Goal: Task Accomplishment & Management: Manage account settings

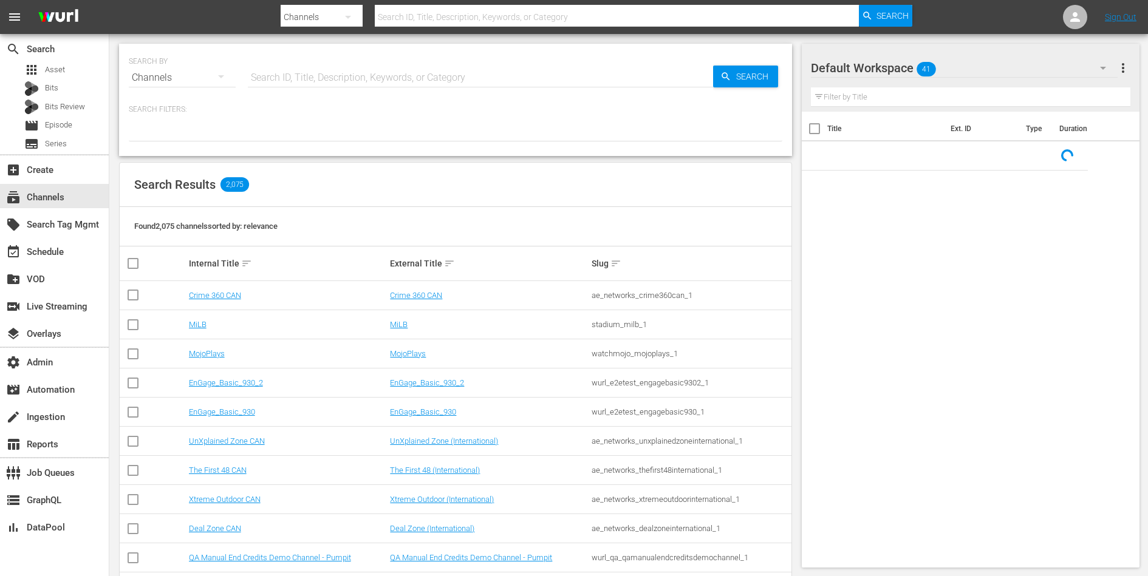
click at [365, 81] on input "text" at bounding box center [480, 77] width 465 height 29
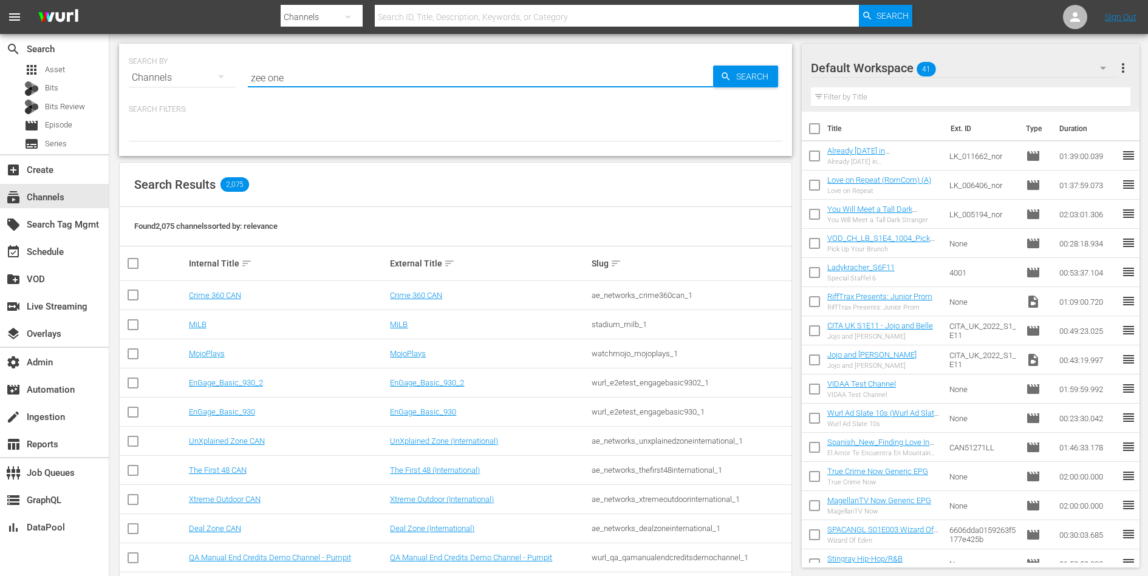
type input "zee one"
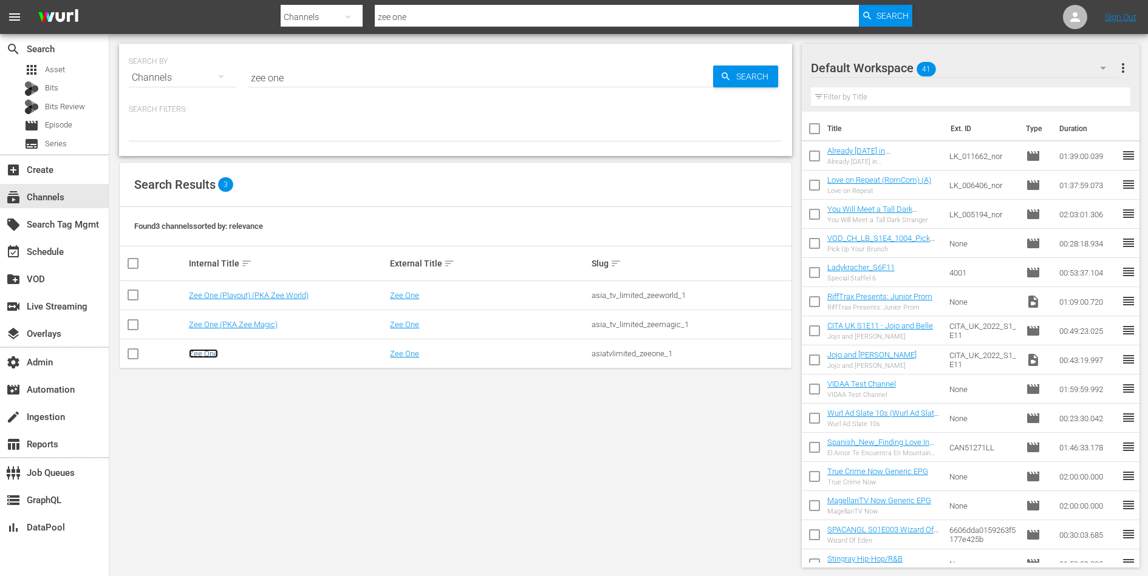
click at [204, 356] on link "Zee One" at bounding box center [203, 353] width 29 height 9
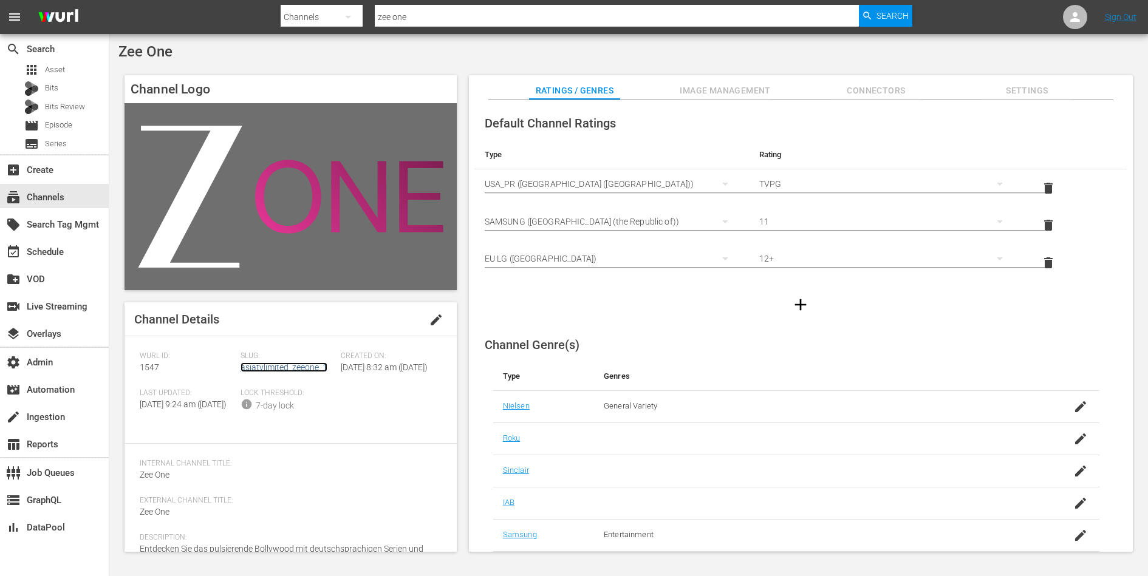
click at [267, 366] on link "asiatvlimited_zeeone_1" at bounding box center [283, 368] width 87 height 10
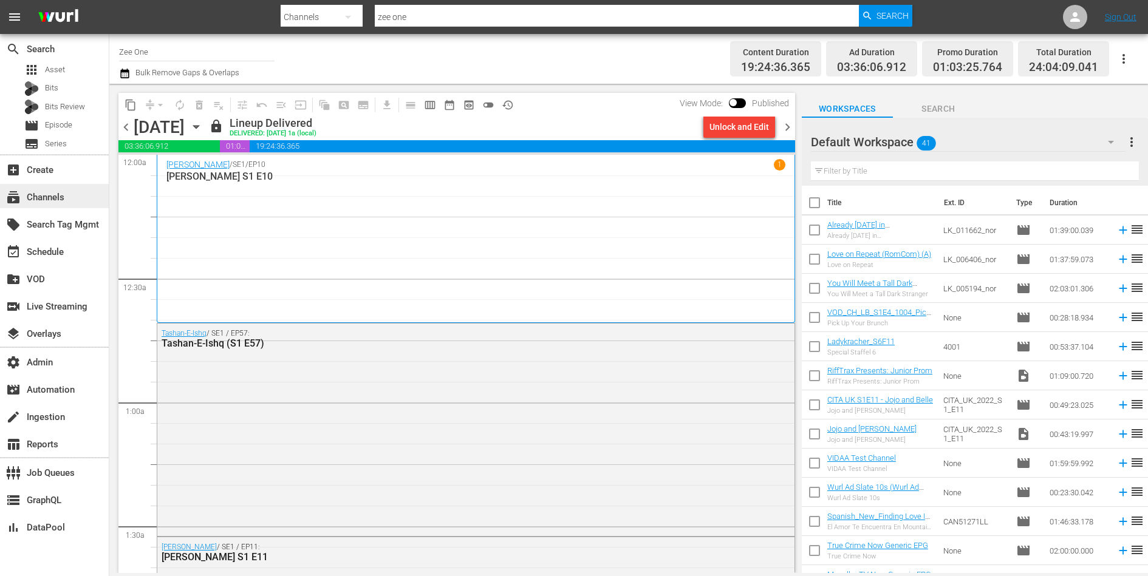
click at [61, 194] on div "subscriptions Channels" at bounding box center [34, 195] width 68 height 11
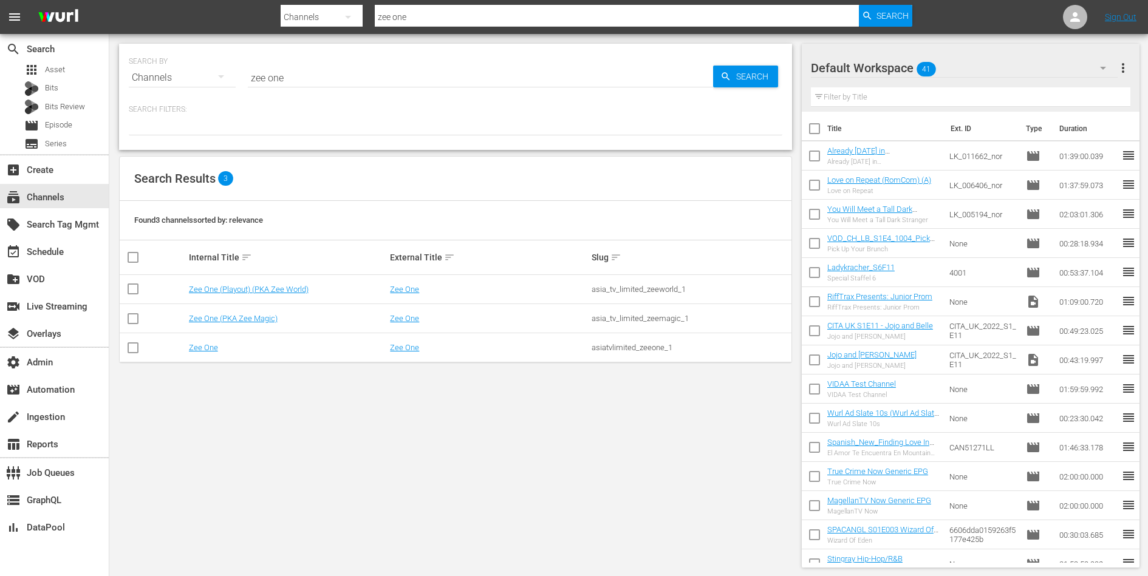
click at [303, 78] on input "zee one" at bounding box center [480, 77] width 465 height 29
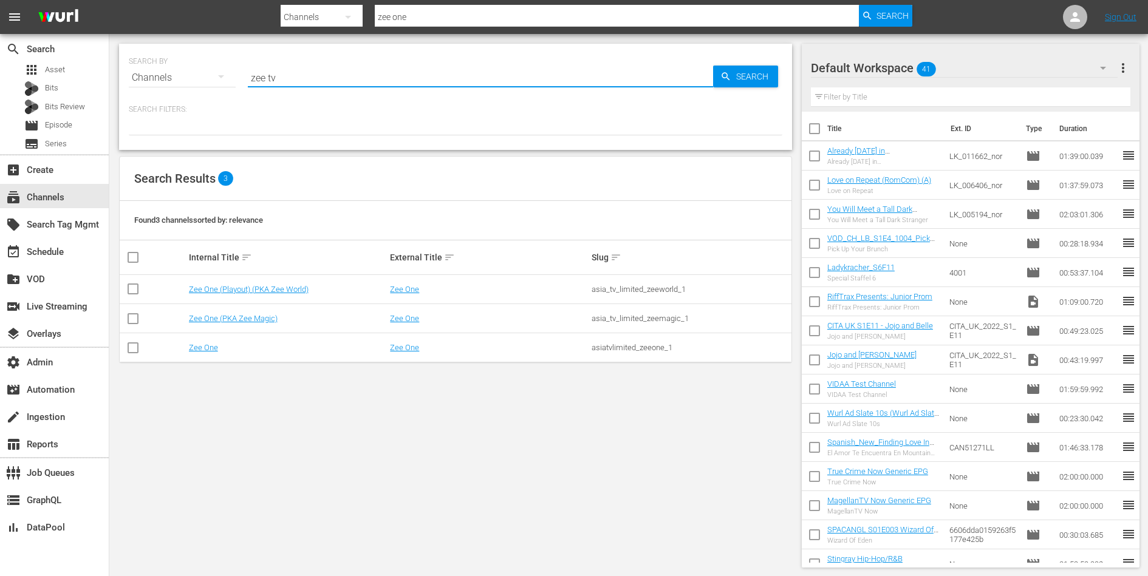
type input "zee tv"
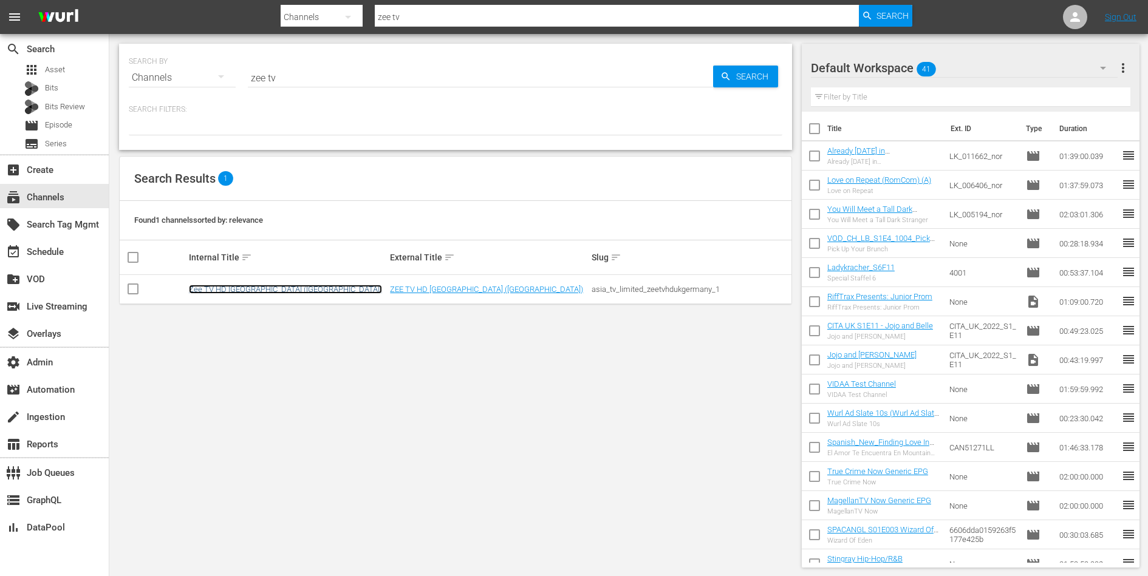
click at [240, 288] on link "Zee TV HD UK (Germany)" at bounding box center [285, 289] width 193 height 9
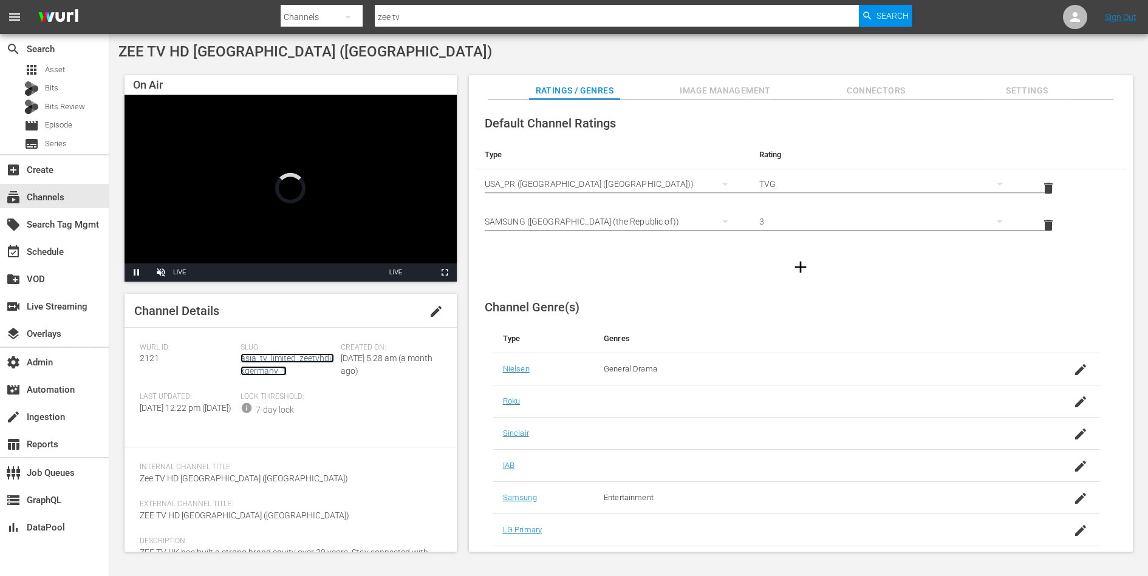
click at [271, 355] on link "asia_tv_limited_zeetvhdukgermany_1" at bounding box center [287, 364] width 94 height 22
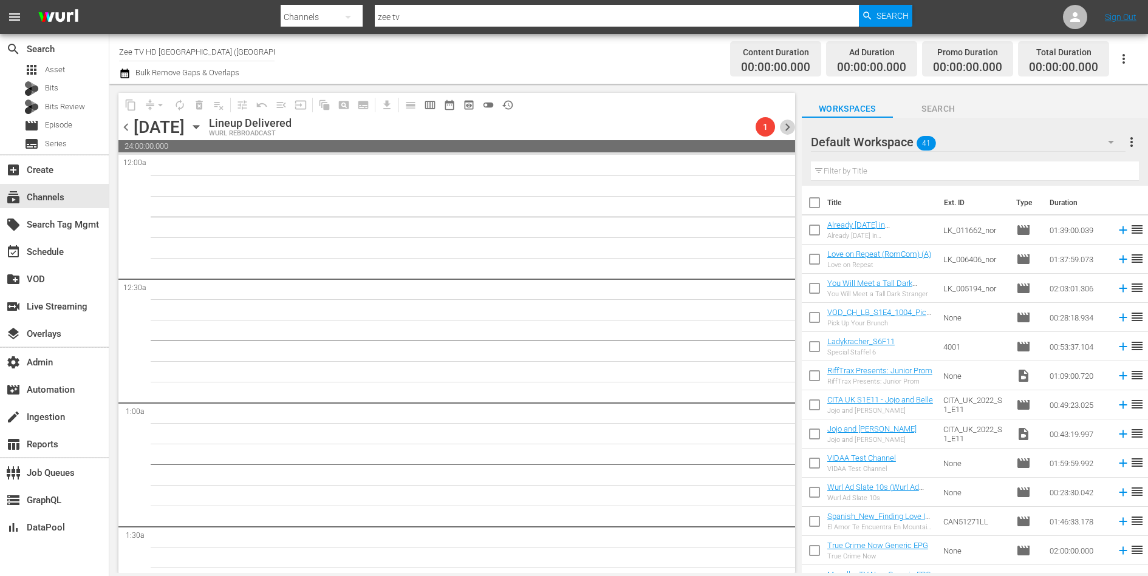
click at [785, 128] on span "chevron_right" at bounding box center [787, 127] width 15 height 15
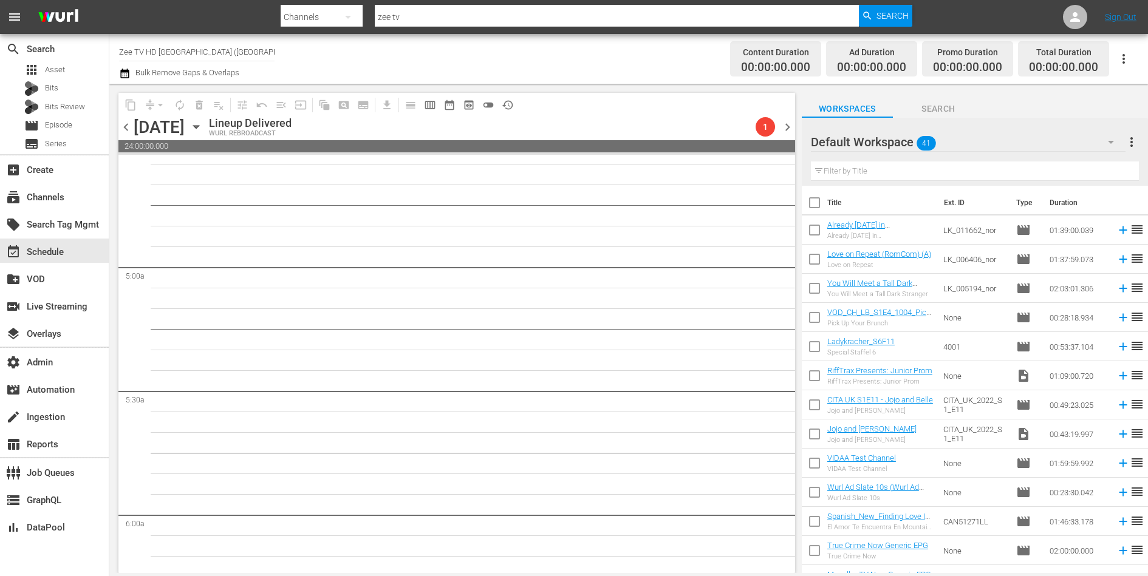
scroll to position [1091, 0]
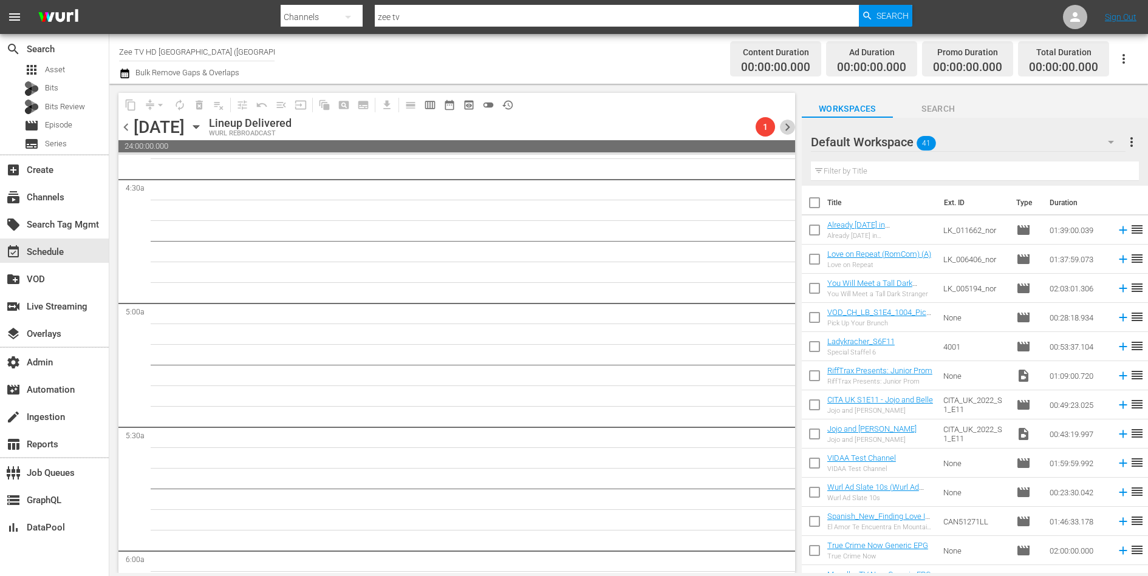
click at [790, 123] on span "chevron_right" at bounding box center [787, 127] width 15 height 15
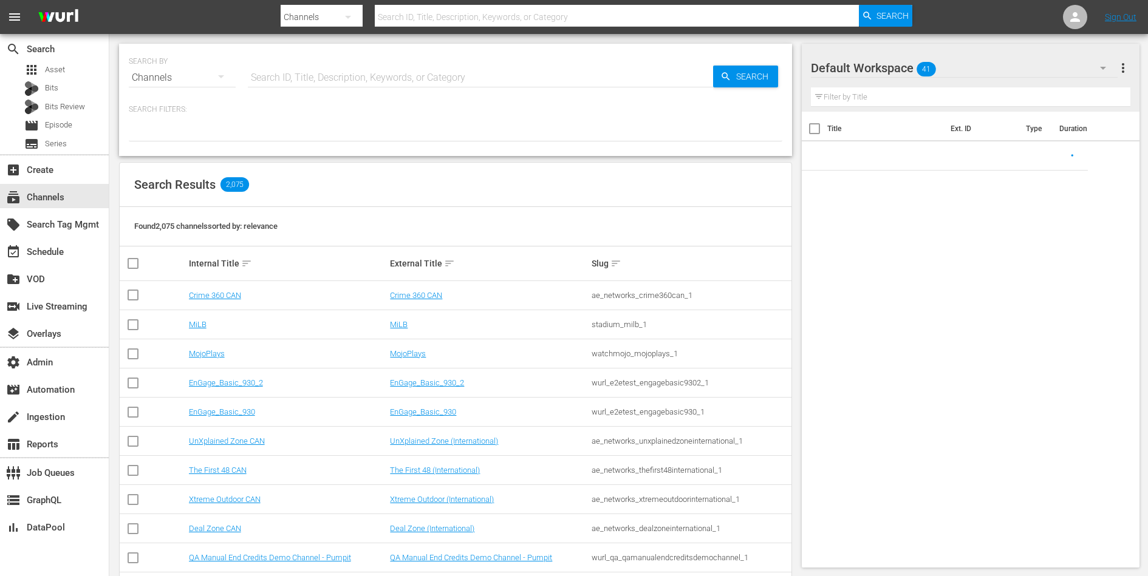
click at [363, 77] on input "text" at bounding box center [480, 77] width 465 height 29
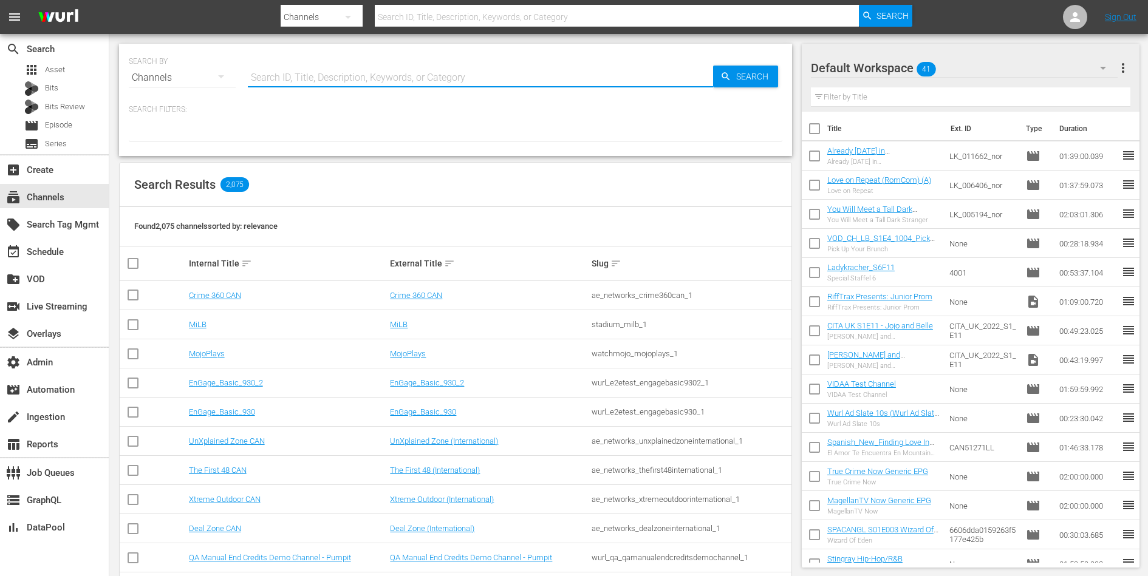
paste input "amogonetworx_grjngo_8"
type input "amogonetworx_grjngo_8"
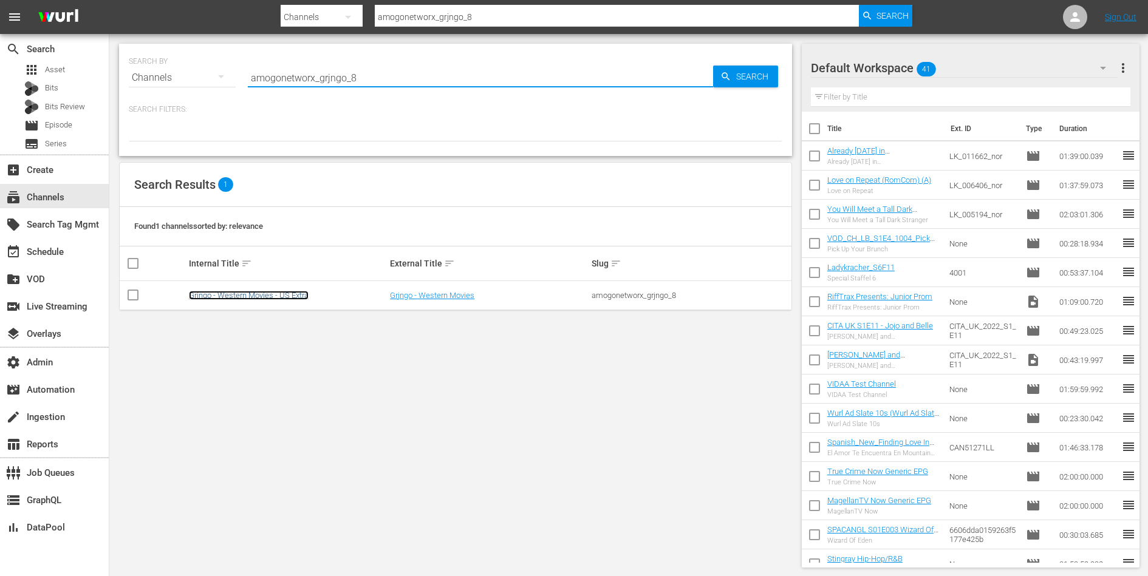
click at [261, 298] on link "Grjngo - Western Movies - US Extra" at bounding box center [249, 295] width 120 height 9
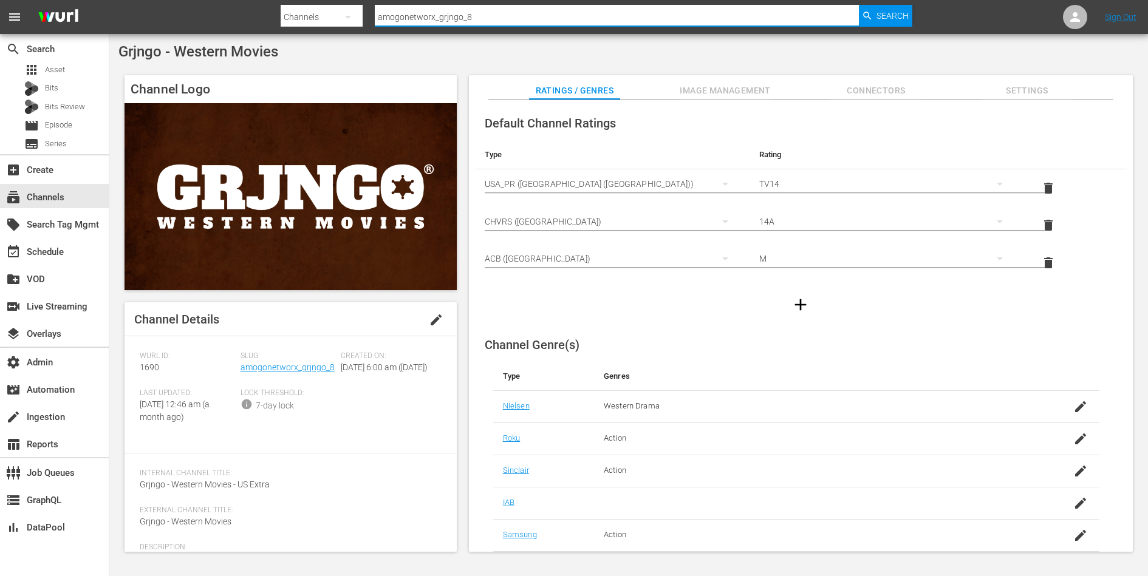
click at [546, 13] on input "amogonetworx_grjngo_8" at bounding box center [617, 16] width 484 height 29
paste input "world_rugby_rugbypasstv_1"
type input "world_rugby_rugbypasstv_1"
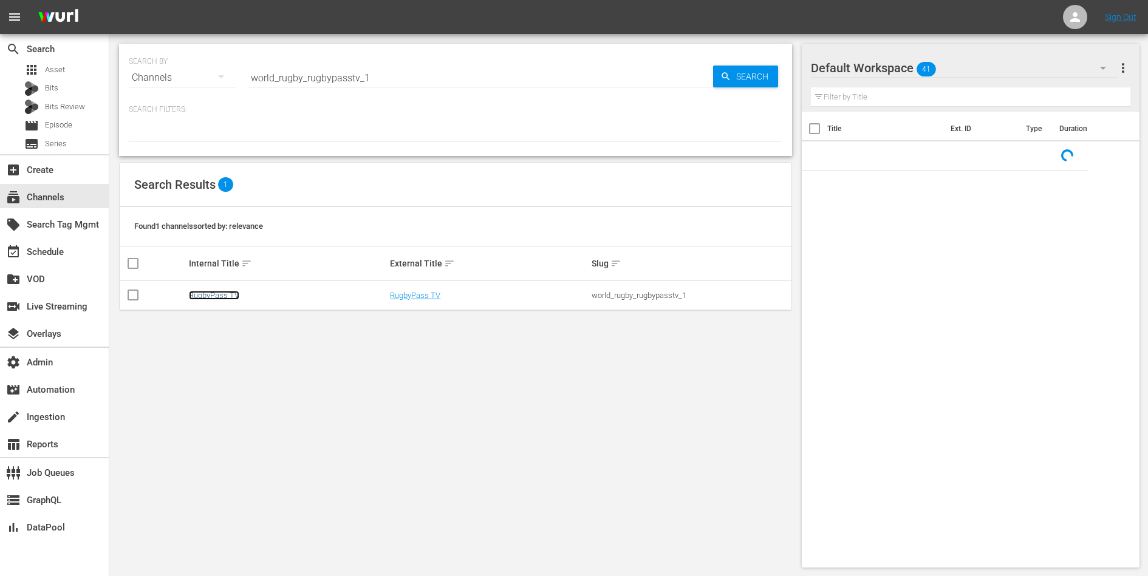
click at [199, 291] on link "RugbyPass TV" at bounding box center [214, 295] width 50 height 9
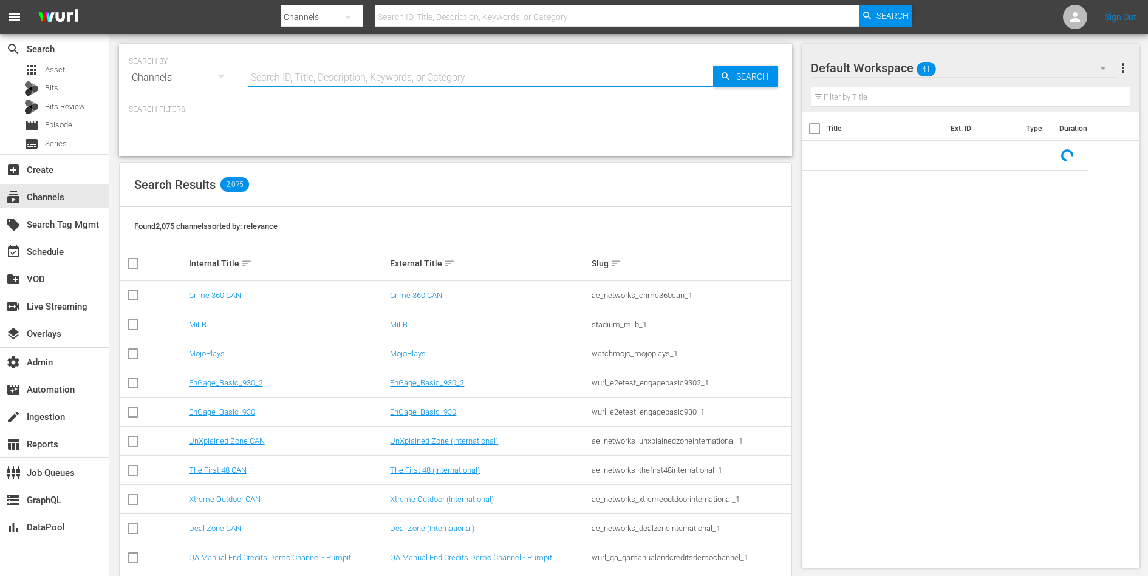
click at [364, 65] on input "text" at bounding box center [480, 77] width 465 height 29
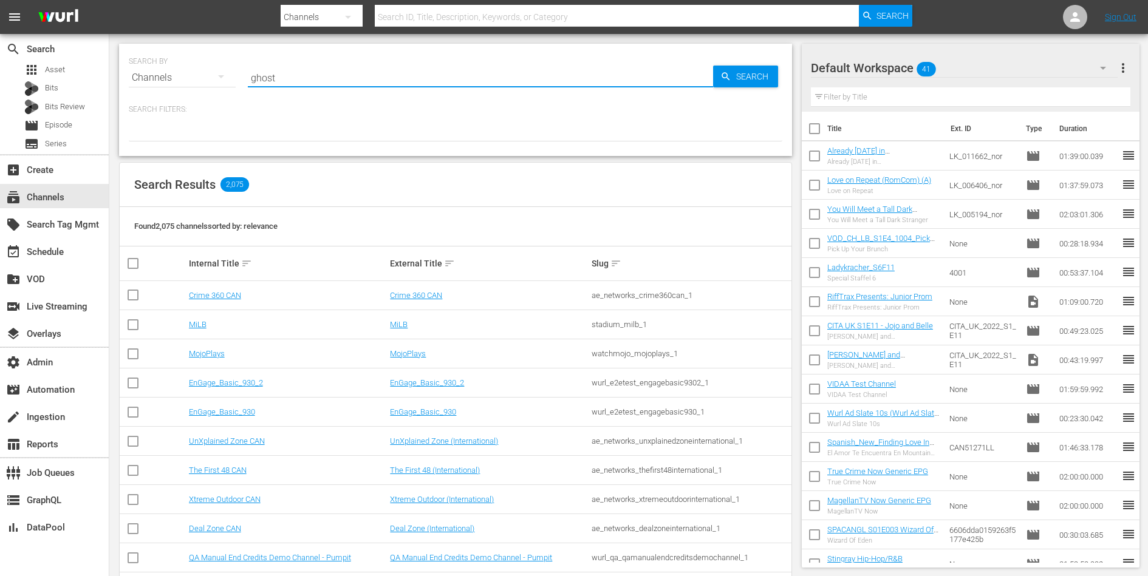
type input "ghost"
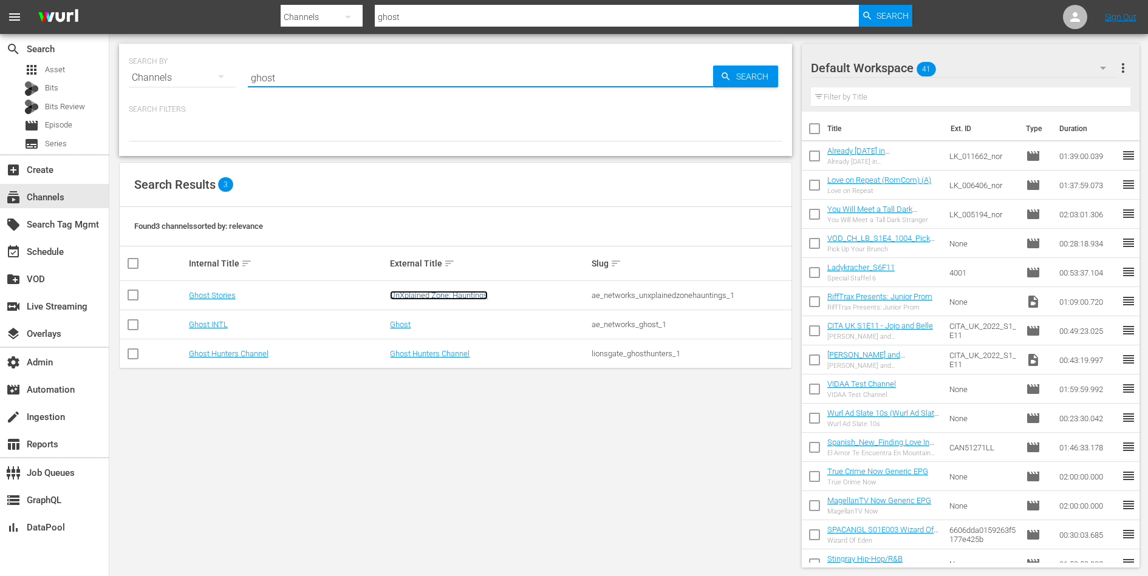
click at [429, 296] on link "UnXplained Zone: Hauntings" at bounding box center [439, 295] width 98 height 9
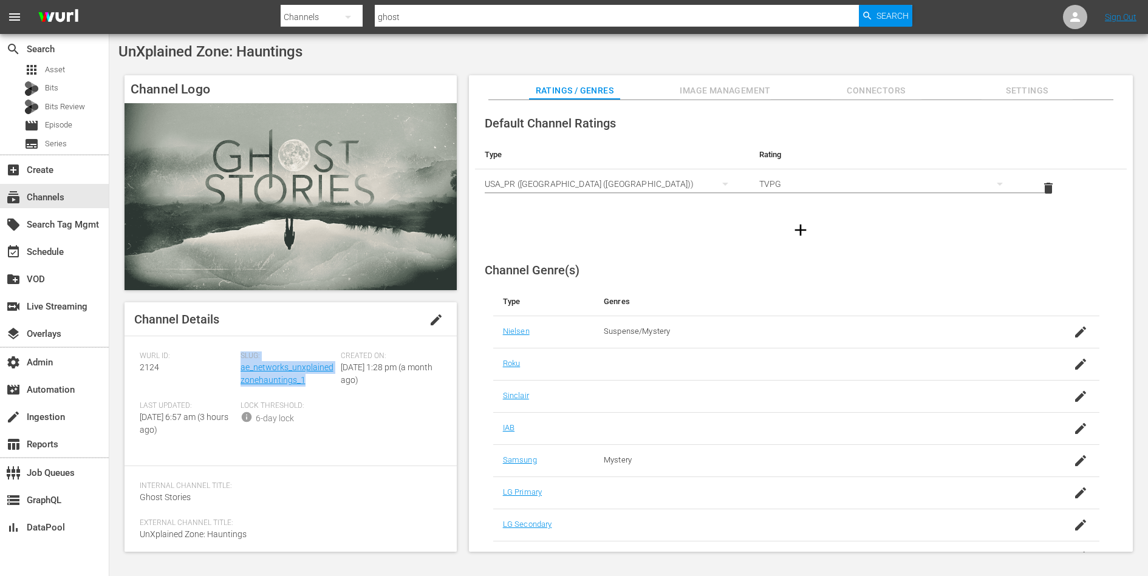
drag, startPoint x: 311, startPoint y: 380, endPoint x: 238, endPoint y: 374, distance: 73.1
click at [238, 374] on div "Wurl ID: 2124 Slug: ae_networks_unxplainedzonehauntings_1 Created On: Wed Septe…" at bounding box center [291, 402] width 302 height 100
click at [380, 385] on span "Wed September 3rd 2025 @ 1:28 pm (a month ago)" at bounding box center [387, 374] width 92 height 22
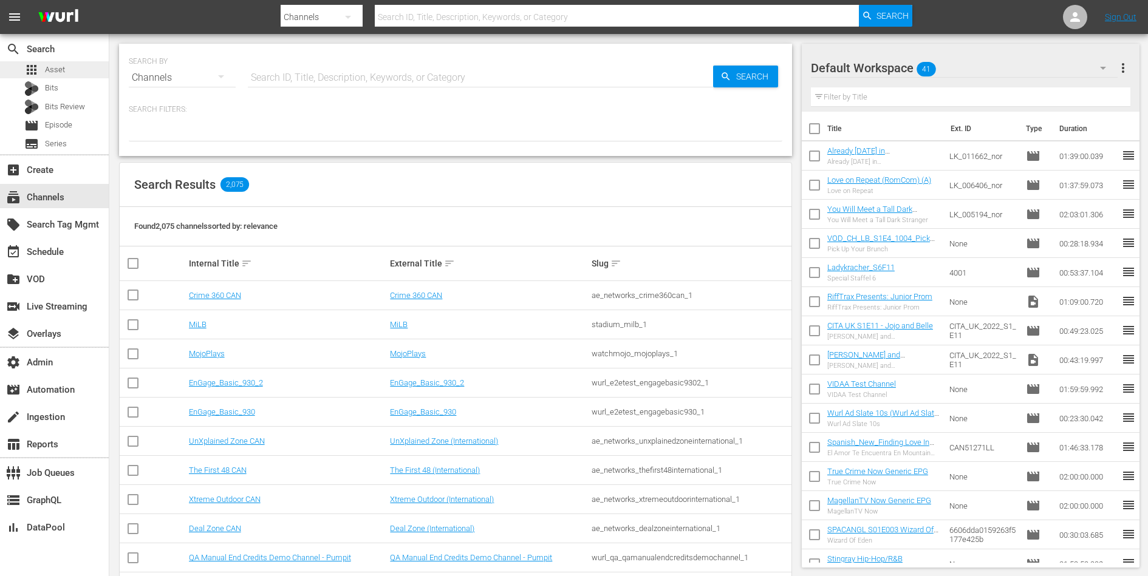
click at [69, 72] on div "apps Asset" at bounding box center [54, 69] width 109 height 17
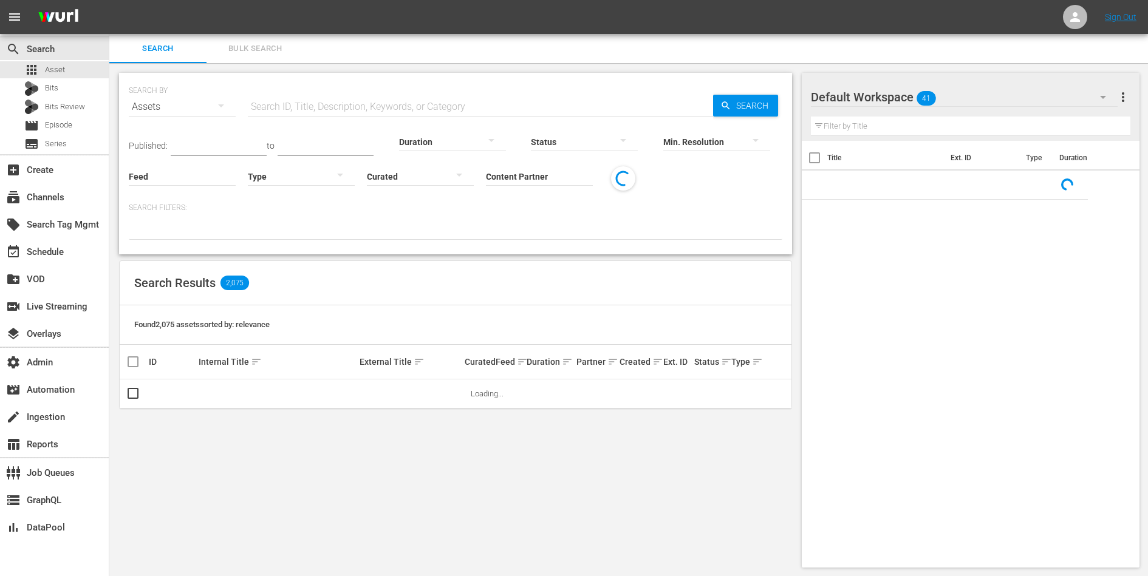
click at [524, 180] on input "Content Partner" at bounding box center [539, 177] width 107 height 44
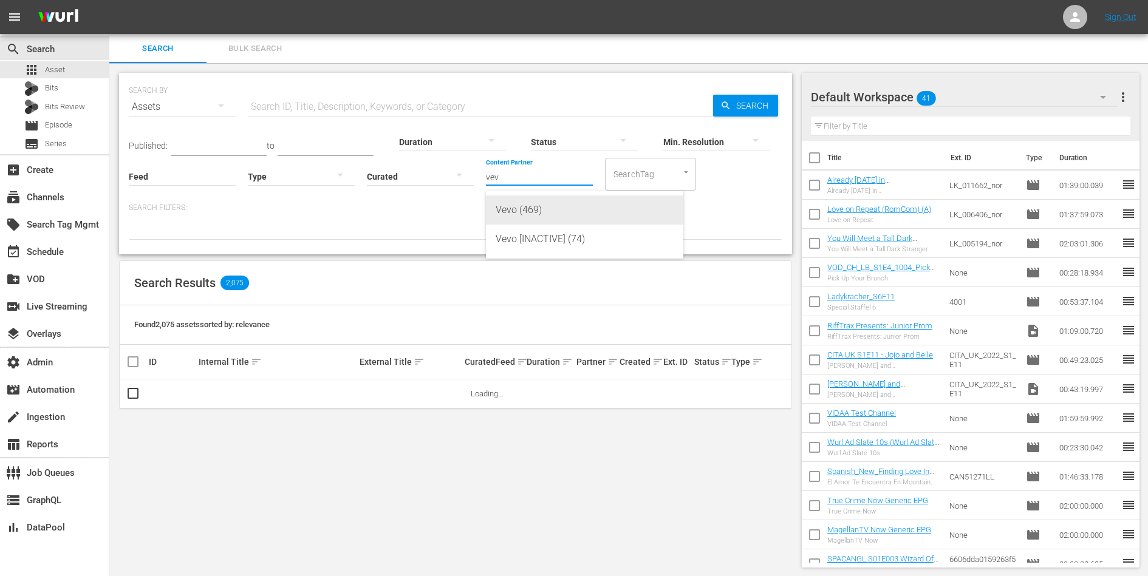
click at [536, 221] on div "Vevo (469)" at bounding box center [585, 210] width 178 height 29
type input "Vevo (469)"
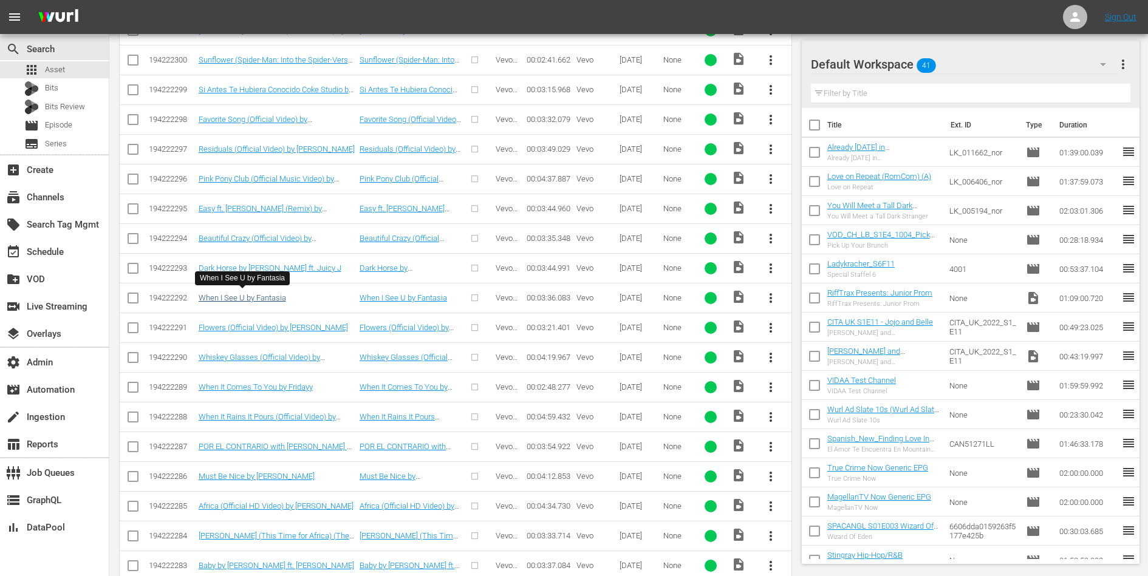
scroll to position [568, 0]
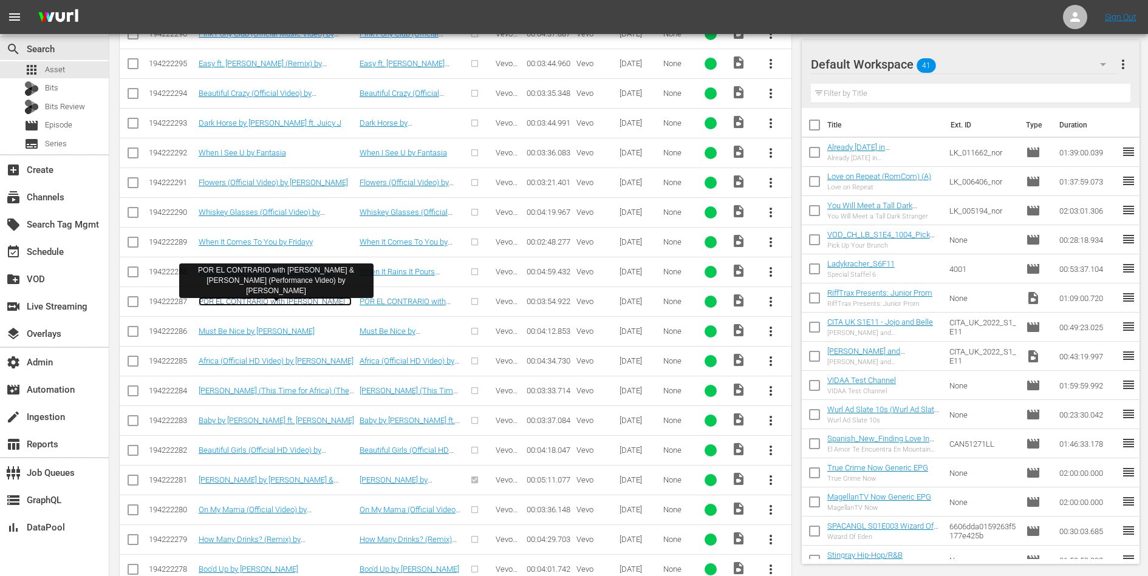
click at [278, 297] on link "POR EL CONTRARIO with Leonardo Aguilar & Ángela Aguilar (Performance Video) by …" at bounding box center [275, 310] width 153 height 27
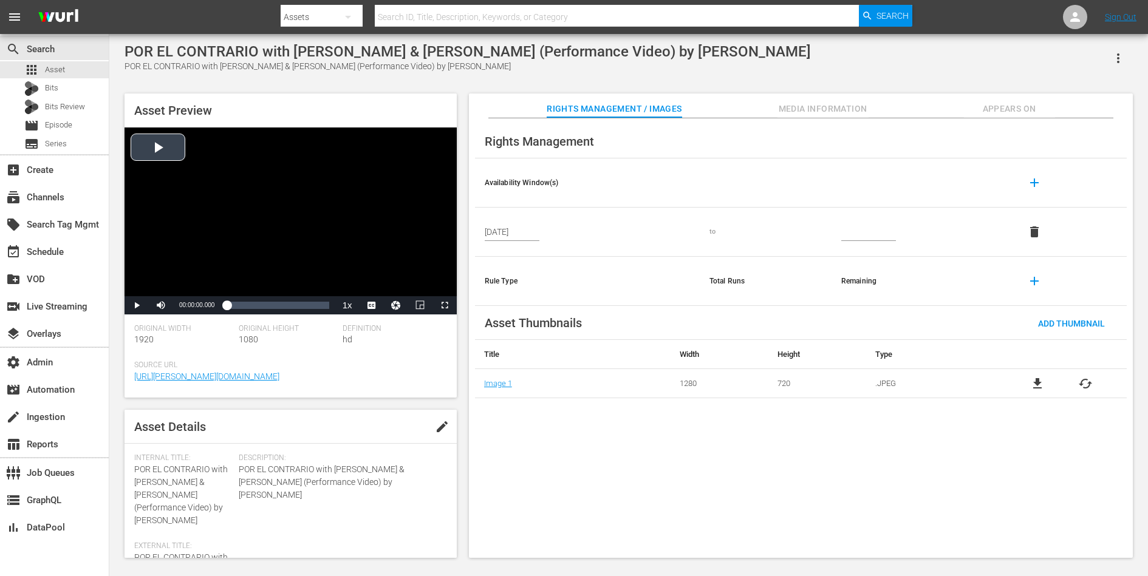
click at [188, 182] on div "Video Player" at bounding box center [290, 212] width 332 height 169
click at [276, 305] on div "00:01:51.867" at bounding box center [275, 305] width 1 height 12
click at [137, 305] on span "Video Player" at bounding box center [137, 305] width 0 height 0
click at [837, 112] on span "Media Information" at bounding box center [822, 108] width 91 height 15
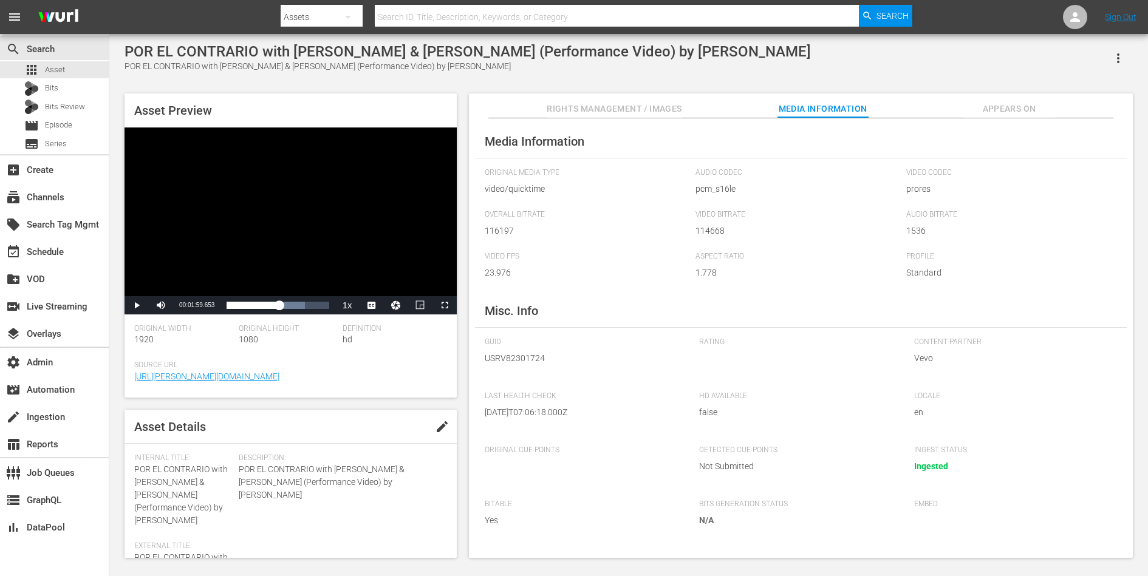
click at [1024, 104] on span "Appears On" at bounding box center [1009, 108] width 91 height 15
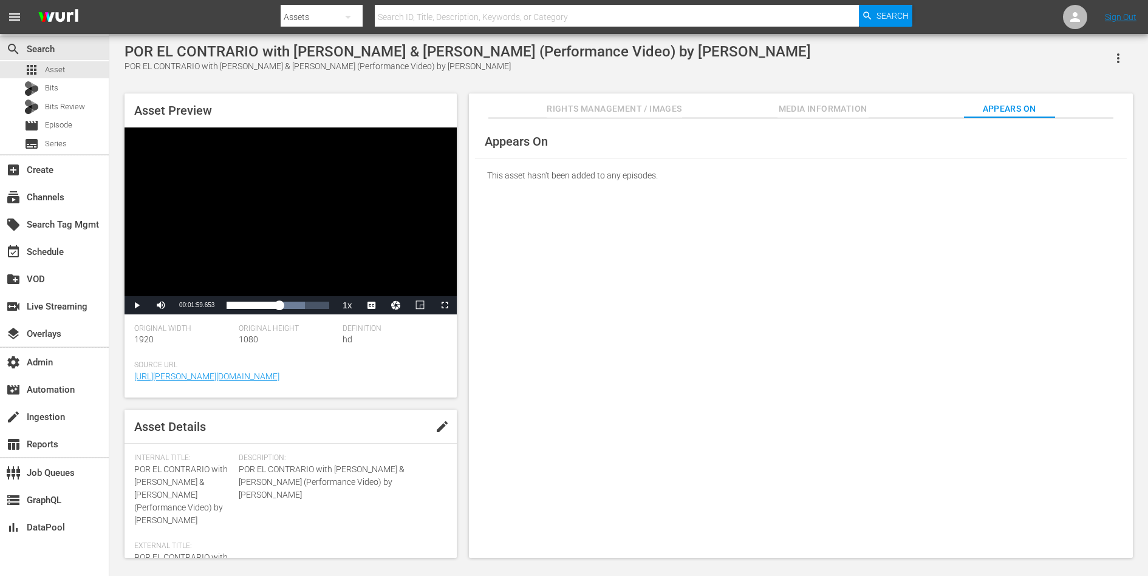
click at [799, 95] on button "Media Information" at bounding box center [822, 106] width 91 height 24
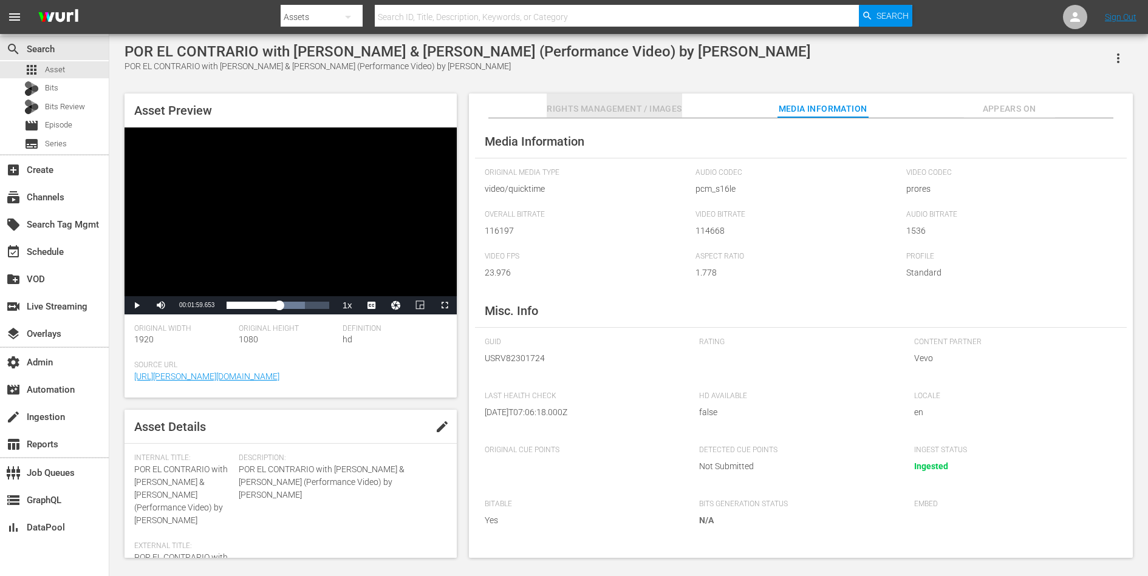
click at [647, 115] on span "Rights Management / Images" at bounding box center [614, 108] width 135 height 15
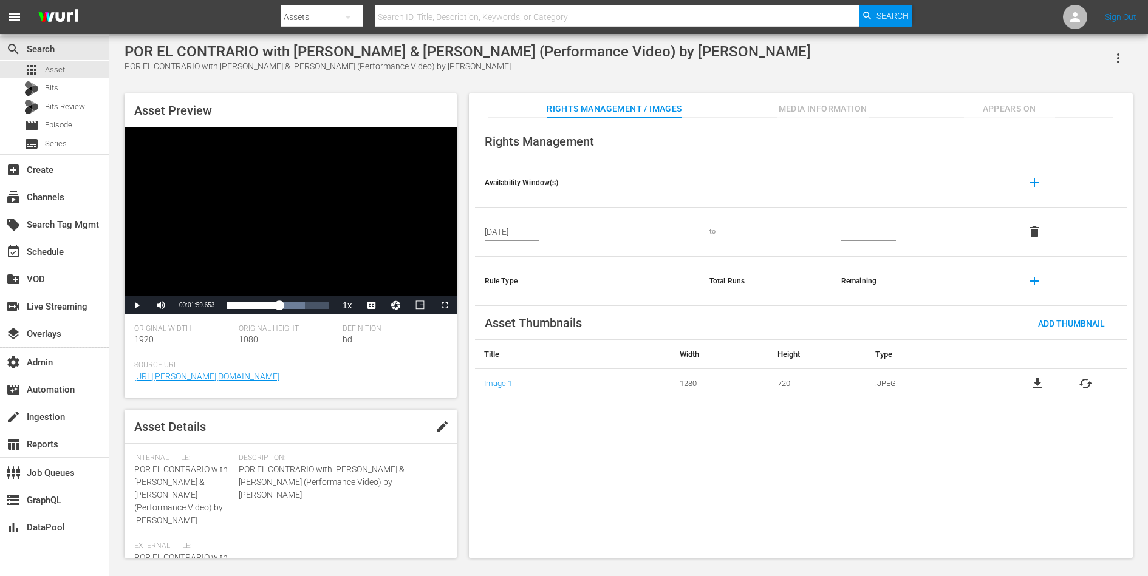
click at [785, 103] on span "Media Information" at bounding box center [822, 108] width 91 height 15
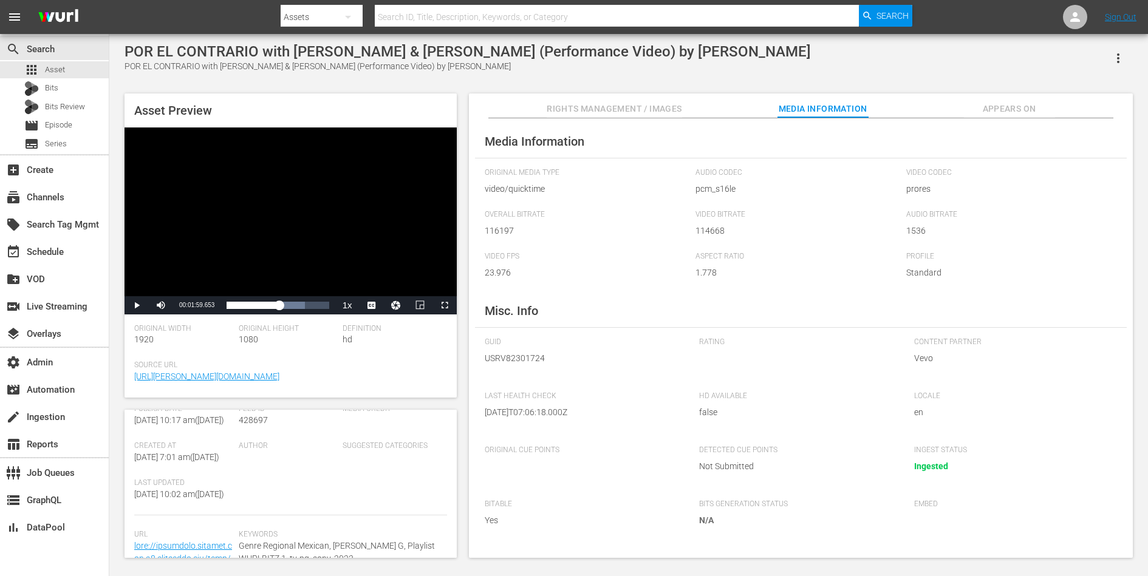
scroll to position [262, 0]
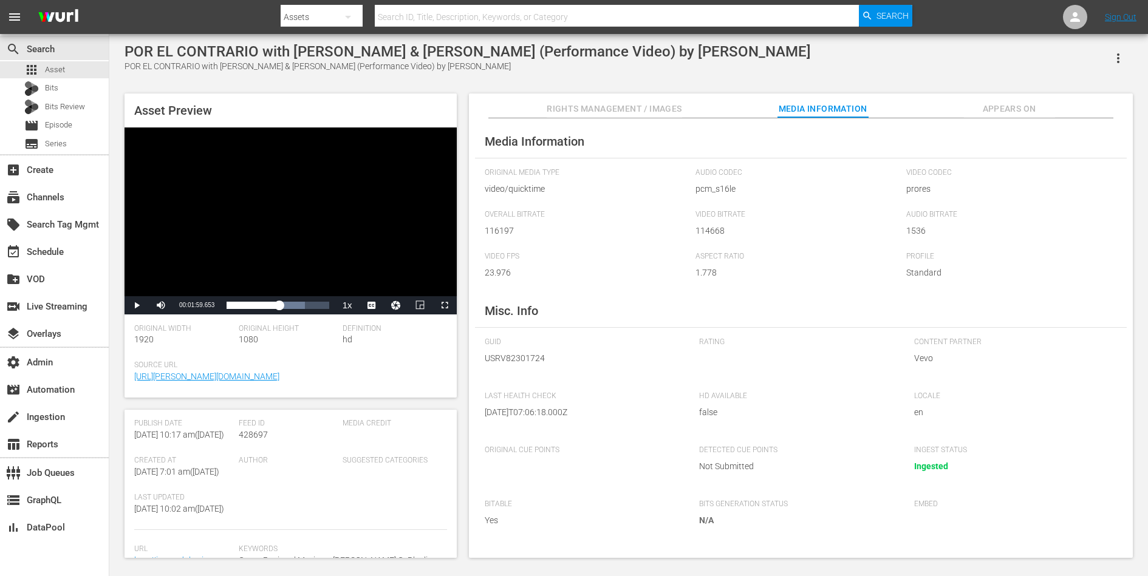
click at [257, 434] on span "428697" at bounding box center [253, 435] width 29 height 10
copy span "428697"
click at [298, 53] on div "POR EL CONTRARIO with Leonardo Aguilar & Ángela Aguilar (Performance Video) by …" at bounding box center [467, 51] width 686 height 17
drag, startPoint x: 292, startPoint y: 53, endPoint x: 402, endPoint y: 50, distance: 110.0
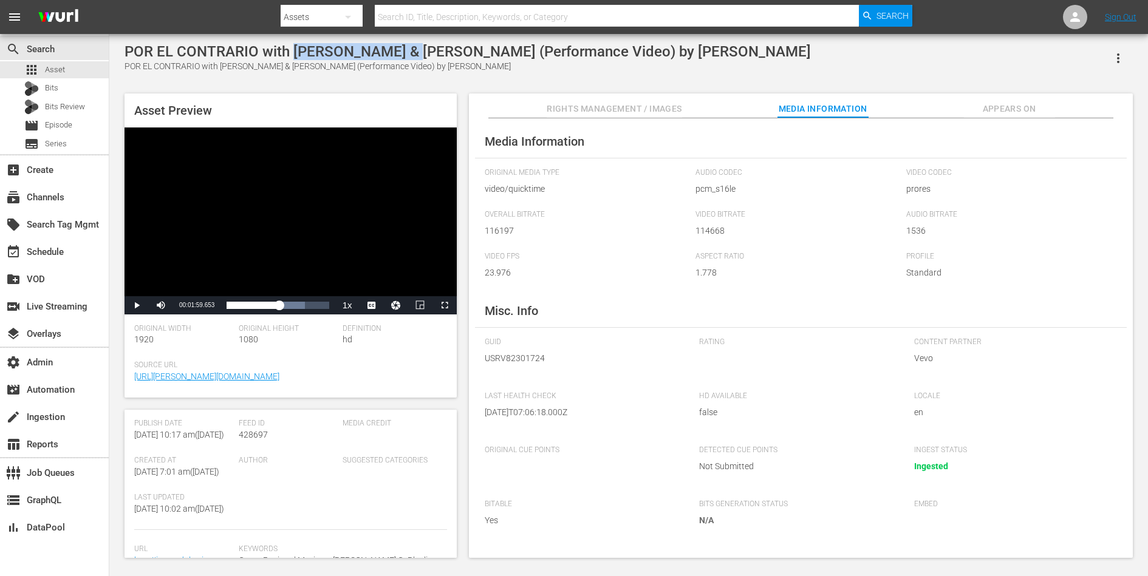
click at [402, 50] on div "POR EL CONTRARIO with Leonardo Aguilar & Ángela Aguilar (Performance Video) by …" at bounding box center [467, 51] width 686 height 17
copy div "Leonardo Aguilar"
click at [75, 67] on div "apps Asset" at bounding box center [54, 69] width 109 height 17
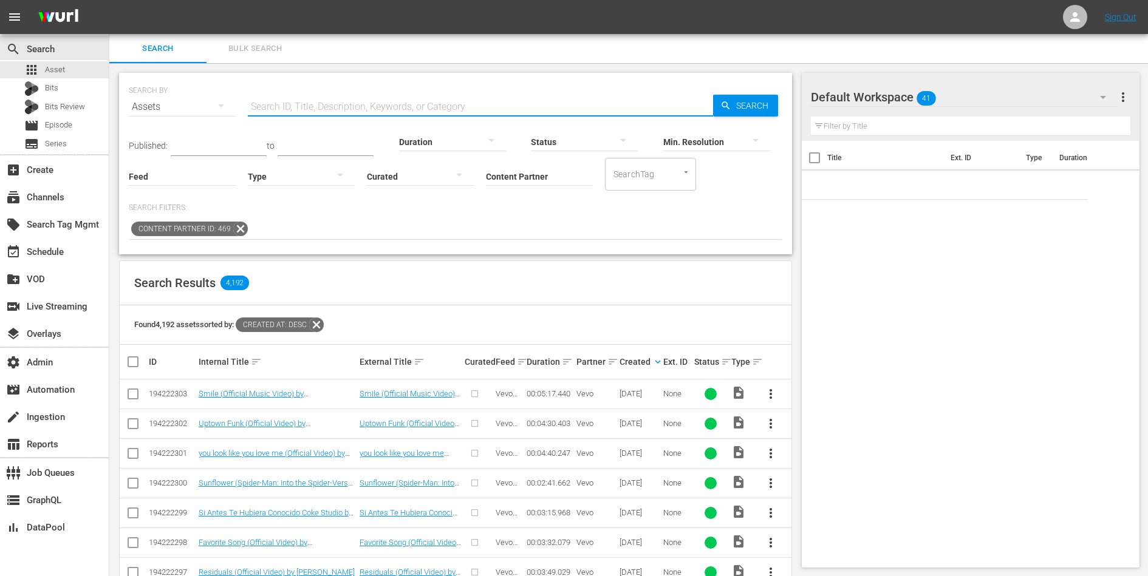
click at [417, 100] on input "text" at bounding box center [480, 106] width 465 height 29
paste input "by Shakira"
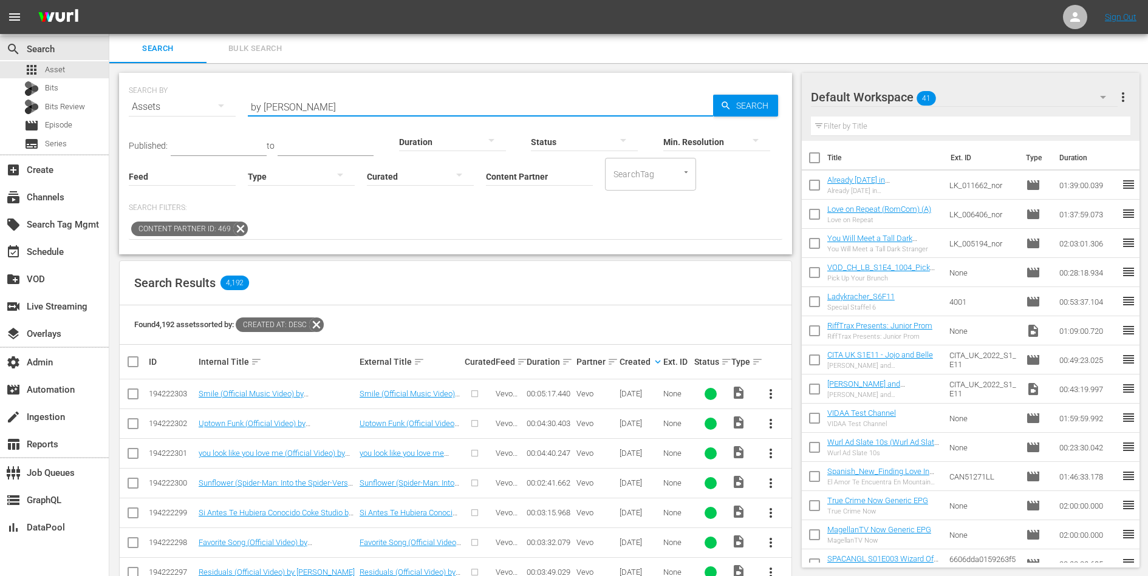
type input "by Shakira"
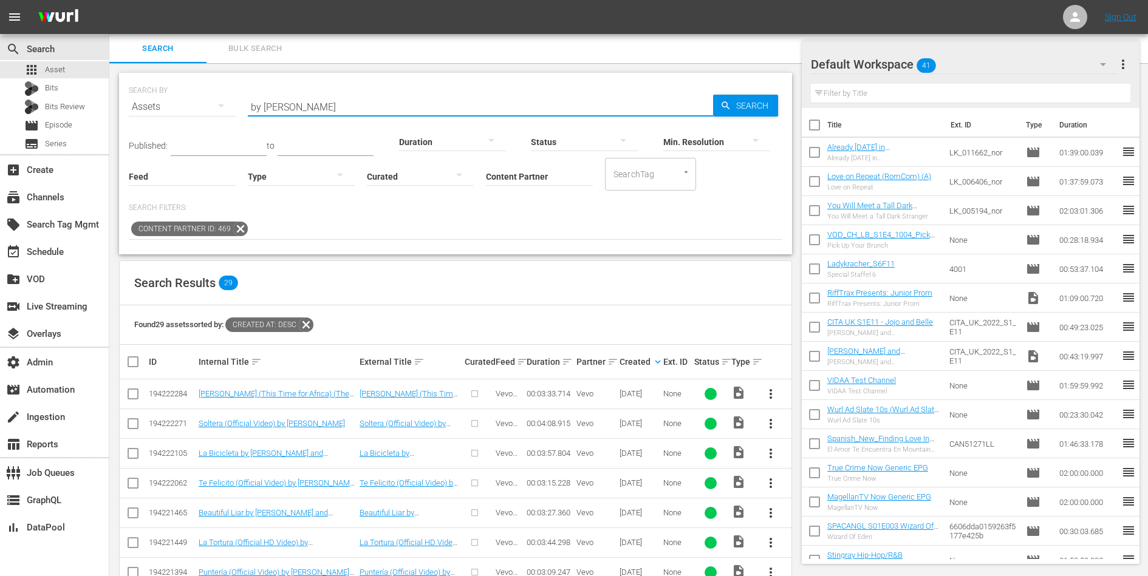
scroll to position [204, 0]
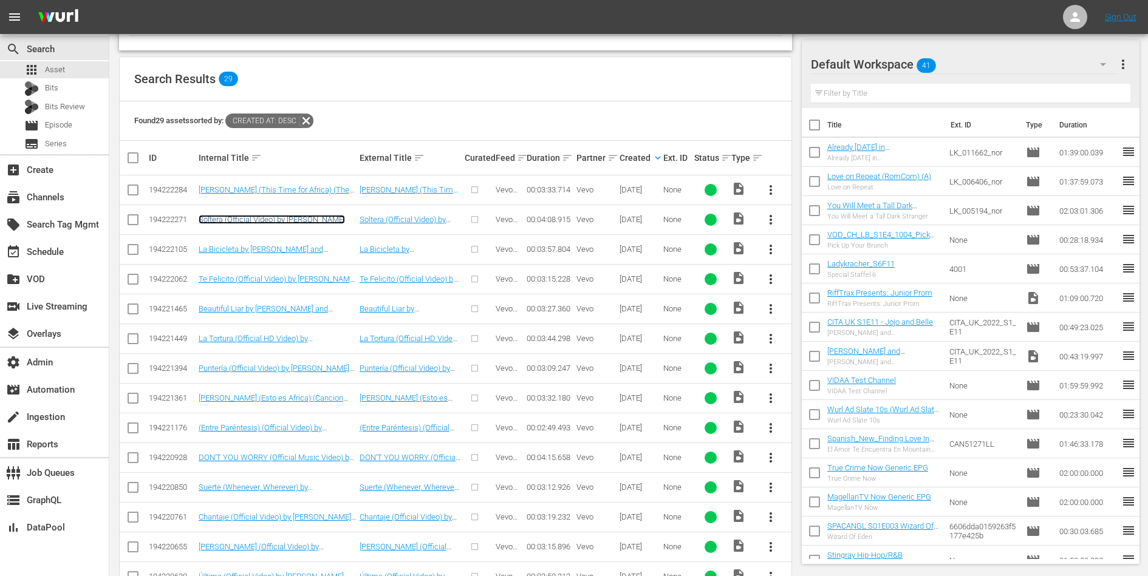
click at [265, 221] on link "Soltera (Official Video) by Shakira" at bounding box center [272, 219] width 146 height 9
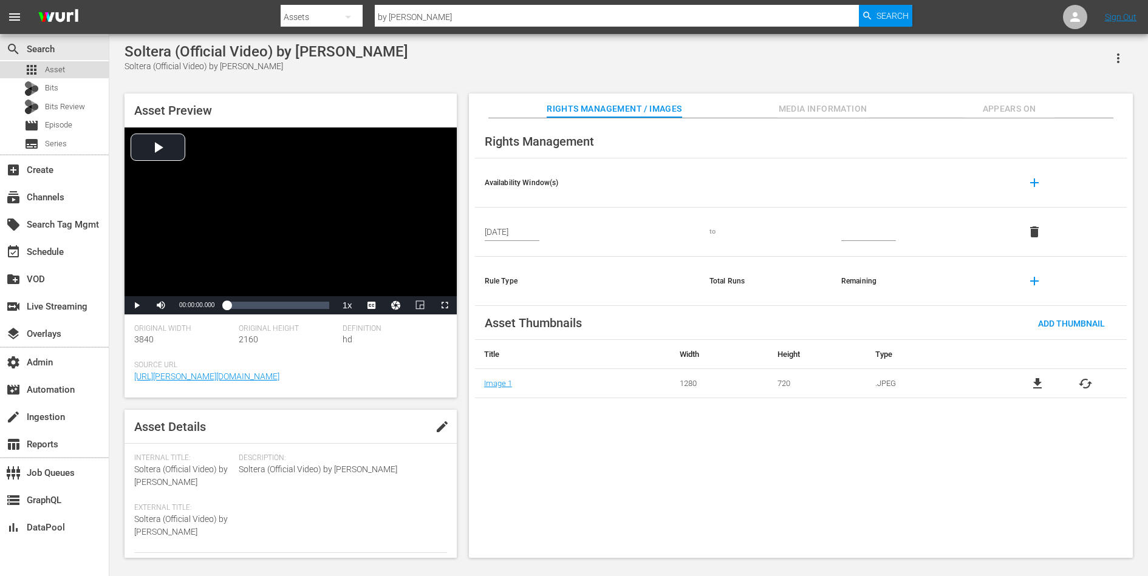
click at [45, 68] on span "Asset" at bounding box center [55, 70] width 20 height 12
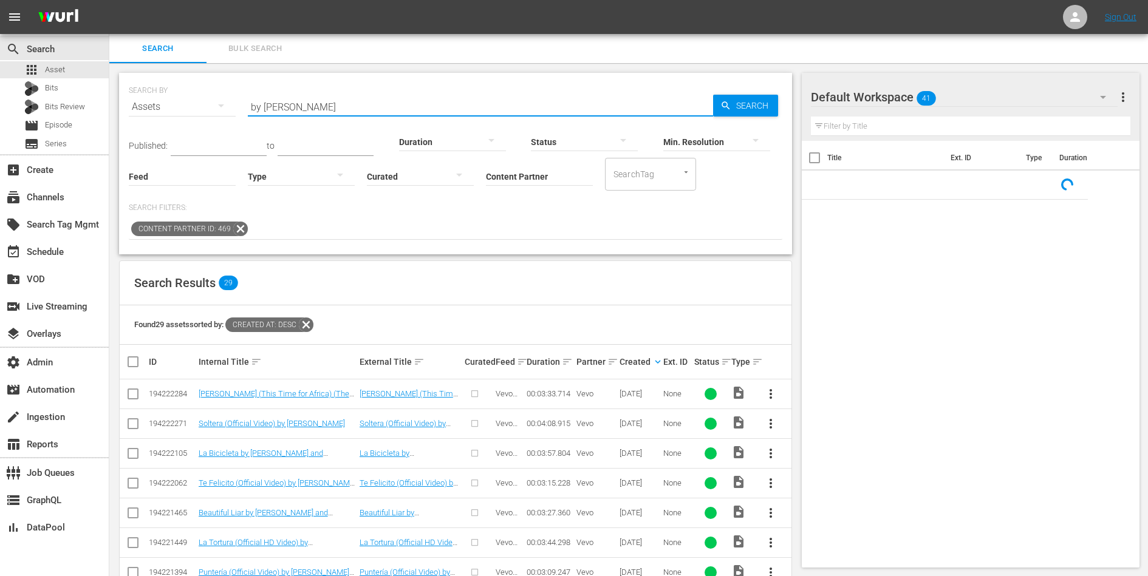
click at [287, 112] on input "by Shakira" at bounding box center [480, 106] width 465 height 29
paste input "Día de Enero (Official HD Video)"
type input "Día de Enero (Official HD Video) by Shakira"
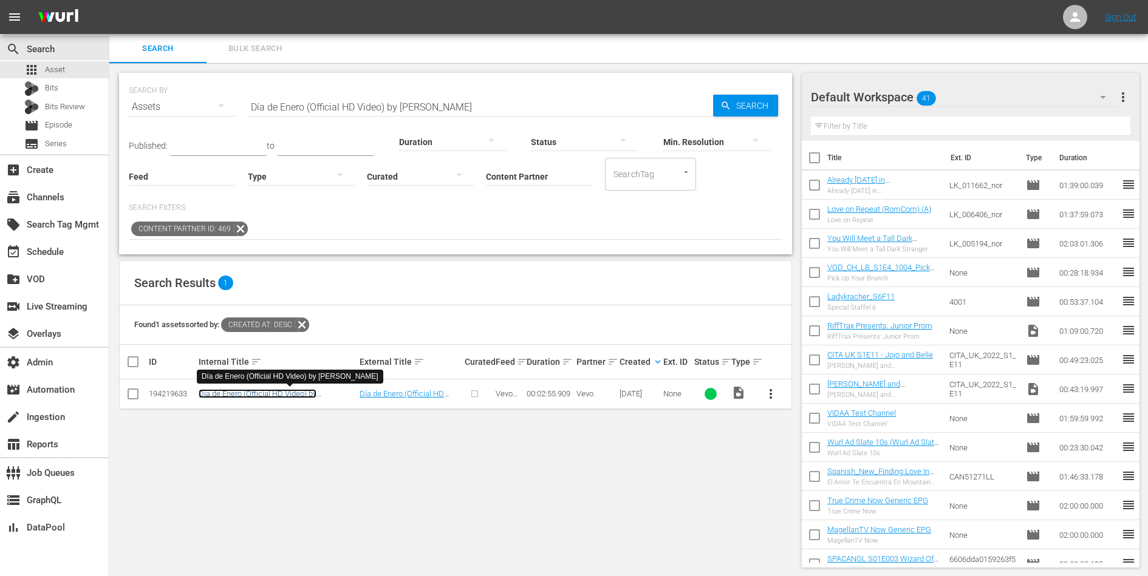
click at [313, 395] on link "Día de Enero (Official HD Video) by Shakira" at bounding box center [258, 398] width 118 height 18
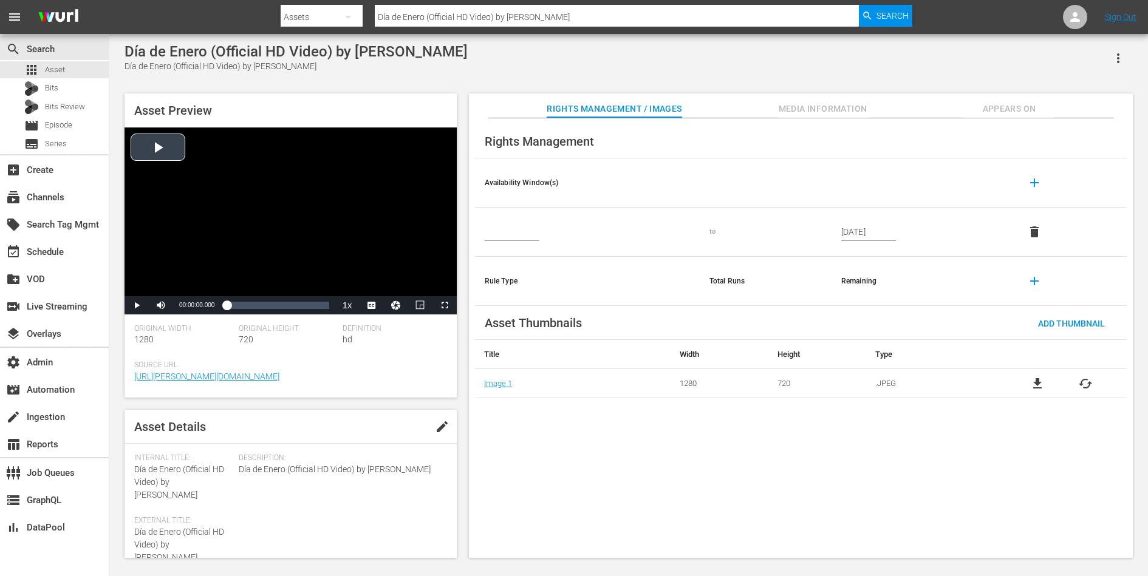
click at [248, 236] on div "Video Player" at bounding box center [290, 212] width 332 height 169
click at [286, 310] on div "00:01:42.613" at bounding box center [286, 305] width 1 height 12
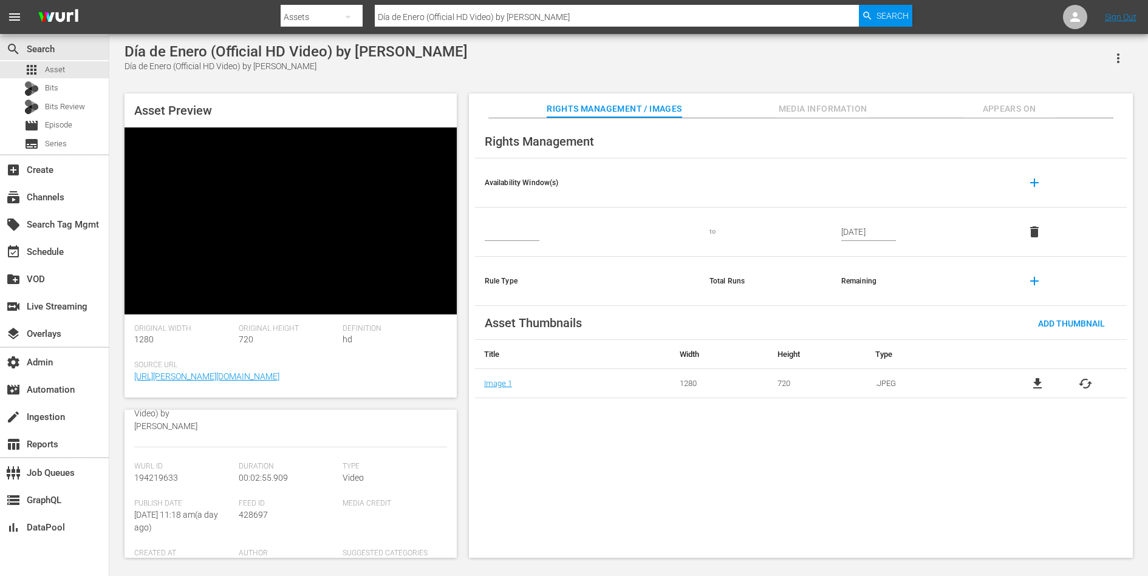
scroll to position [120, 0]
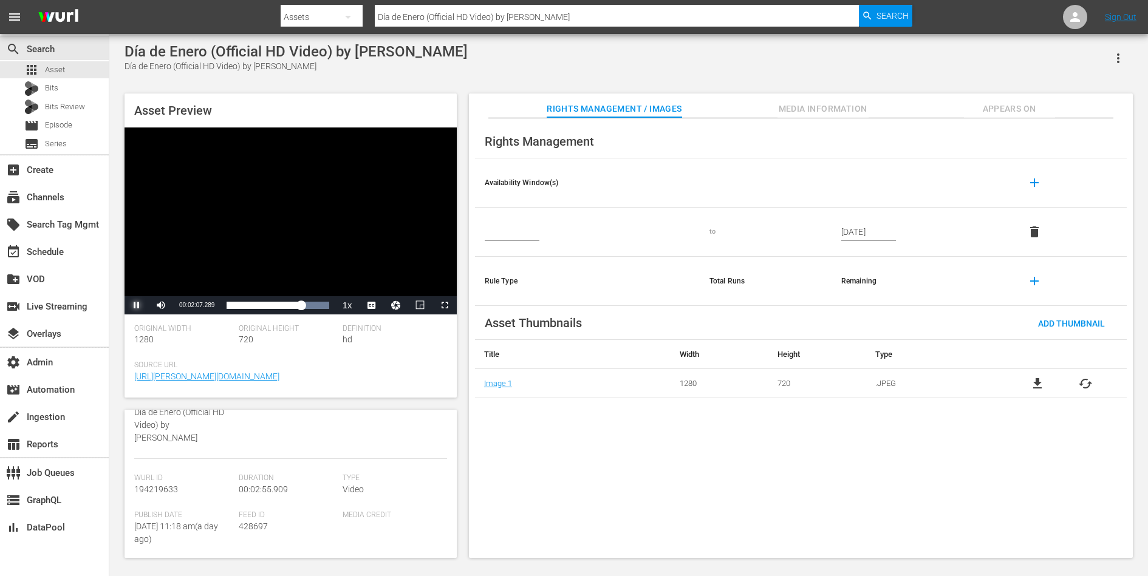
click at [137, 305] on span "Video Player" at bounding box center [137, 305] width 0 height 0
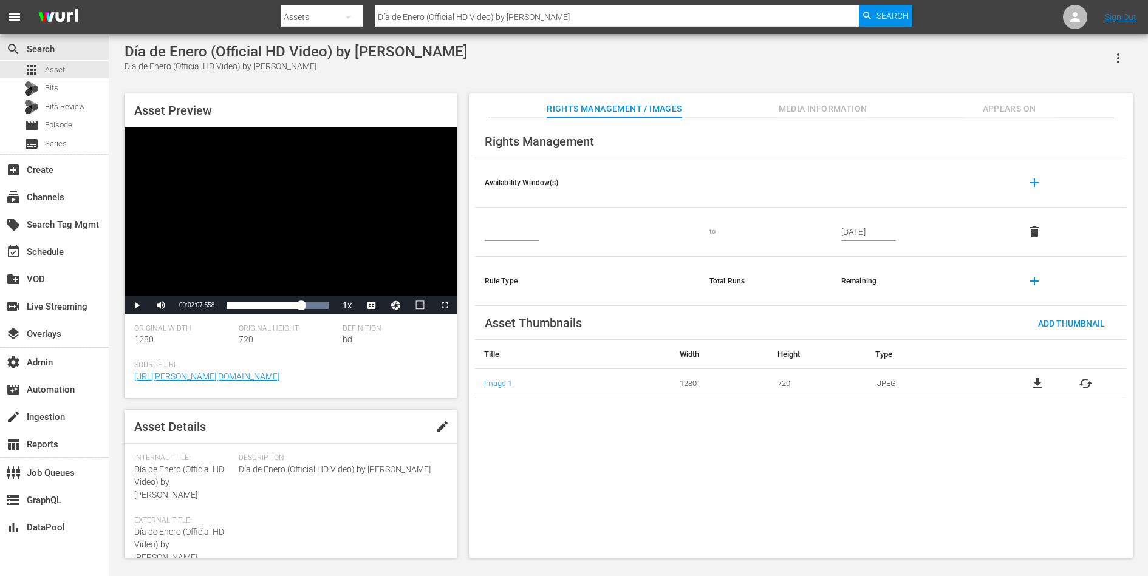
click at [592, 512] on div "Rights Management Availability Window(s) add to Jul 20, 2009 delete Rule Type T…" at bounding box center [801, 338] width 664 height 440
click at [1010, 98] on button "Appears On" at bounding box center [1009, 106] width 91 height 24
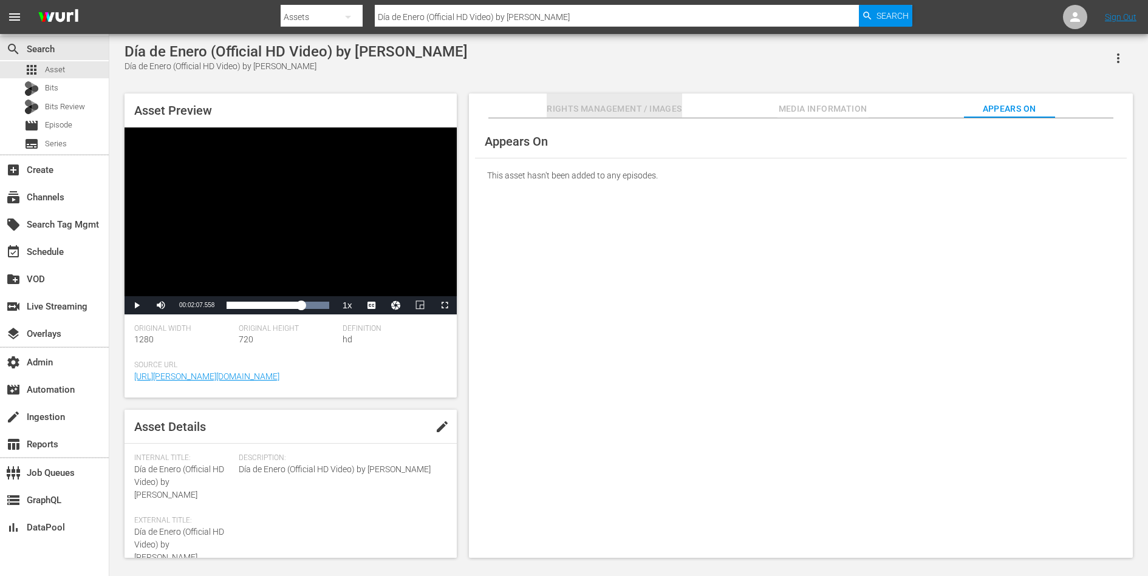
click at [637, 95] on button "Rights Management / Images" at bounding box center [614, 106] width 135 height 24
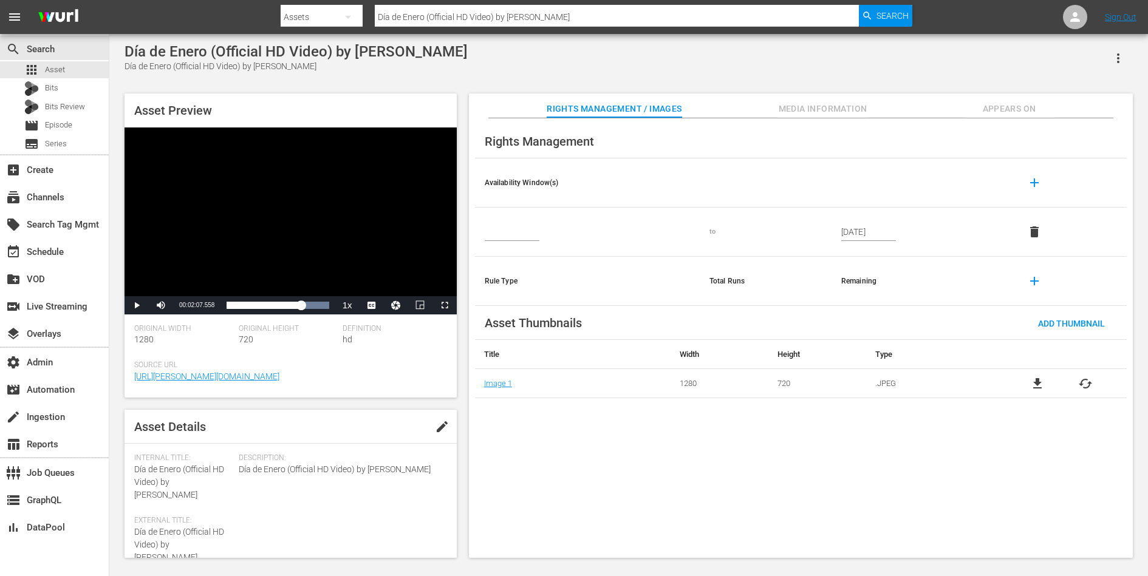
click at [438, 12] on input "Día de Enero (Official HD Video) by Shakira" at bounding box center [617, 16] width 484 height 29
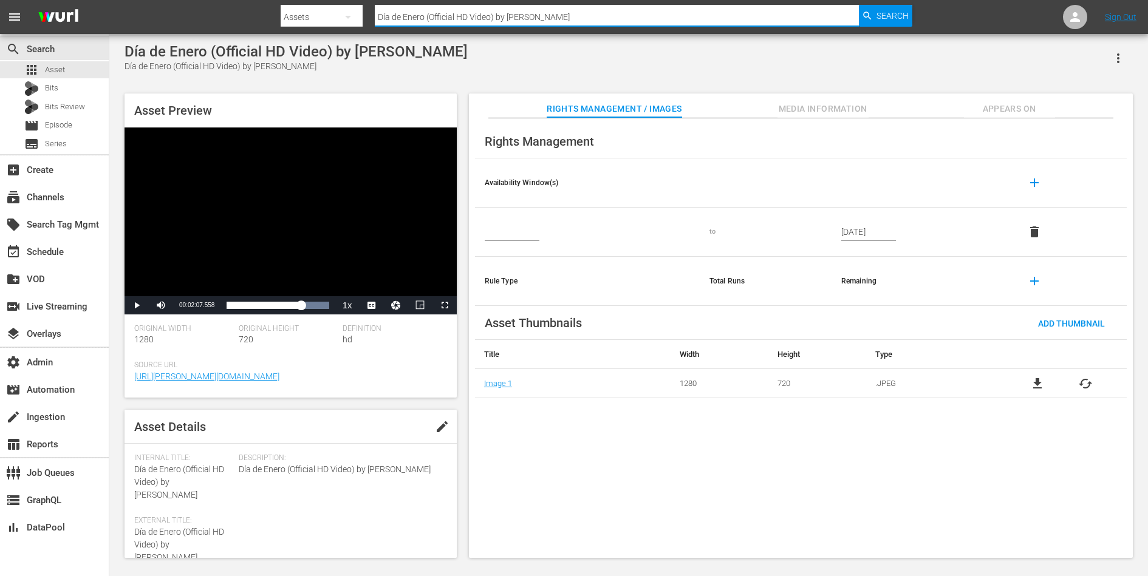
click at [438, 12] on input "Día de Enero (Official HD Video) by Shakira" at bounding box center [617, 16] width 484 height 29
paste input "cardigan by Taylor Swift"
type input "cardigan by Taylor Swift"
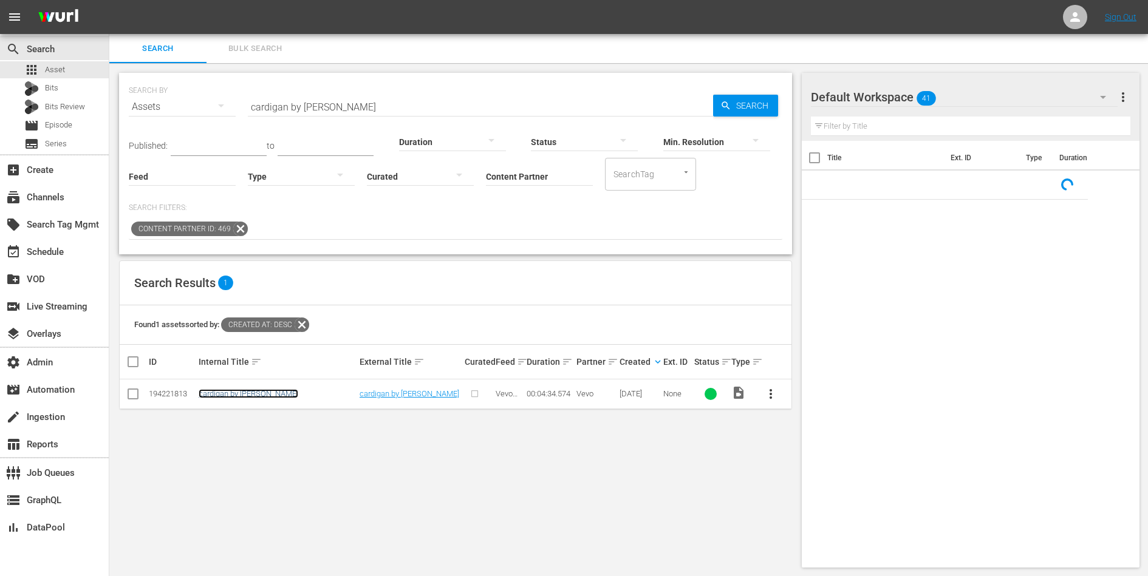
click at [259, 391] on link "cardigan by Taylor Swift" at bounding box center [249, 393] width 100 height 9
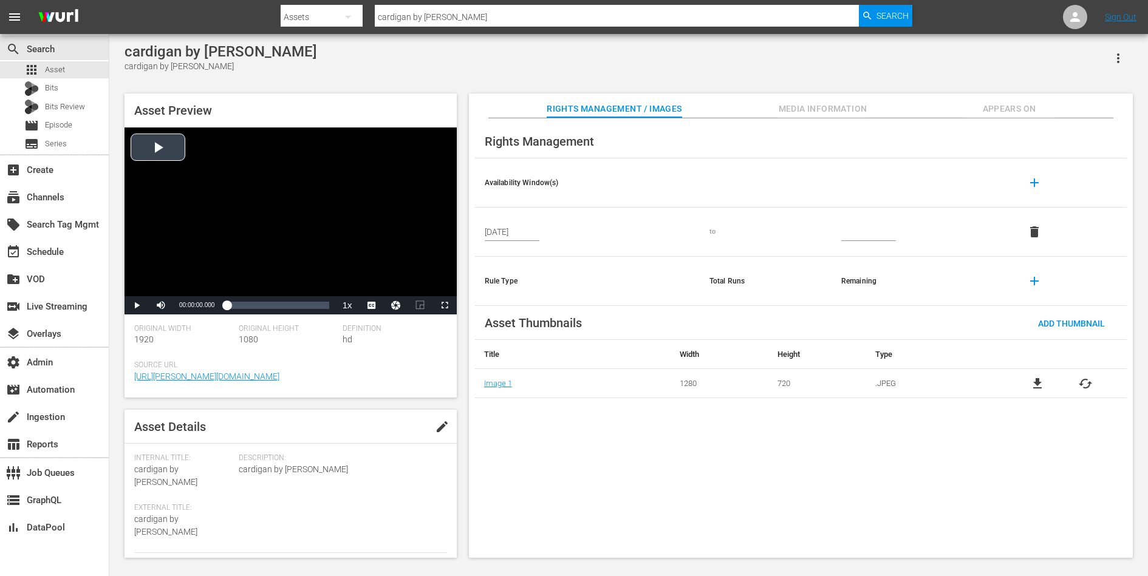
click at [236, 148] on div "Video Player" at bounding box center [290, 212] width 332 height 169
click at [284, 302] on div "Loaded : 2.13% 00:02:33.630 00:00:00.021" at bounding box center [277, 305] width 102 height 12
click at [137, 305] on span "Video Player" at bounding box center [137, 305] width 0 height 0
click at [355, 235] on div "Video Player" at bounding box center [290, 212] width 332 height 169
click at [299, 300] on div "00:03:16.124" at bounding box center [299, 305] width 1 height 12
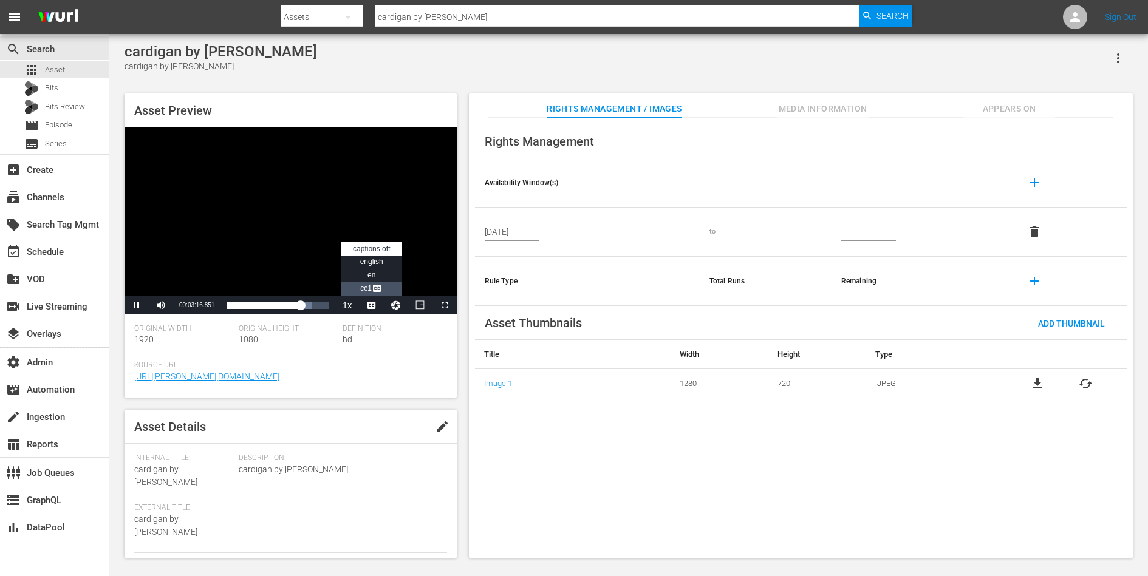
click at [380, 284] on span "Video Player" at bounding box center [377, 290] width 11 height 12
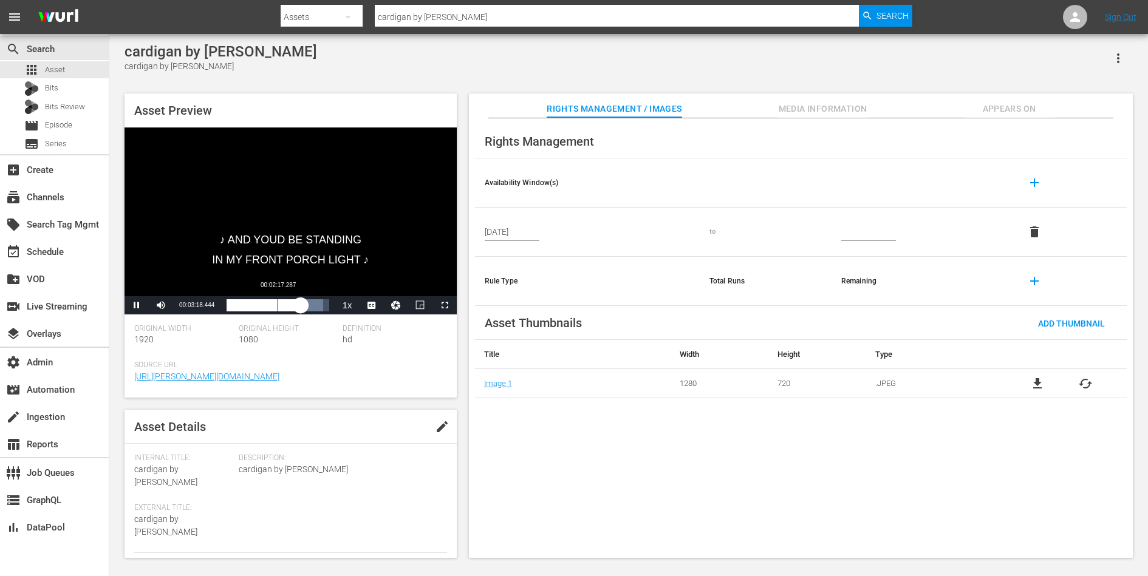
click at [278, 307] on div "Loaded : 94.05% 00:02:17.287 00:03:18.451" at bounding box center [277, 305] width 102 height 12
click at [137, 305] on span "Video Player" at bounding box center [137, 305] width 0 height 0
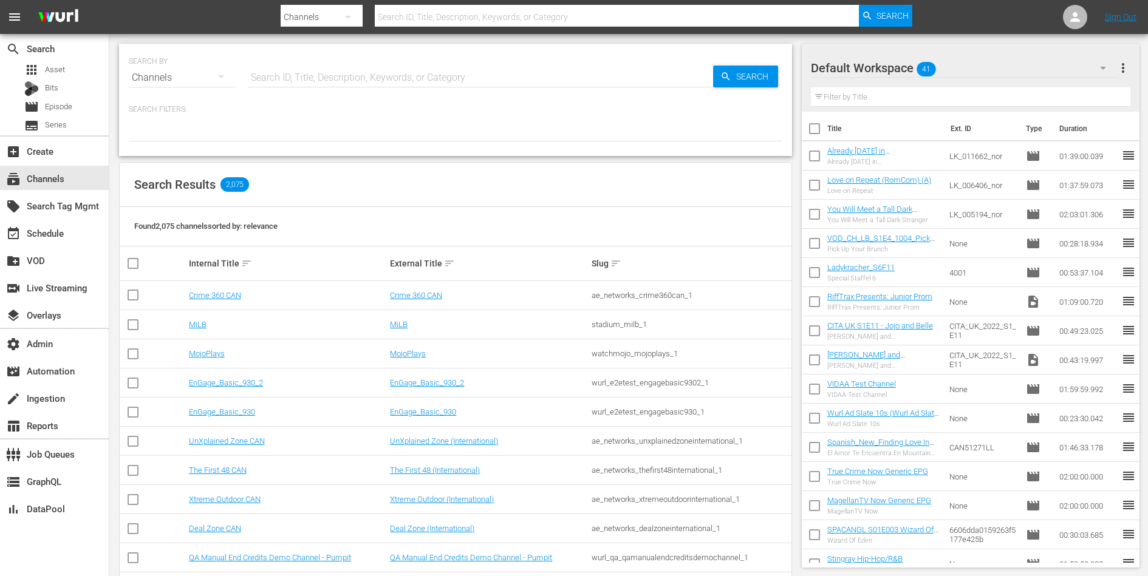
click at [451, 78] on input "text" at bounding box center [480, 77] width 465 height 29
type input "vev"
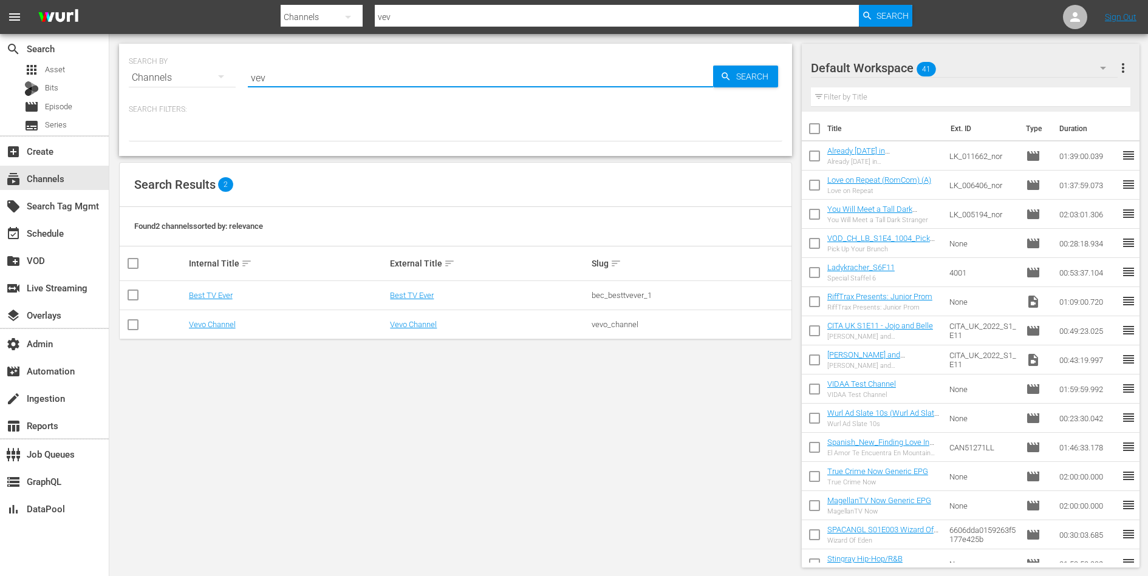
type input "vevo"
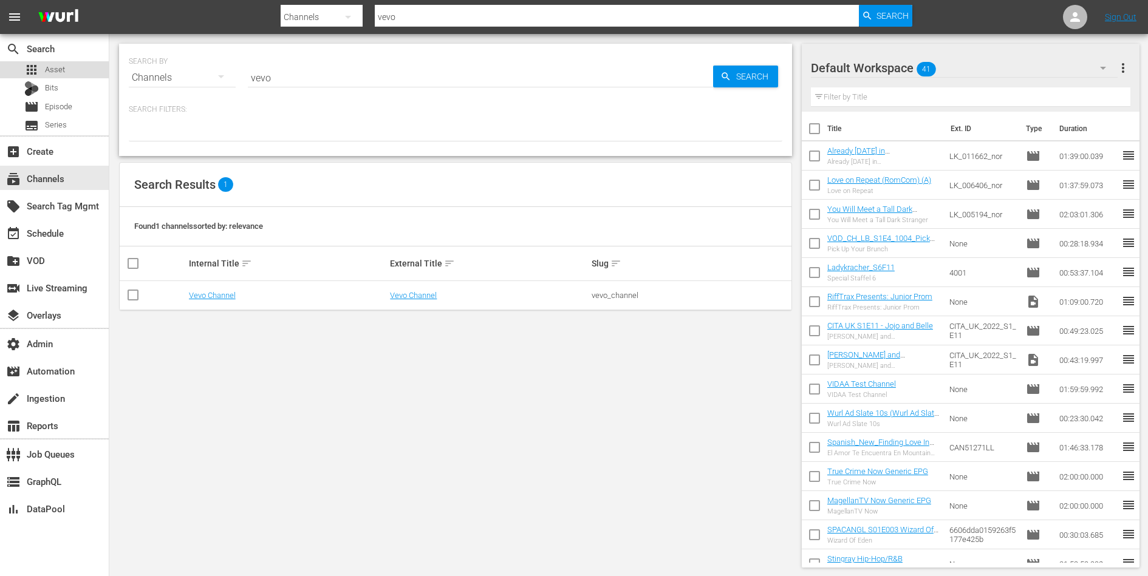
click at [81, 69] on div "apps Asset" at bounding box center [54, 69] width 109 height 17
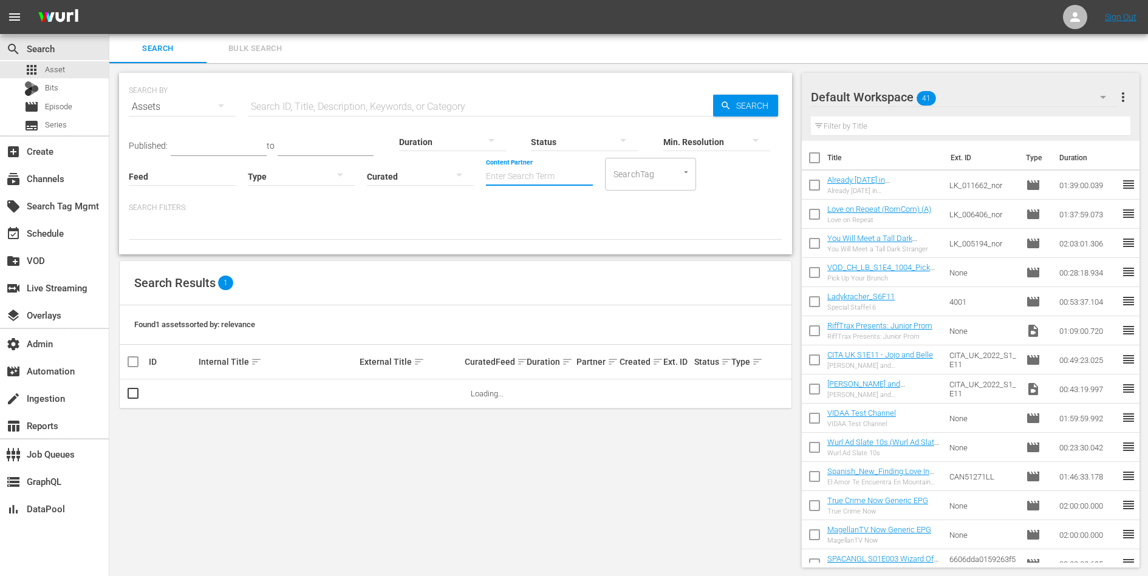
click at [523, 174] on input "Content Partner" at bounding box center [539, 177] width 107 height 44
click at [522, 209] on div "Vevo (469)" at bounding box center [585, 210] width 178 height 29
type input "Vevo (469)"
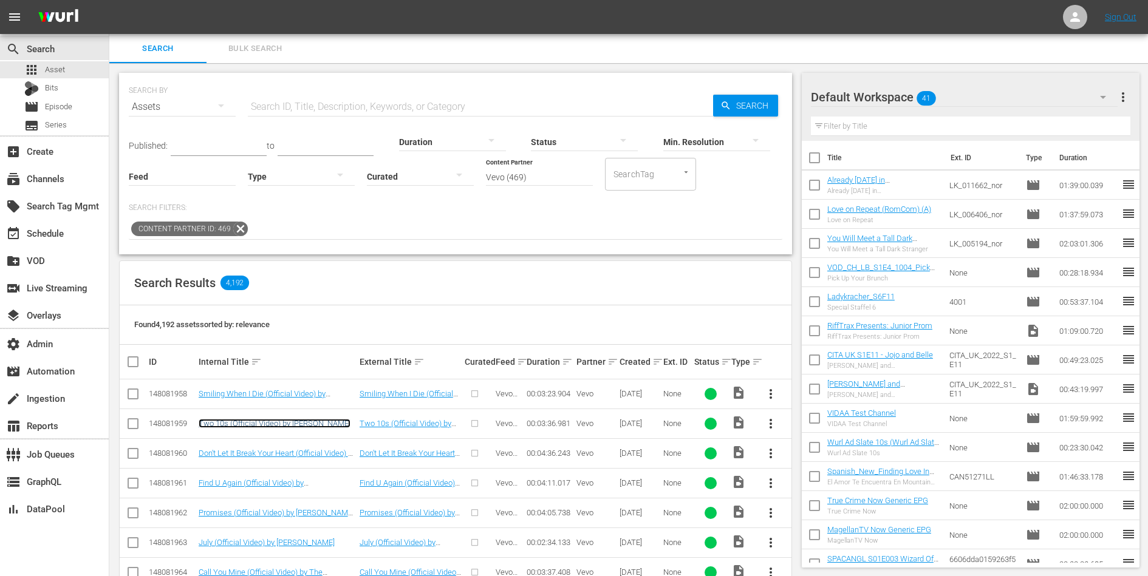
click at [279, 420] on link "Two 10s (Official Video) by Quinn XCII" at bounding box center [275, 423] width 152 height 9
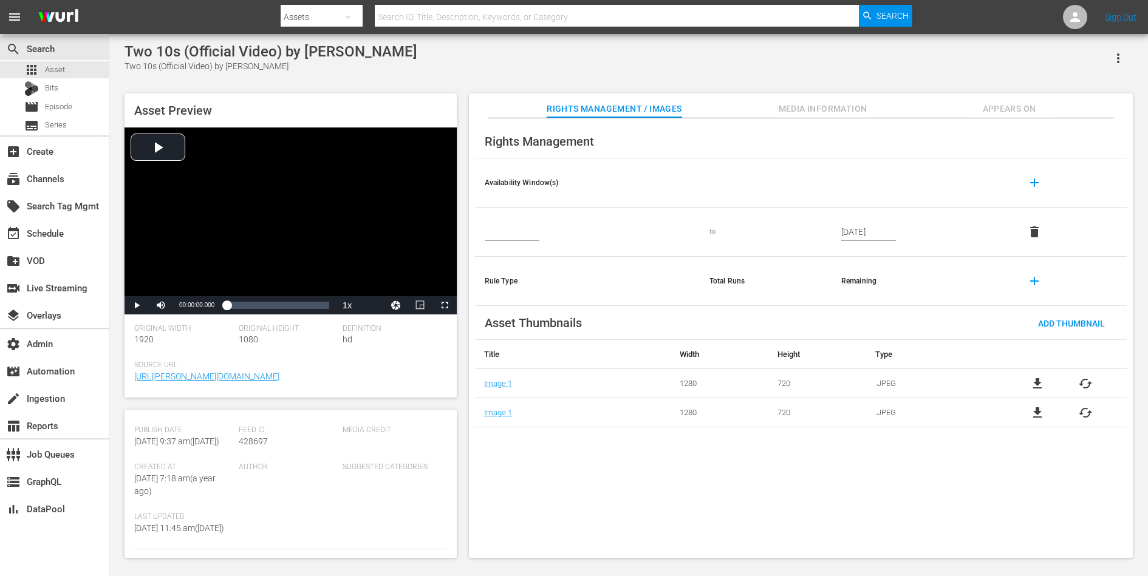
scroll to position [299, 0]
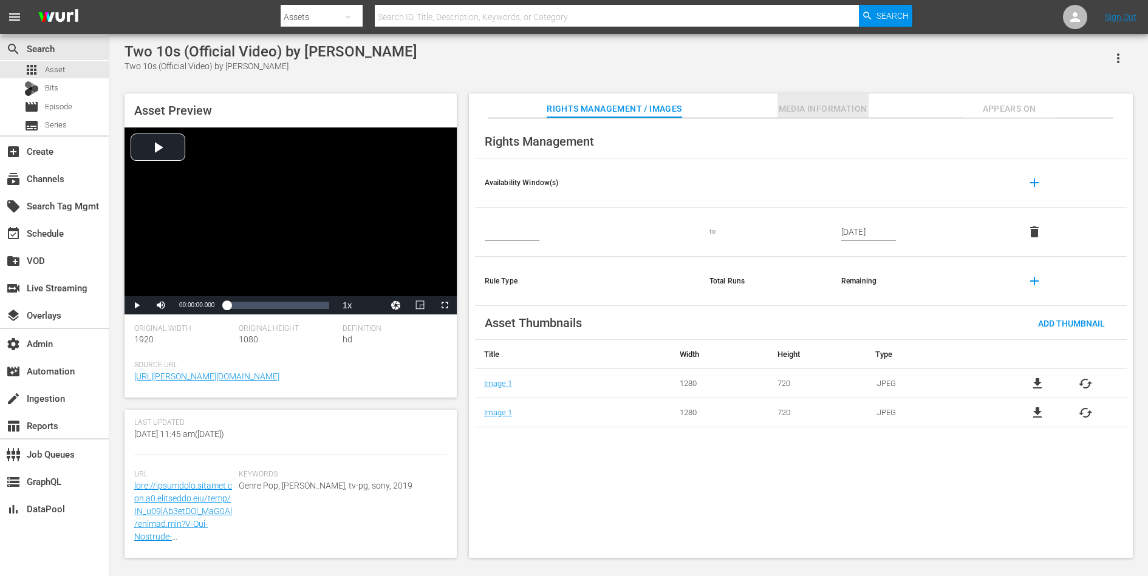
click at [840, 100] on button "Media Information" at bounding box center [822, 106] width 91 height 24
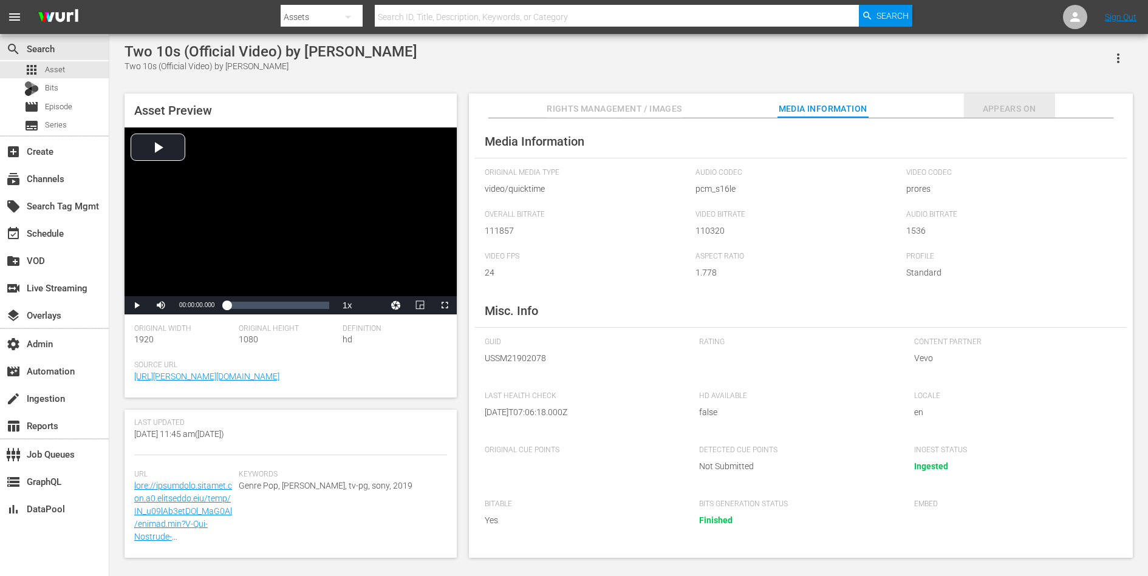
click at [992, 102] on span "Appears On" at bounding box center [1009, 108] width 91 height 15
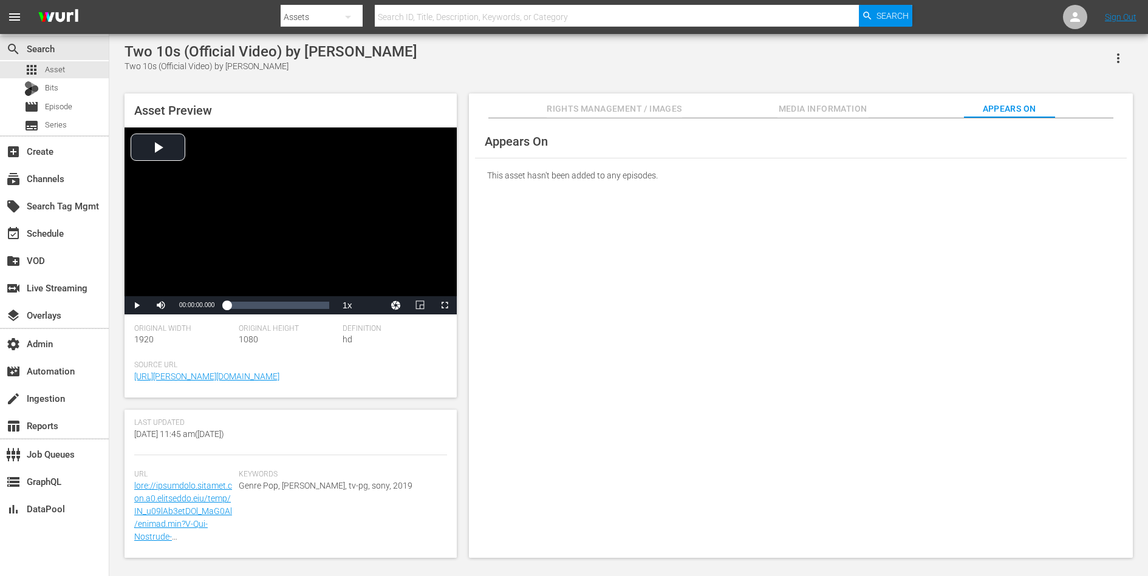
click at [831, 98] on button "Media Information" at bounding box center [822, 106] width 91 height 24
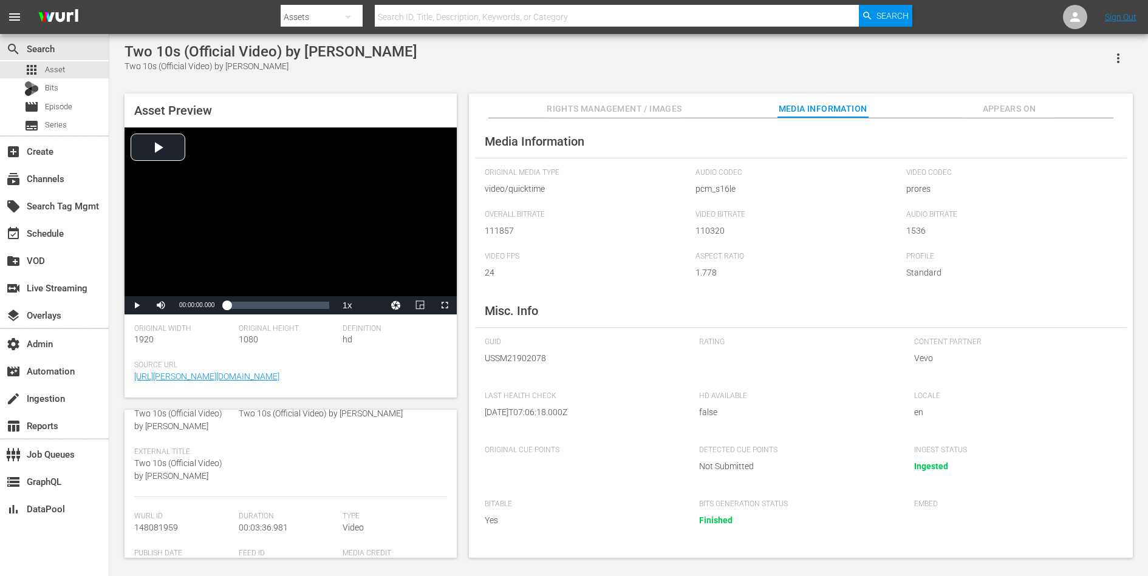
scroll to position [0, 0]
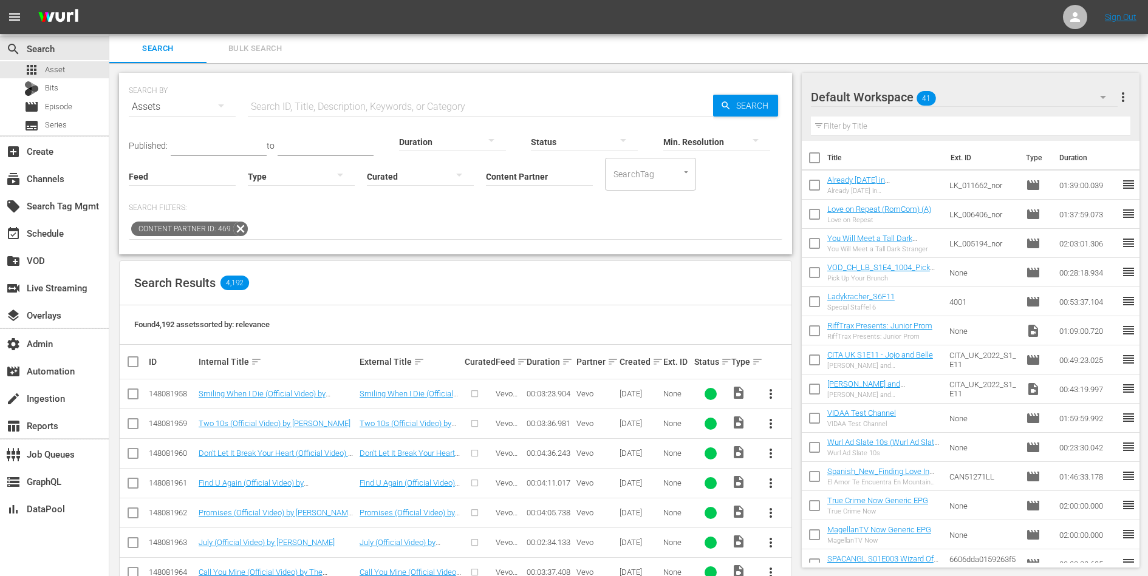
click at [430, 244] on div "SEARCH BY Search By Assets Search ID, Title, Description, Keywords, or Category…" at bounding box center [455, 164] width 673 height 182
click at [47, 180] on div "subscriptions Channels" at bounding box center [34, 176] width 68 height 11
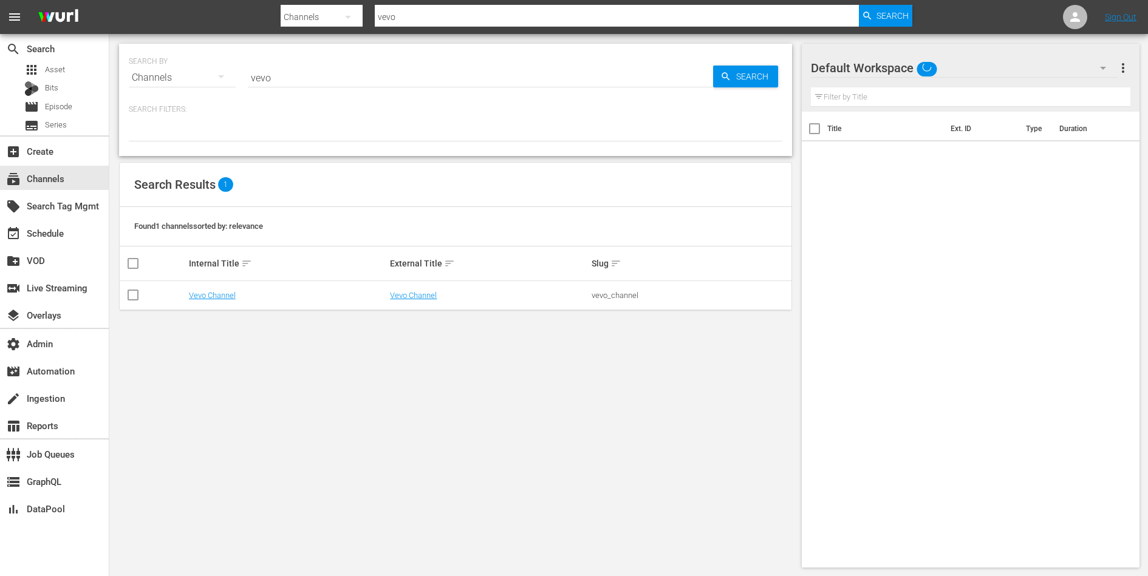
click at [307, 83] on input "vevo" at bounding box center [480, 77] width 465 height 29
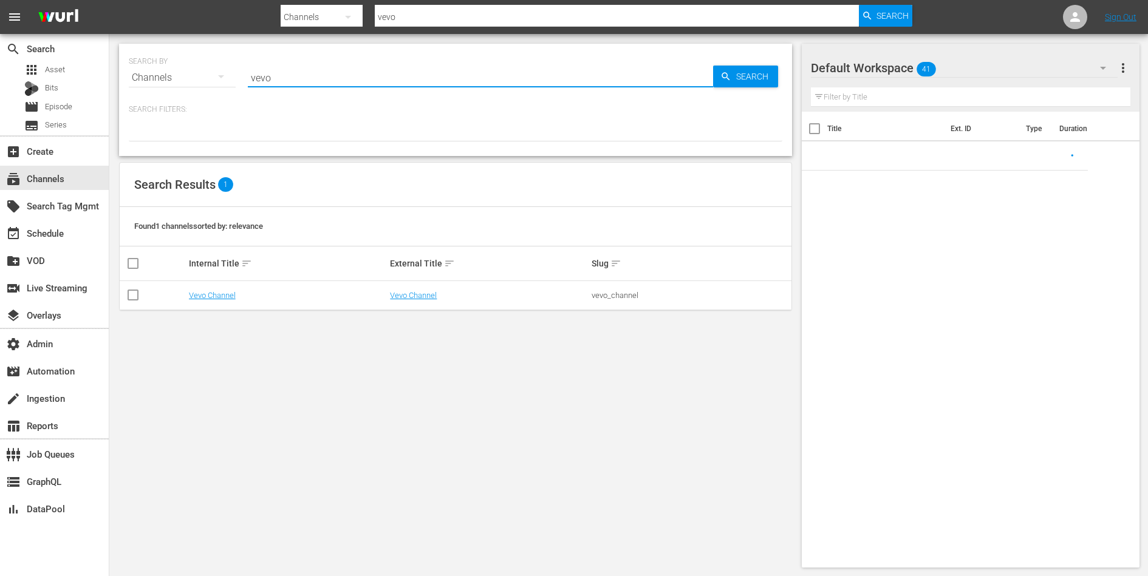
click at [307, 83] on input "vevo" at bounding box center [480, 77] width 465 height 29
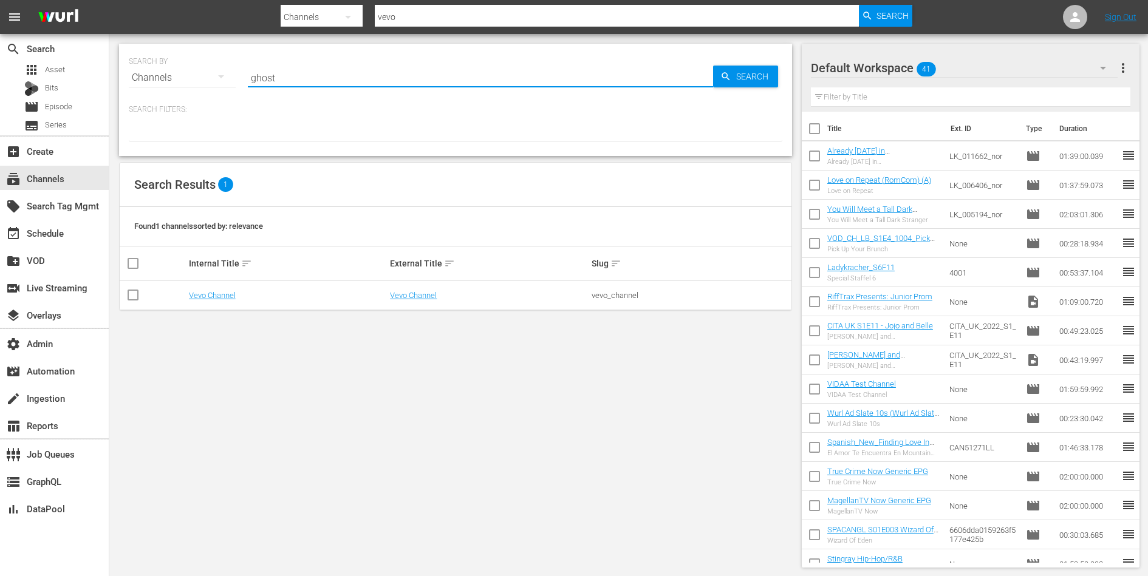
type input "ghost"
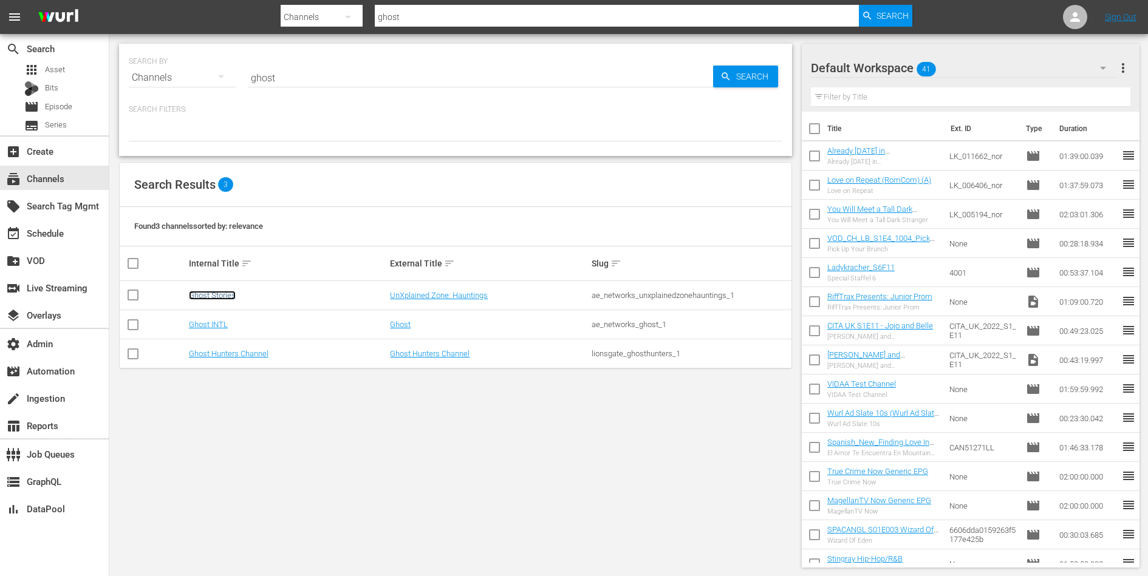
click at [208, 291] on link "Ghost Stories" at bounding box center [212, 295] width 47 height 9
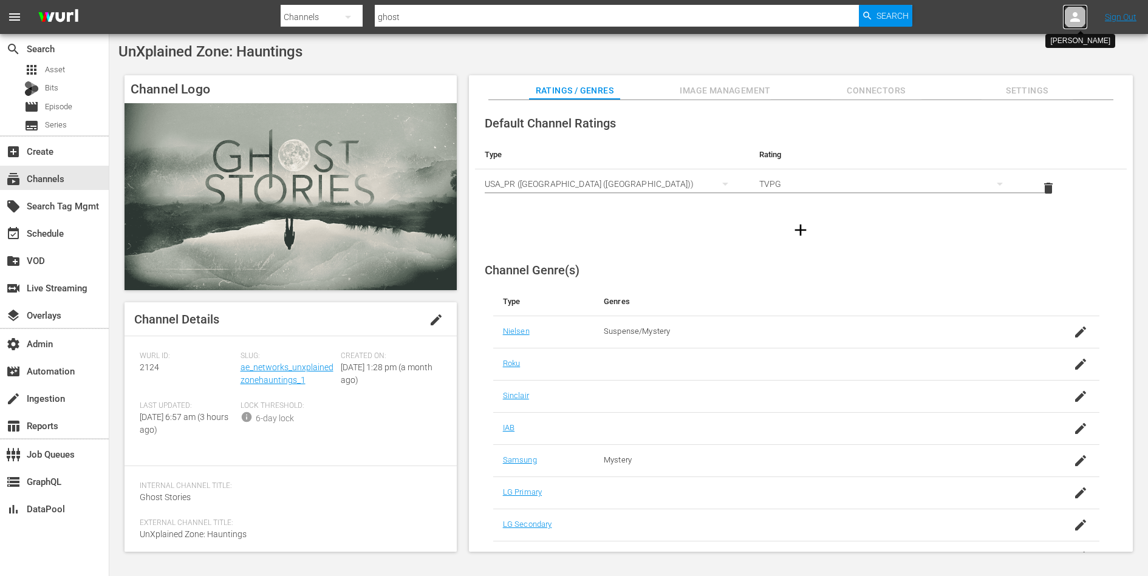
click at [1071, 26] on div at bounding box center [1075, 17] width 24 height 24
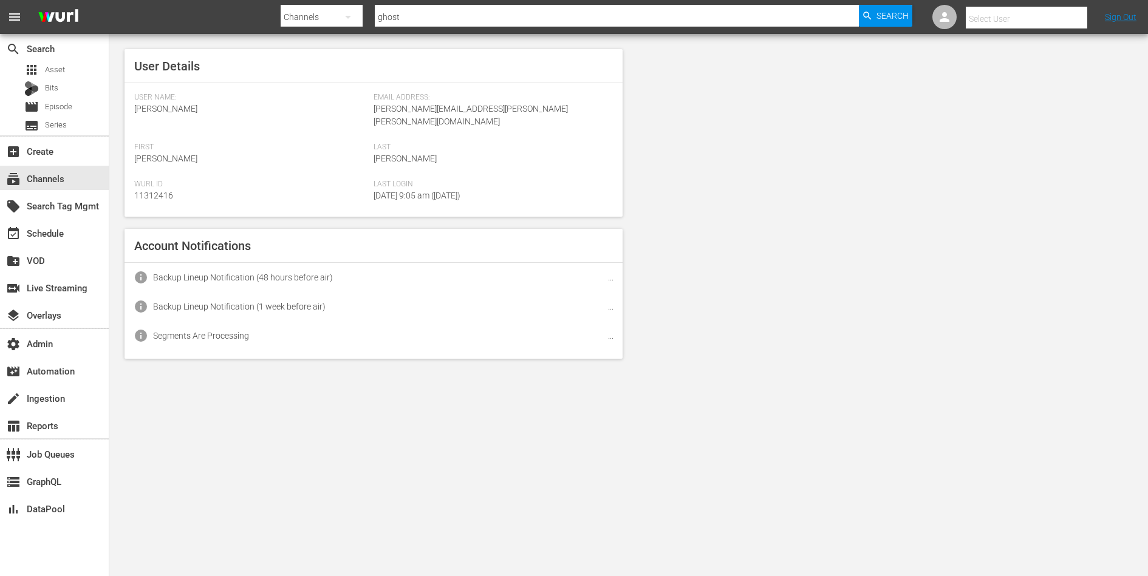
click at [1036, 22] on input "text" at bounding box center [1043, 18] width 155 height 29
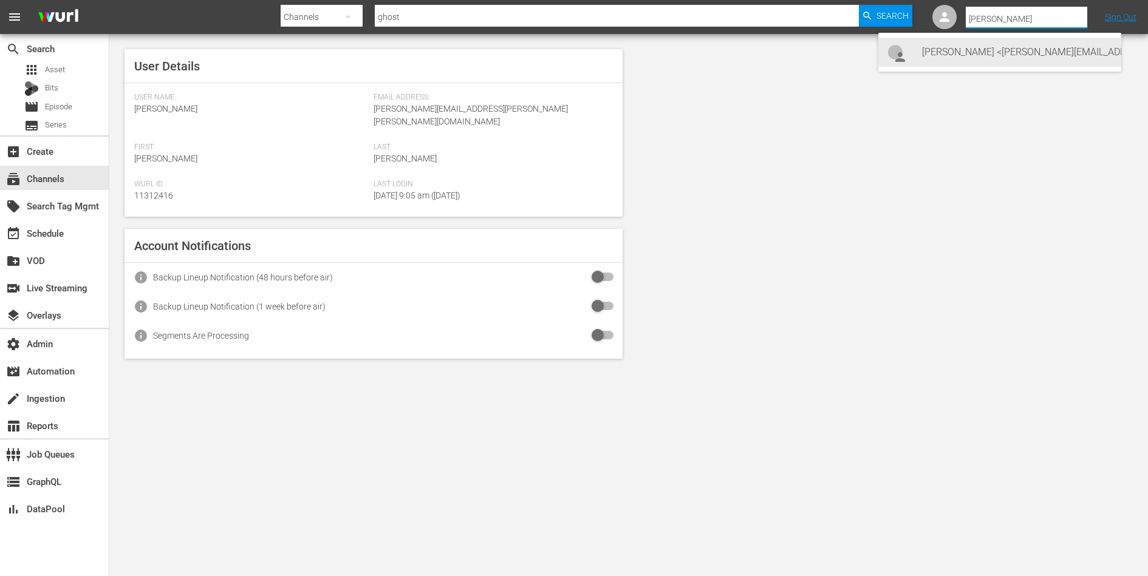
click at [1005, 42] on div "Jessica Hermanowski <jessica.hermanowski@aenetworks.com>" at bounding box center [1016, 52] width 189 height 29
type input "Jessica Hermanowski (11312942)"
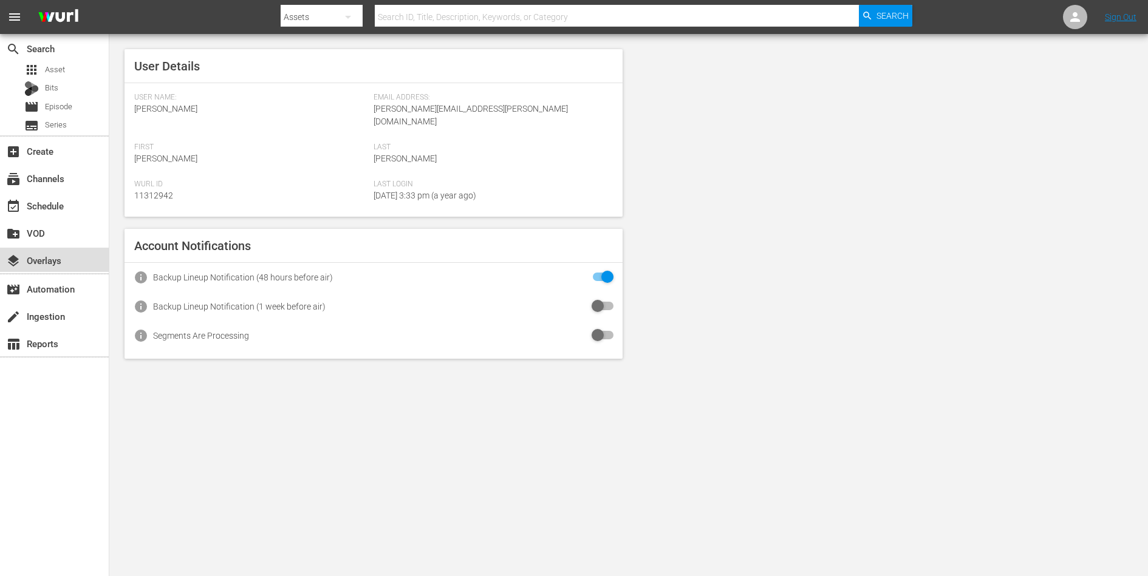
click at [47, 264] on div "layers Overlays" at bounding box center [34, 258] width 68 height 11
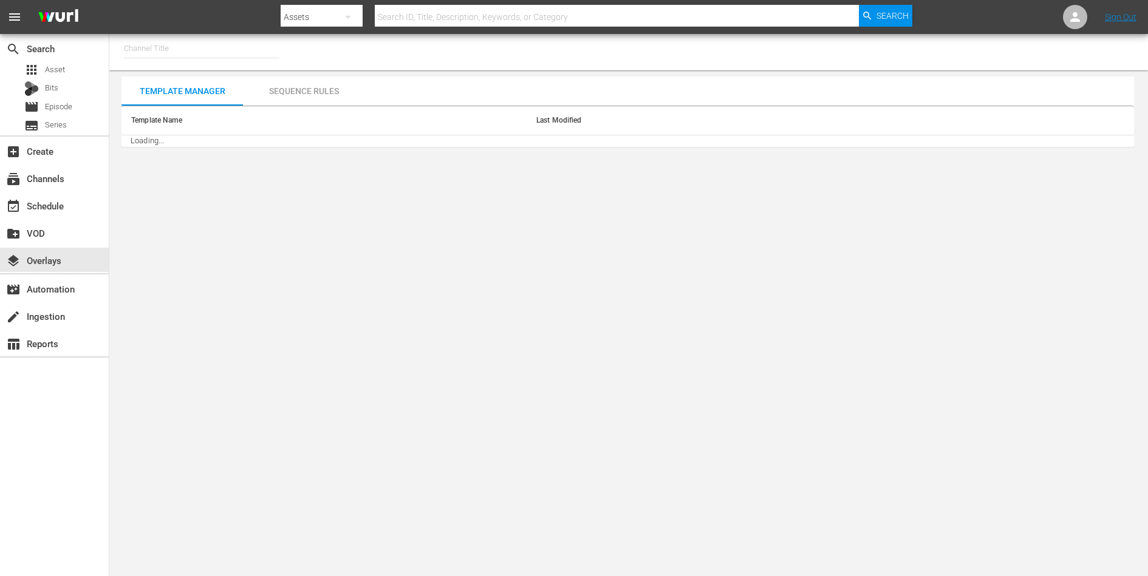
click at [173, 47] on input "text" at bounding box center [201, 48] width 155 height 29
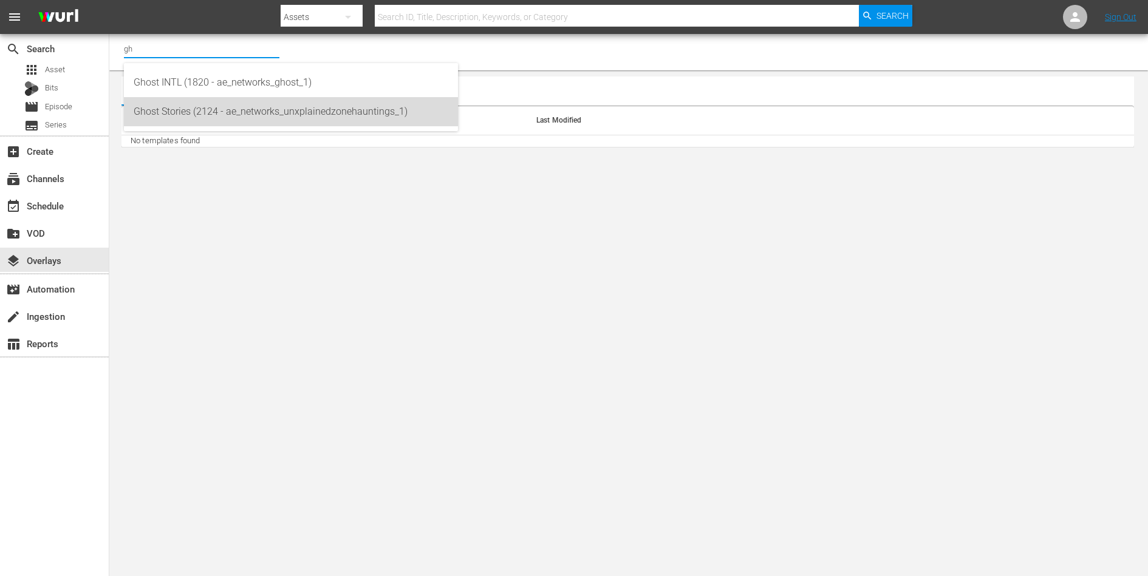
click at [174, 107] on div "Ghost Stories (2124 - ae_networks_unxplainedzonehauntings_1)" at bounding box center [291, 111] width 315 height 29
type input "Ghost Stories (2124 - ae_networks_unxplainedzonehauntings_1)"
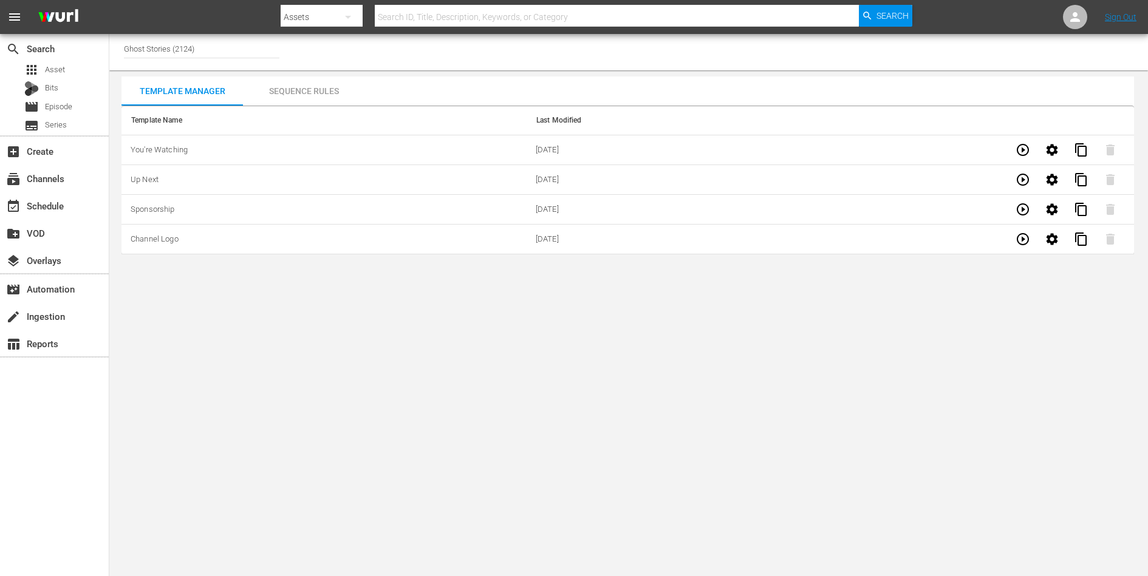
click at [1057, 151] on icon "button" at bounding box center [1051, 150] width 15 height 15
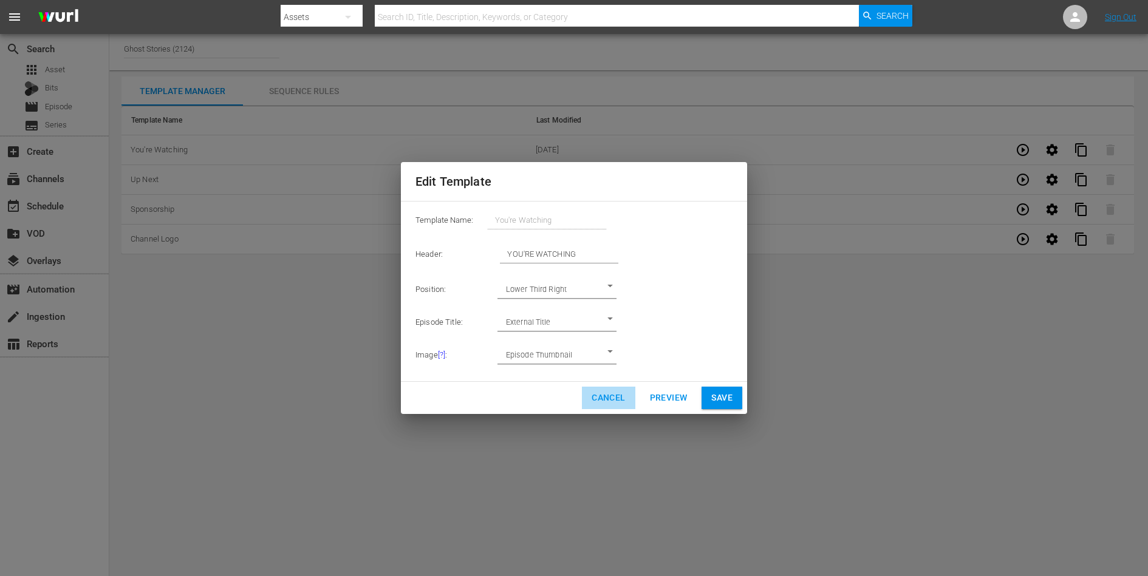
click at [603, 397] on span "Cancel" at bounding box center [607, 397] width 33 height 15
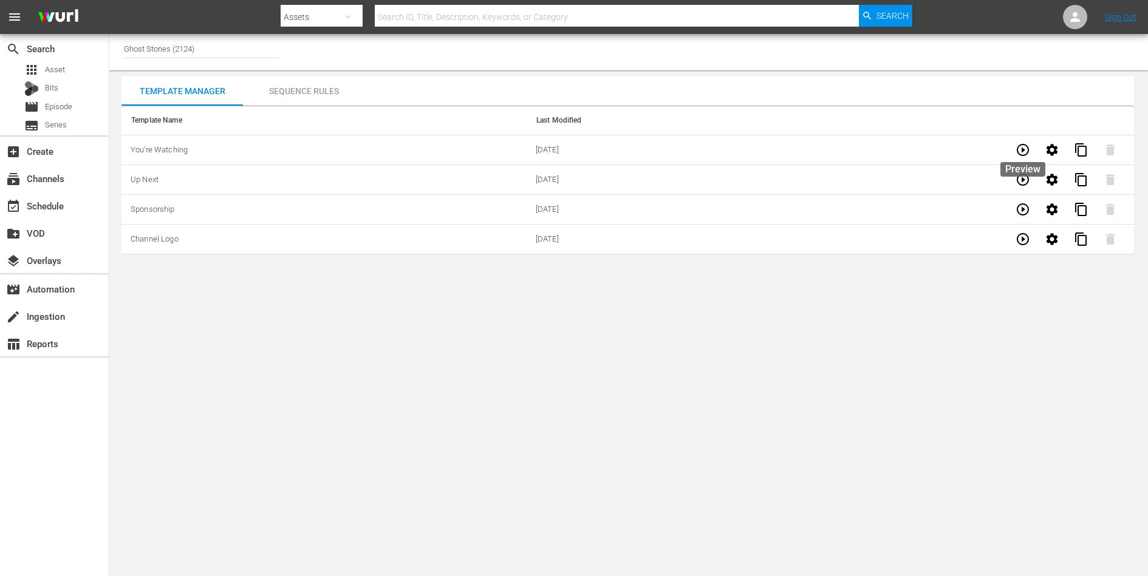
click at [1027, 152] on icon "button" at bounding box center [1022, 150] width 15 height 15
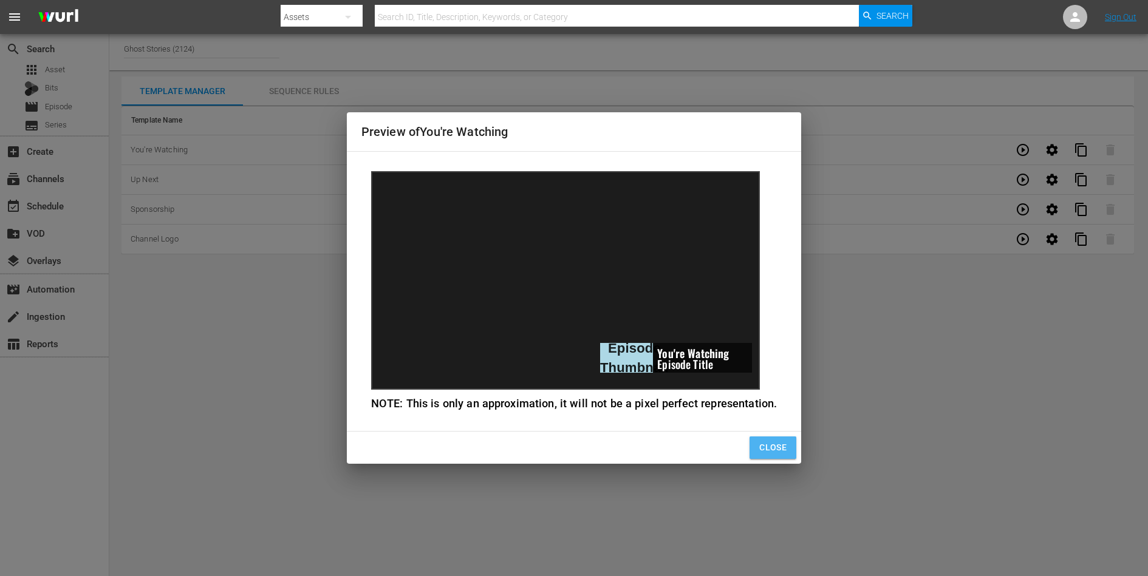
click at [777, 442] on span "Close" at bounding box center [772, 447] width 27 height 15
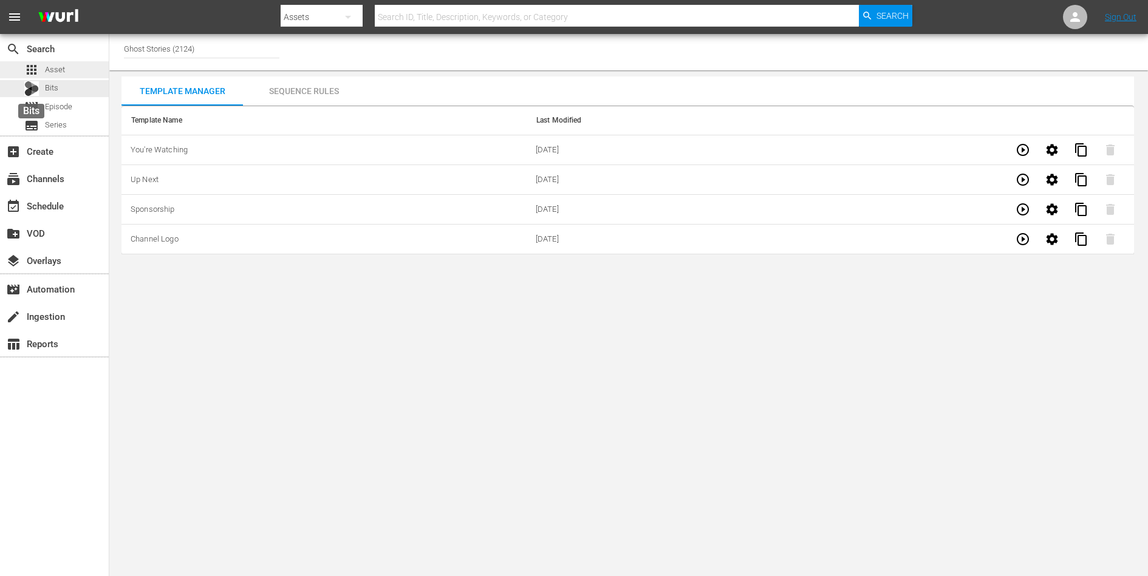
click at [50, 73] on span "Asset" at bounding box center [55, 70] width 20 height 12
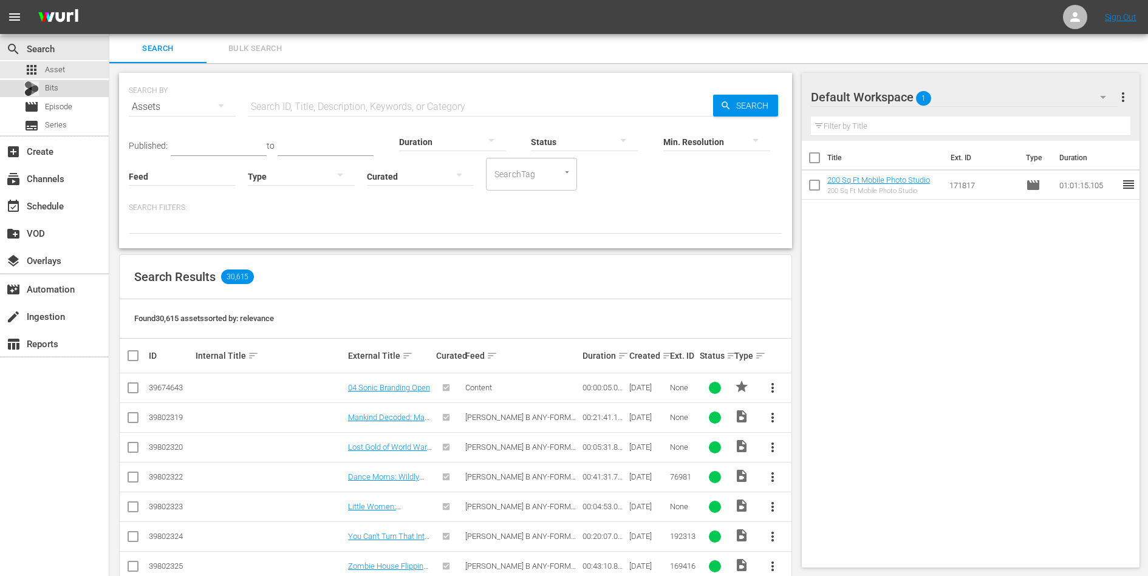
click at [75, 86] on div "Bits" at bounding box center [54, 88] width 109 height 17
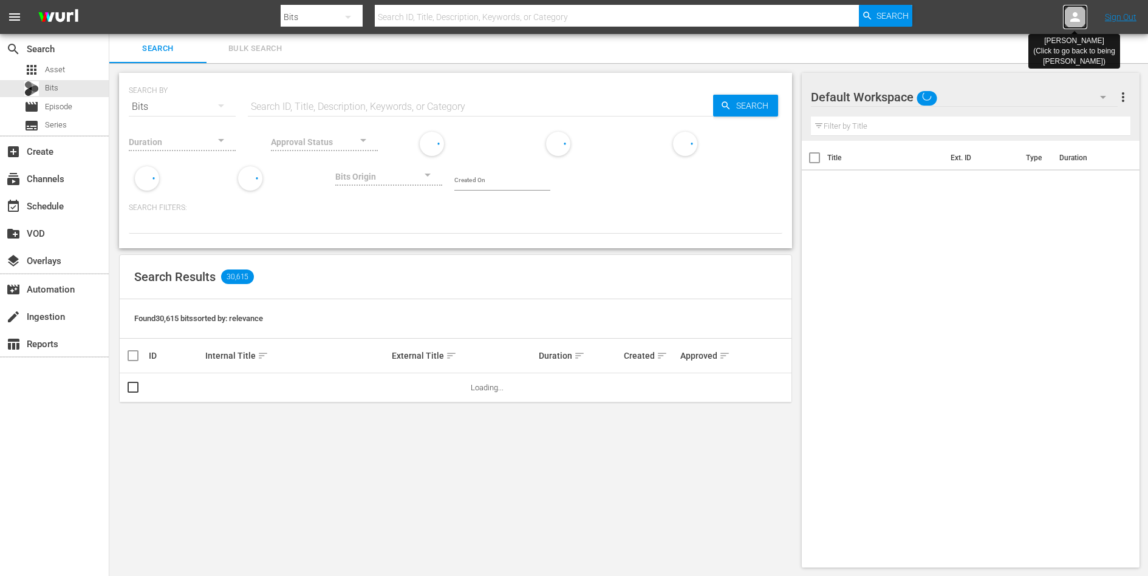
click at [1069, 12] on icon at bounding box center [1075, 17] width 15 height 15
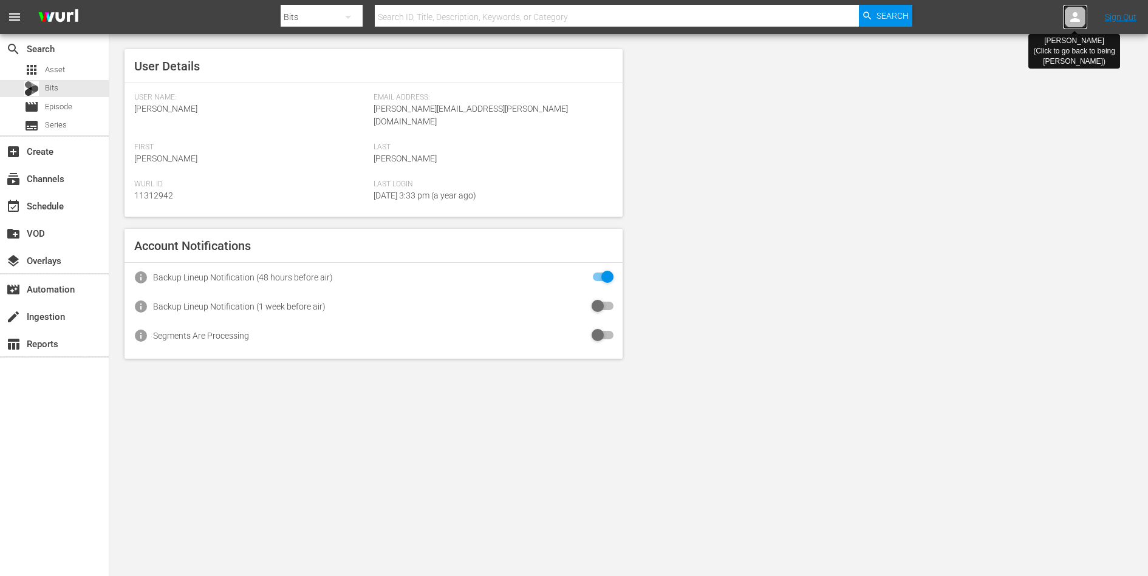
click at [1069, 12] on icon at bounding box center [1075, 17] width 15 height 15
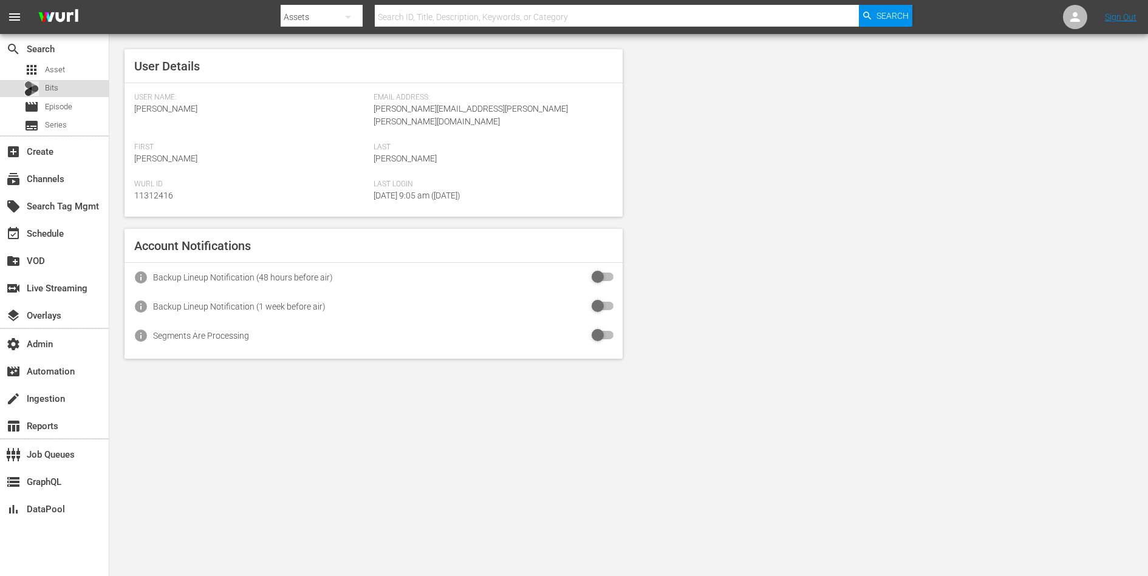
click at [52, 90] on span "Bits" at bounding box center [51, 88] width 13 height 12
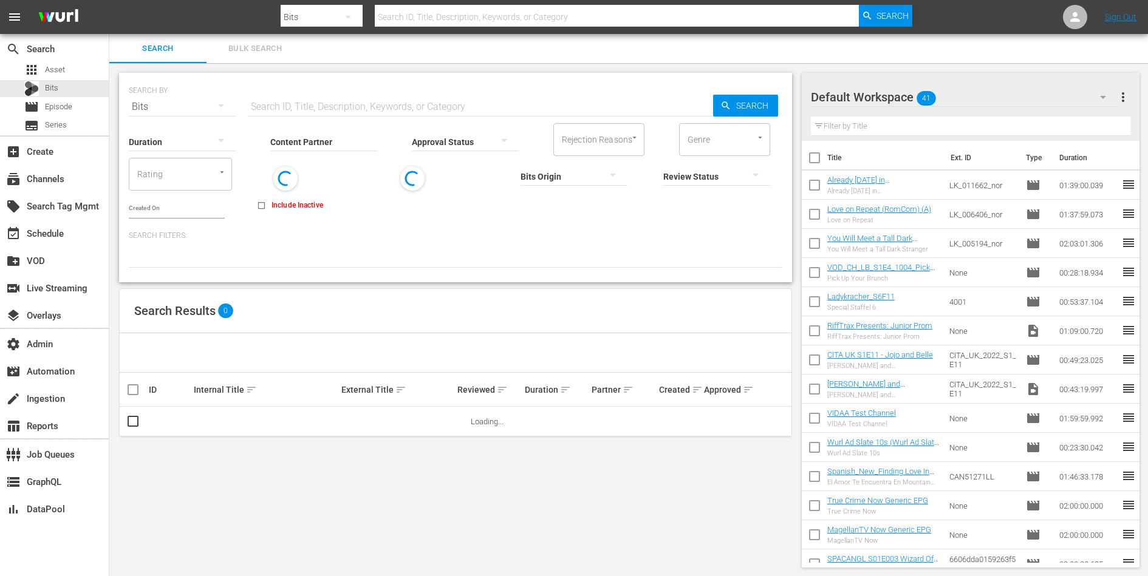
click at [318, 142] on input "Content Partner" at bounding box center [323, 143] width 107 height 44
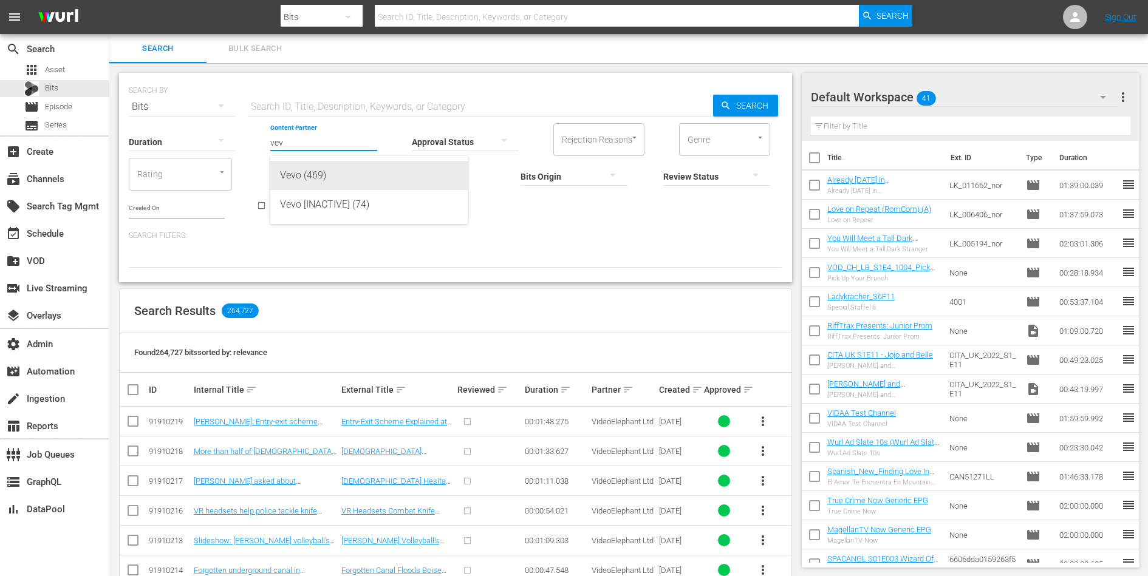
click at [309, 174] on div "Vevo (469)" at bounding box center [369, 175] width 178 height 29
type input "Vevo (469)"
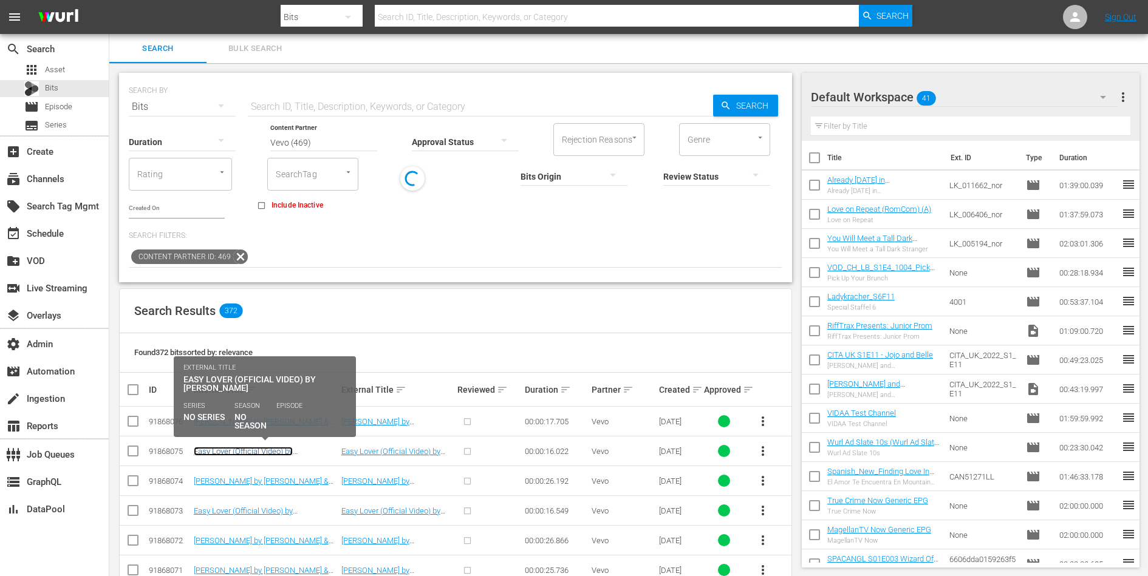
click at [236, 454] on link "Easy Lover (Official Video) by [PERSON_NAME]" at bounding box center [243, 456] width 99 height 18
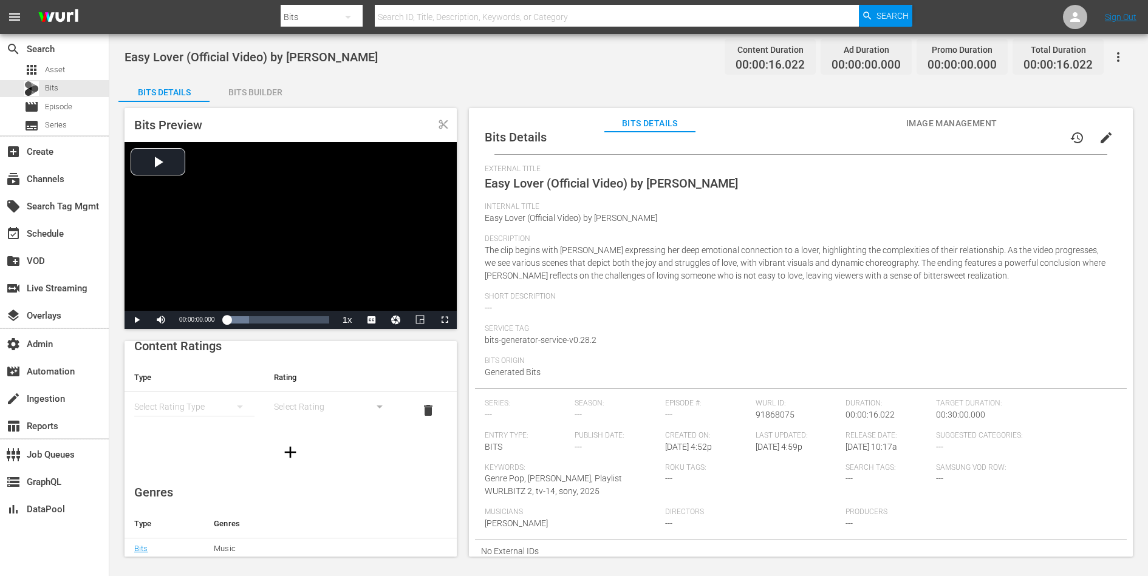
scroll to position [15, 0]
click at [265, 93] on div "Bits Builder" at bounding box center [254, 92] width 91 height 29
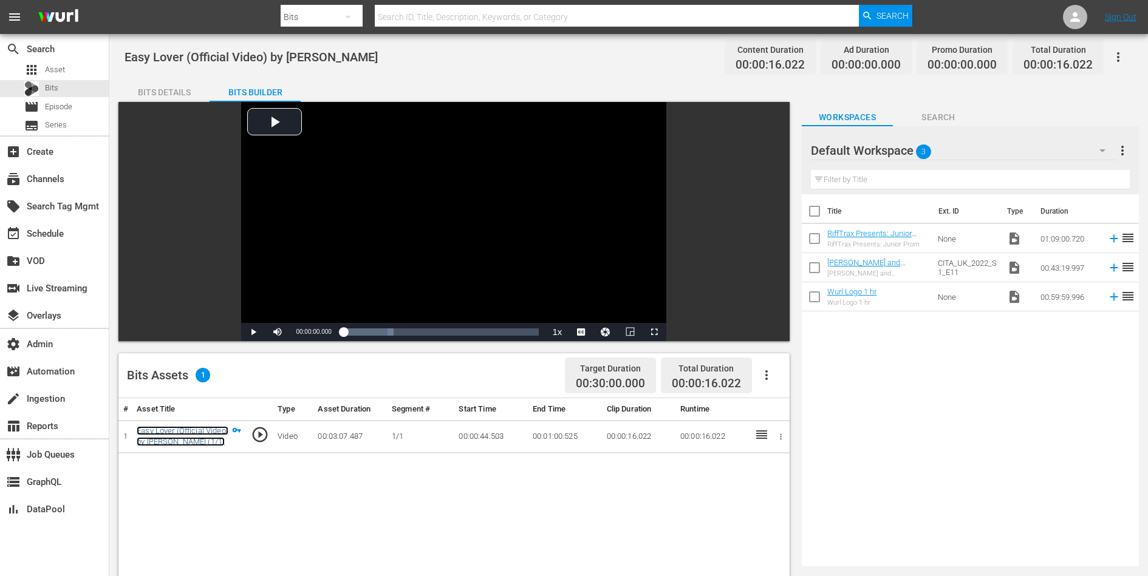
click at [192, 432] on link "Easy Lover (Official Video) by [PERSON_NAME] (1/1)" at bounding box center [183, 436] width 92 height 21
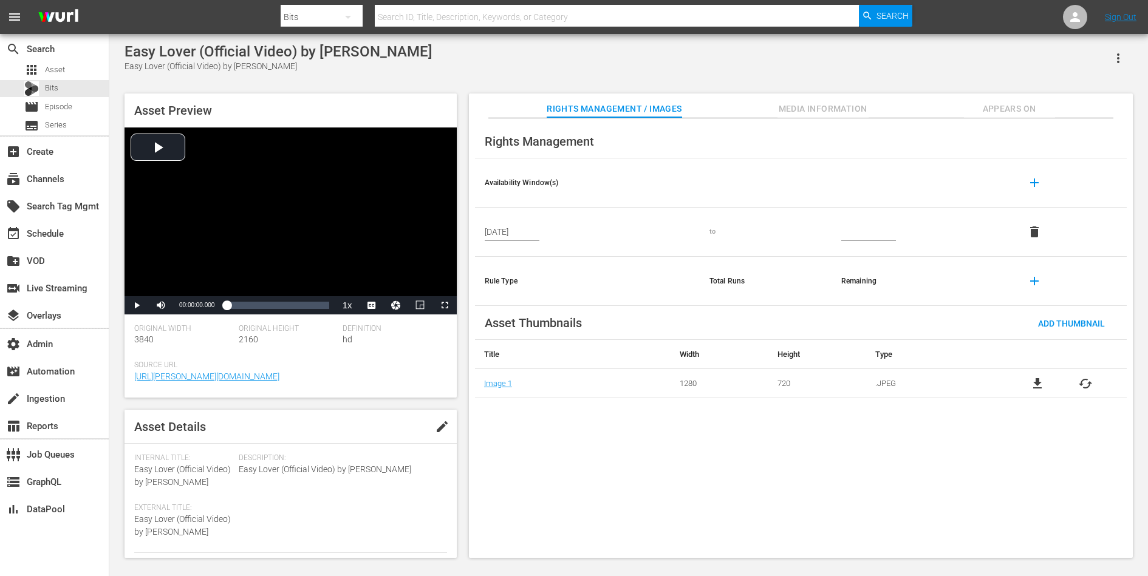
click at [820, 94] on button "Media Information" at bounding box center [822, 106] width 91 height 24
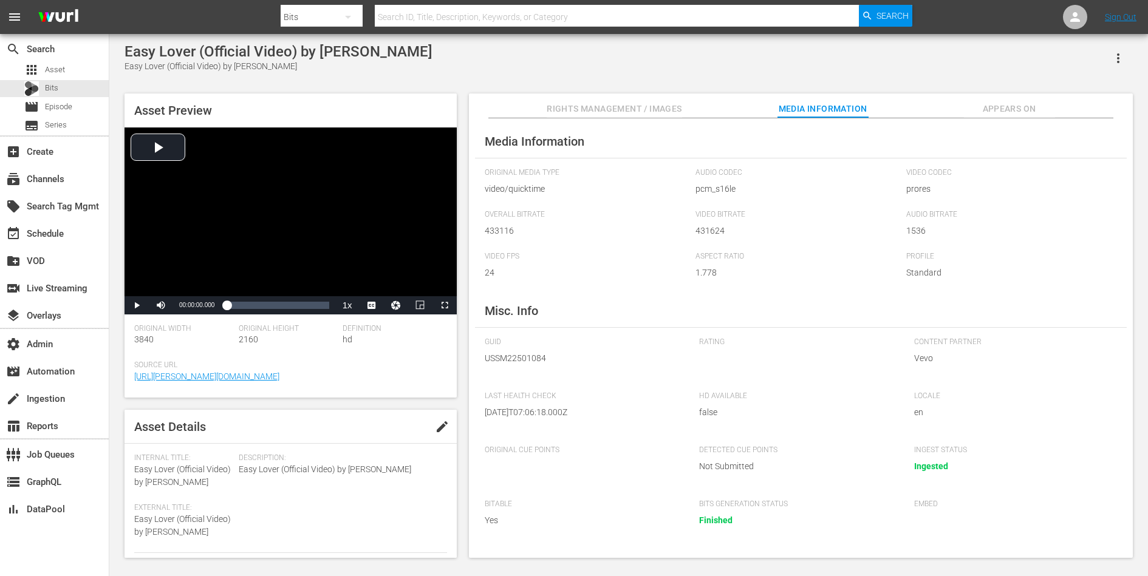
click at [536, 357] on span "USSM22501084" at bounding box center [583, 358] width 197 height 13
click at [236, 264] on div "Video Player" at bounding box center [290, 212] width 332 height 169
click at [274, 299] on div "Loaded : 3.13% 00:01:27.047 00:00:00.649" at bounding box center [277, 305] width 102 height 12
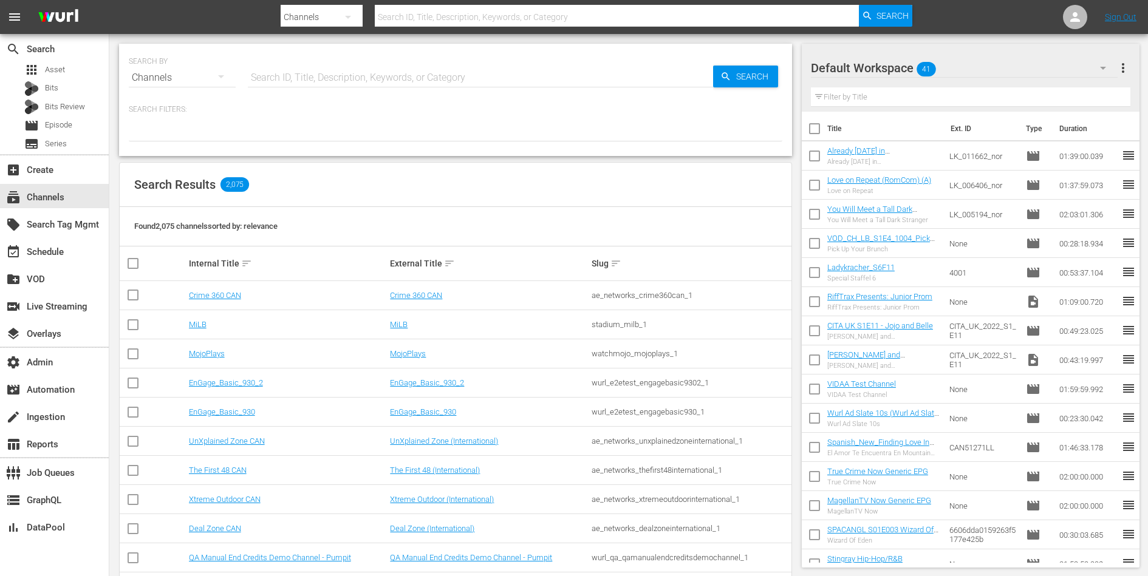
click at [499, 70] on input "text" at bounding box center [480, 77] width 465 height 29
type input "ghost"
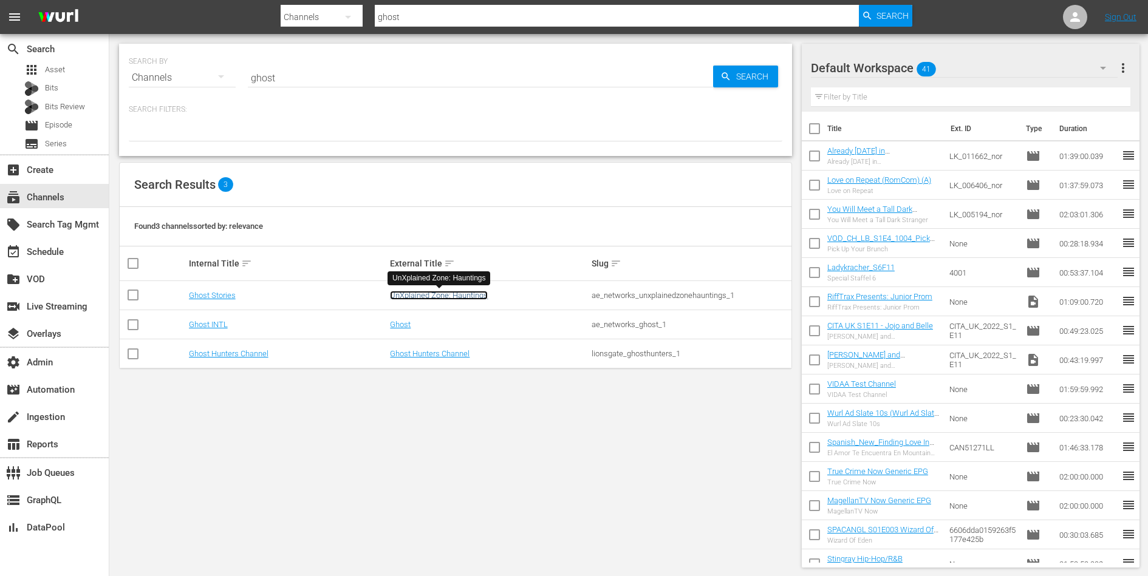
click at [418, 295] on link "UnXplained Zone: Hauntings" at bounding box center [439, 295] width 98 height 9
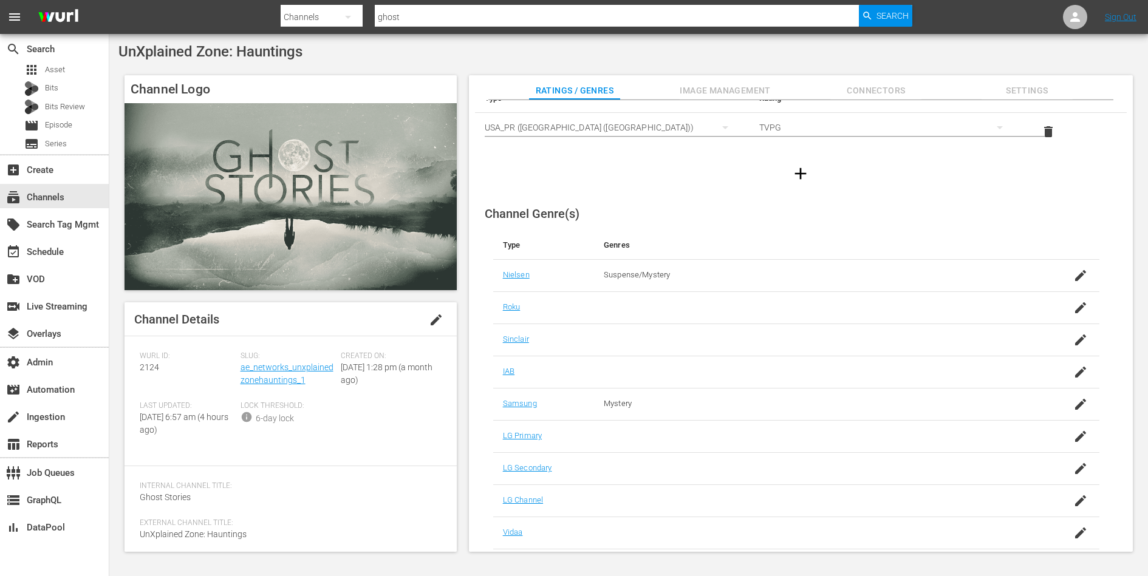
click at [720, 87] on span "Image Management" at bounding box center [724, 90] width 91 height 15
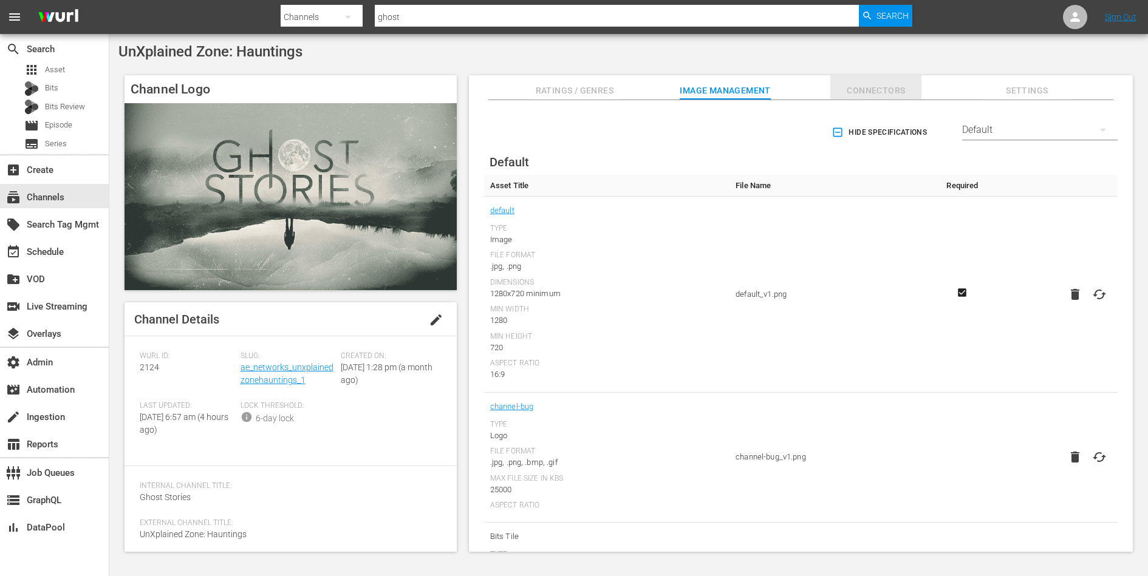
click at [880, 77] on button "Connectors" at bounding box center [875, 87] width 91 height 24
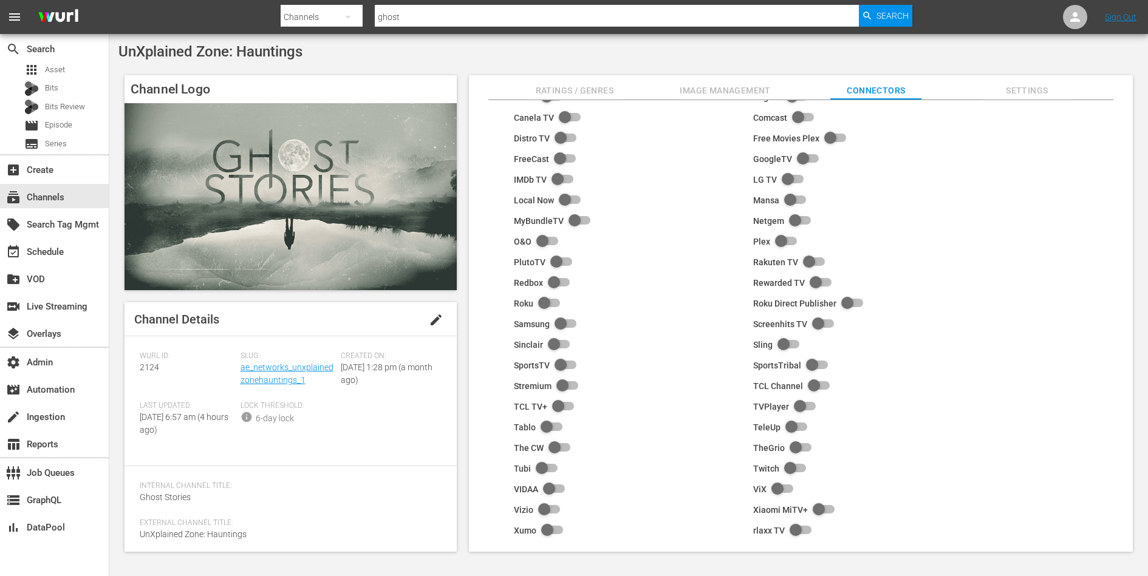
scroll to position [77, 0]
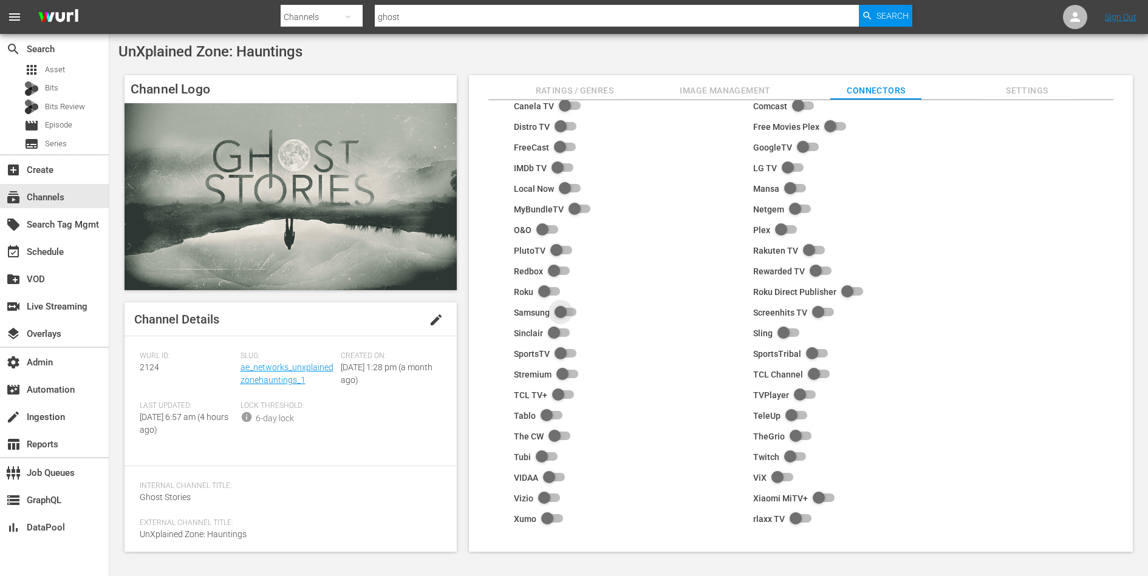
click at [567, 311] on input "checkbox" at bounding box center [563, 312] width 27 height 15
checkbox input "true"
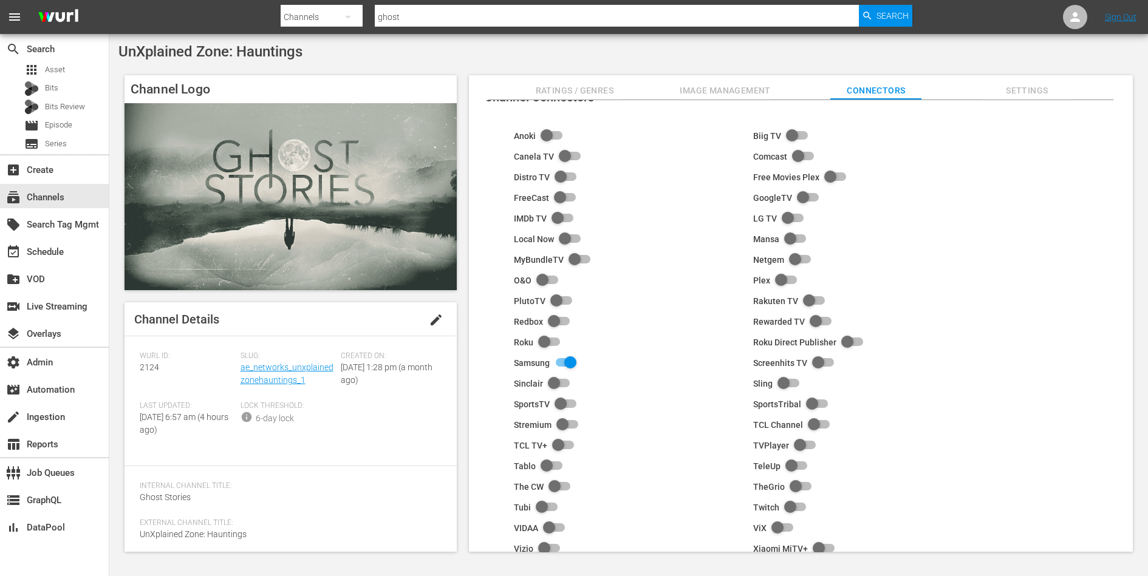
scroll to position [0, 0]
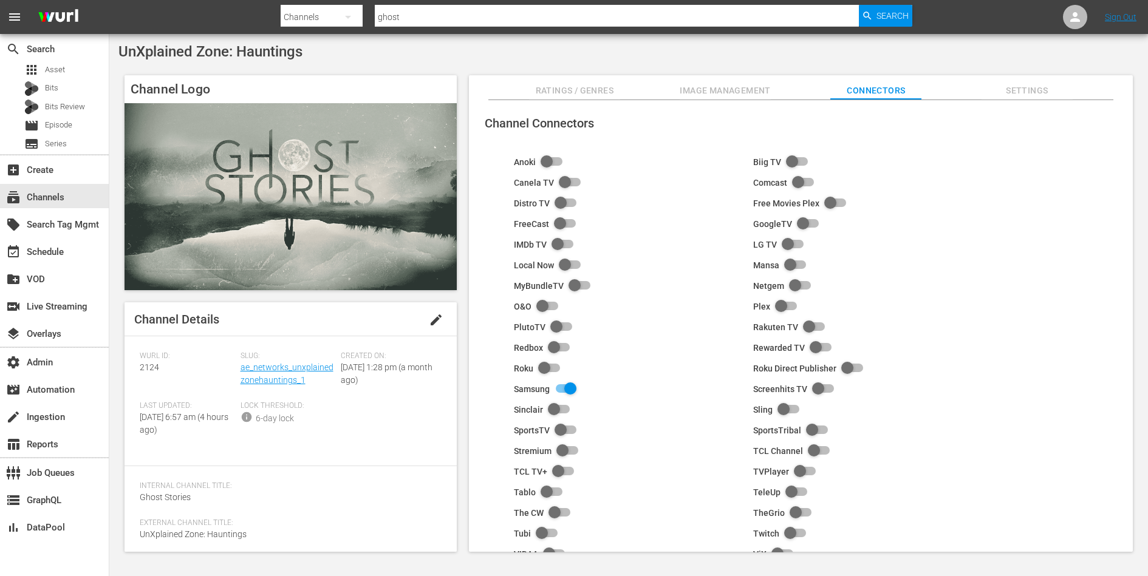
click at [1021, 94] on span "Settings" at bounding box center [1026, 90] width 91 height 15
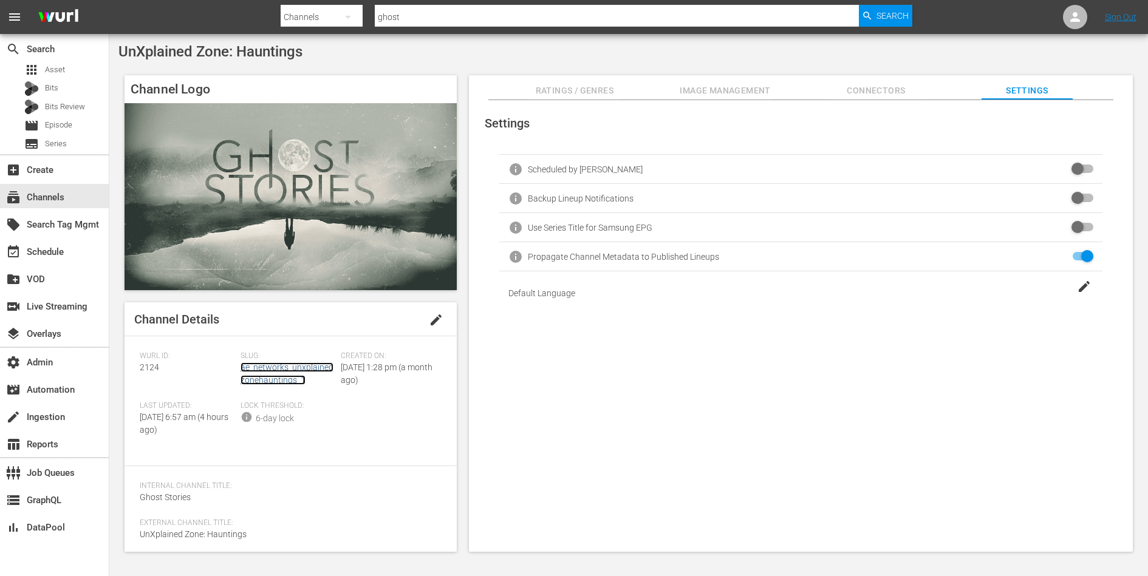
click at [286, 376] on link "ae_networks_unxplainedzonehauntings_1" at bounding box center [286, 374] width 93 height 22
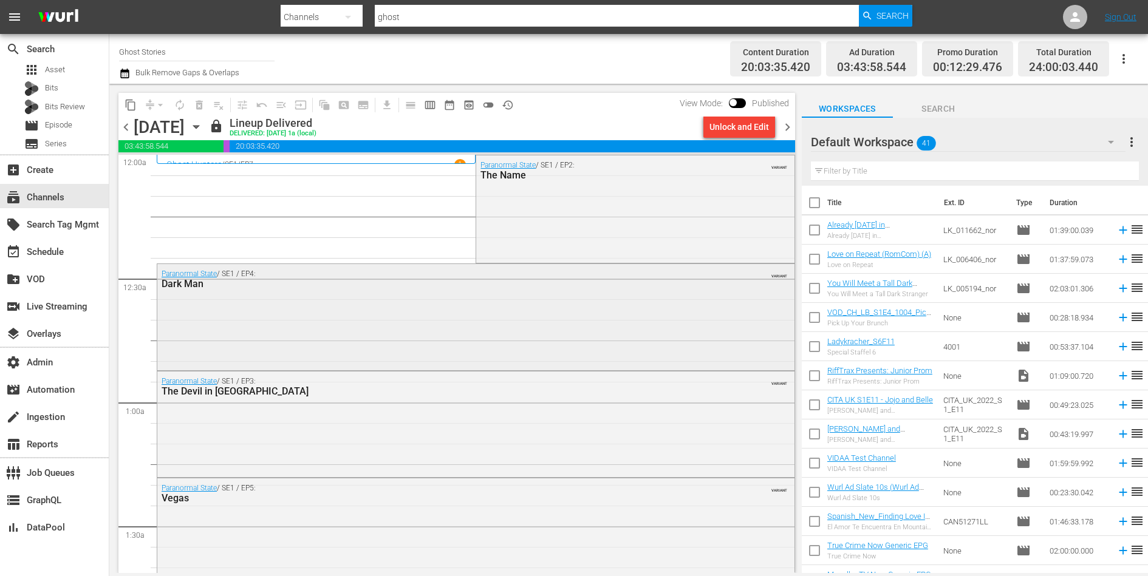
click at [282, 337] on div "Paranormal State / SE1 / EP4: Dark Man VARIANT" at bounding box center [475, 316] width 637 height 104
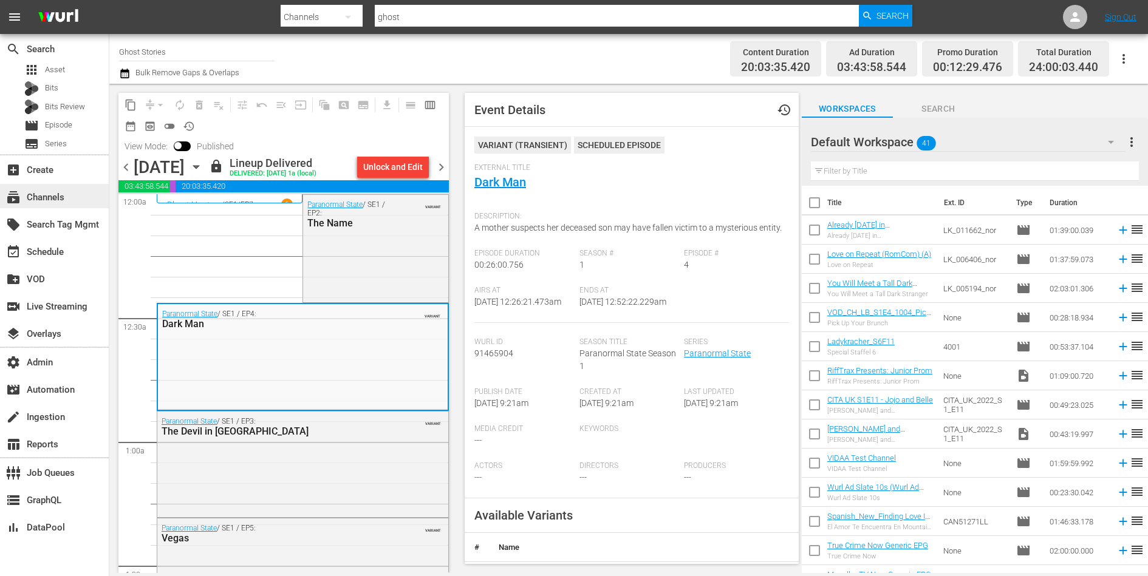
click at [64, 195] on div "subscriptions Channels" at bounding box center [34, 195] width 68 height 11
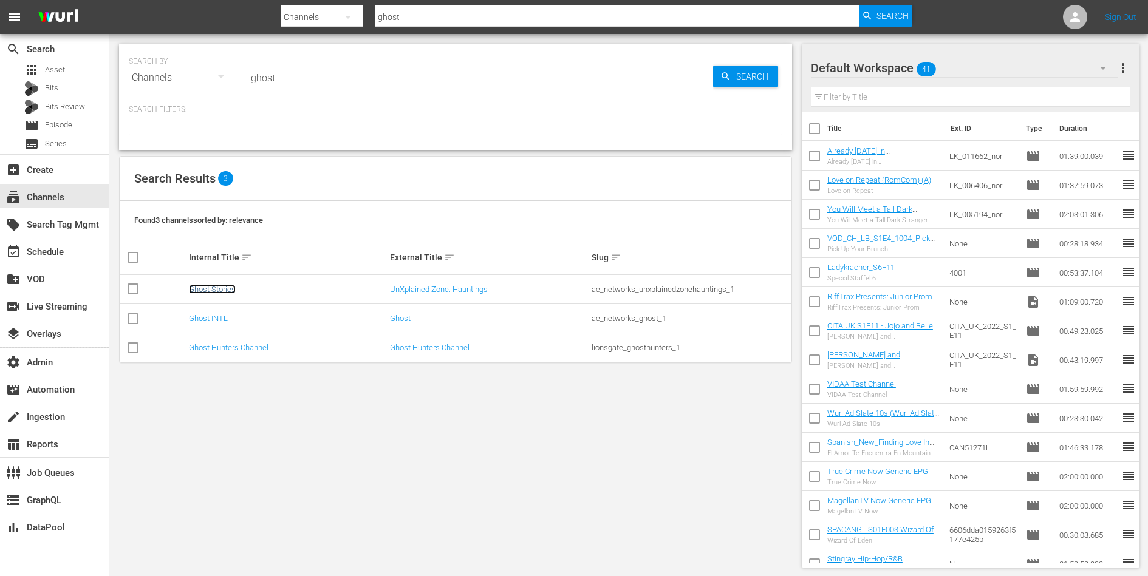
click at [226, 288] on link "Ghost Stories" at bounding box center [212, 289] width 47 height 9
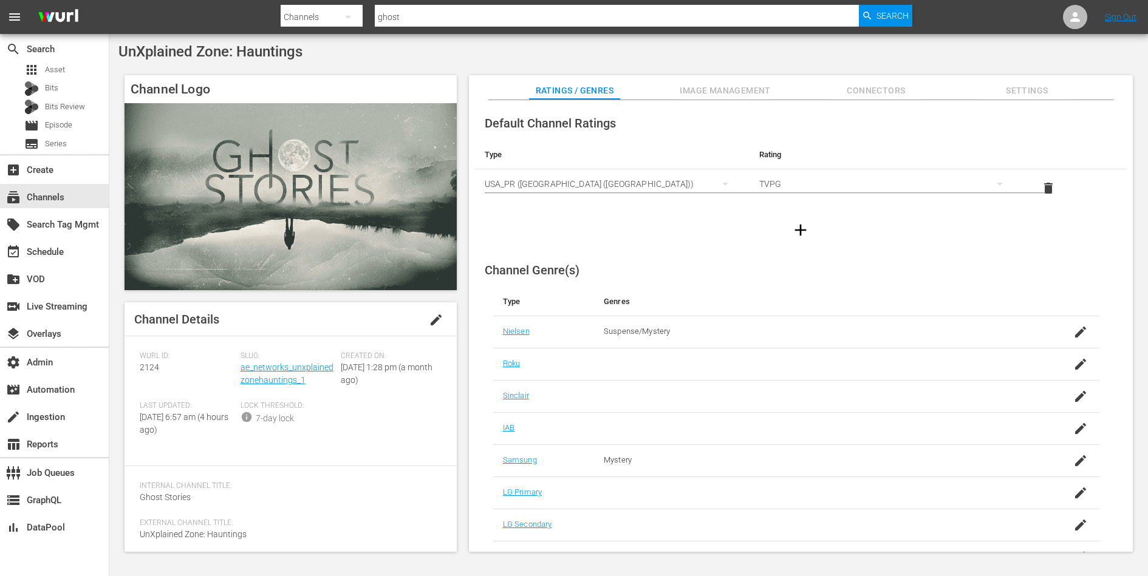
click at [1034, 77] on button "Settings" at bounding box center [1026, 87] width 91 height 24
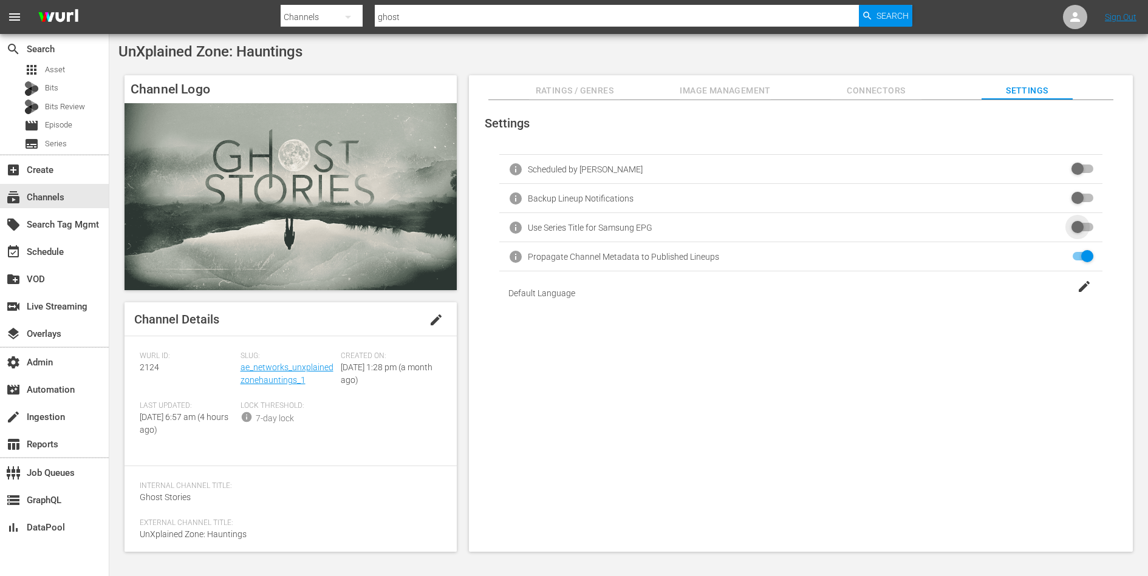
click at [1075, 220] on input "checkbox" at bounding box center [1079, 227] width 27 height 15
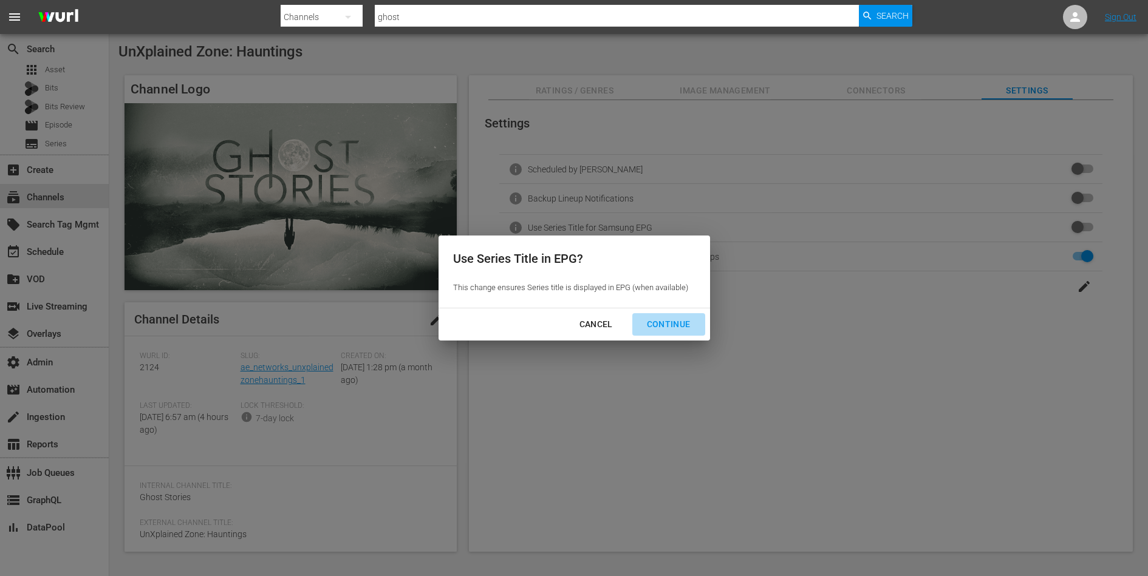
click at [672, 317] on div "Continue" at bounding box center [668, 324] width 63 height 15
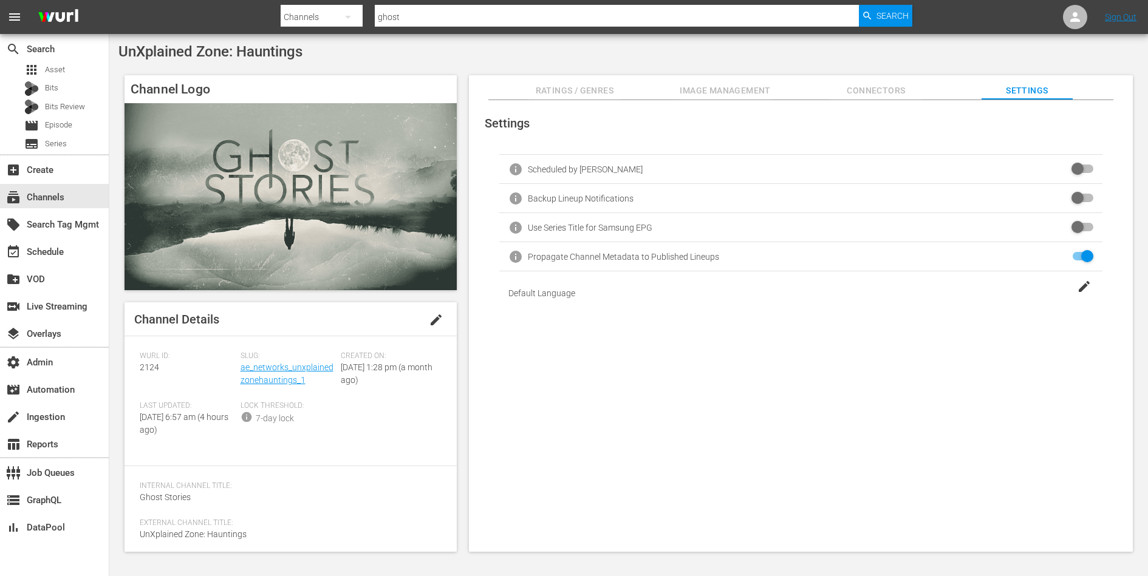
checkbox input "true"
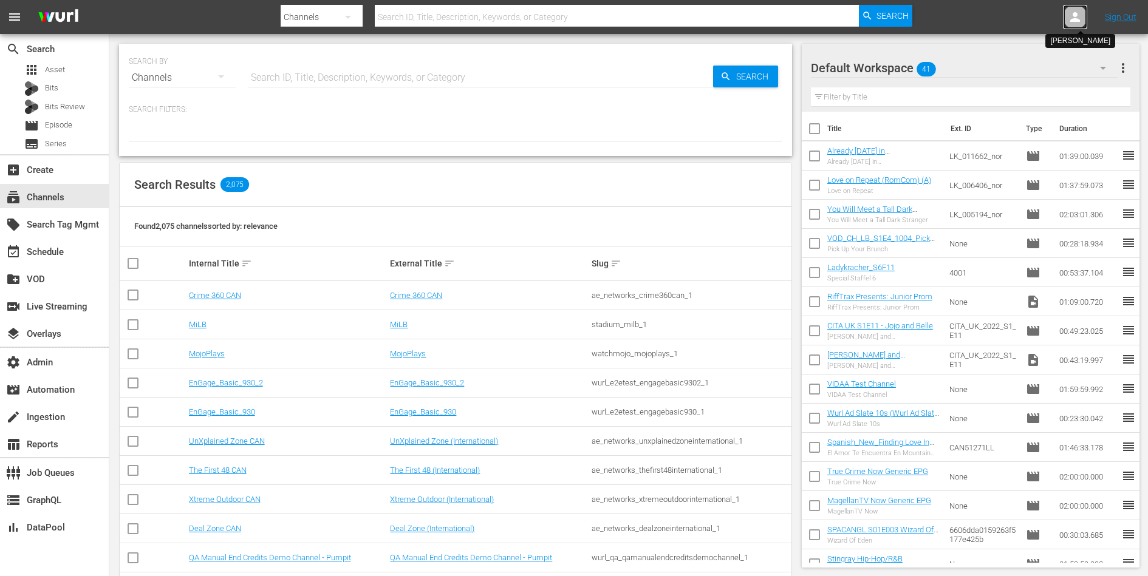
click at [1077, 24] on icon at bounding box center [1075, 17] width 15 height 15
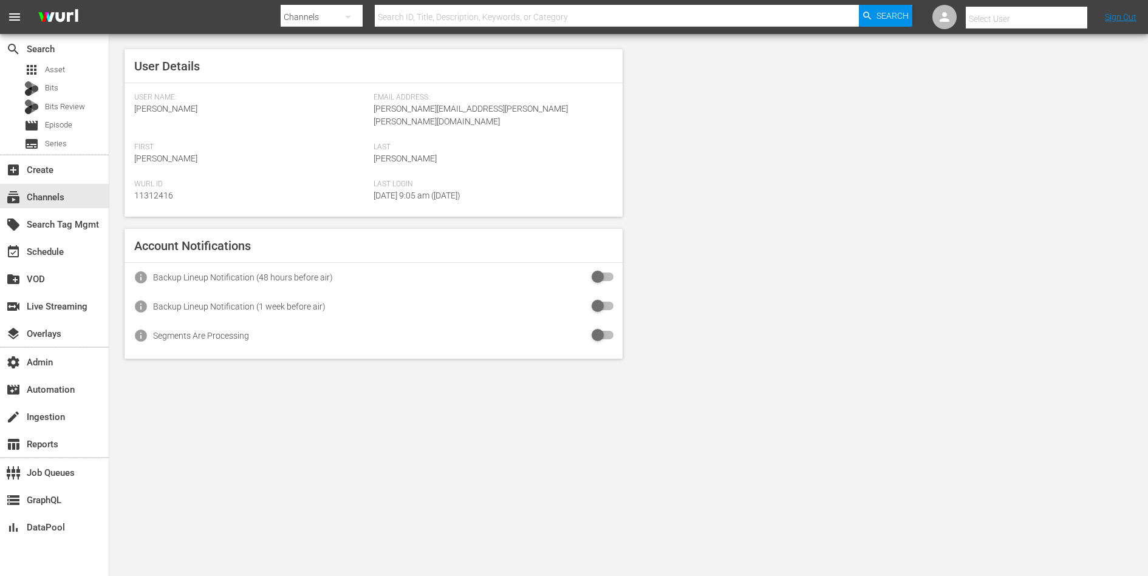
click at [1040, 22] on input "text" at bounding box center [1043, 18] width 155 height 29
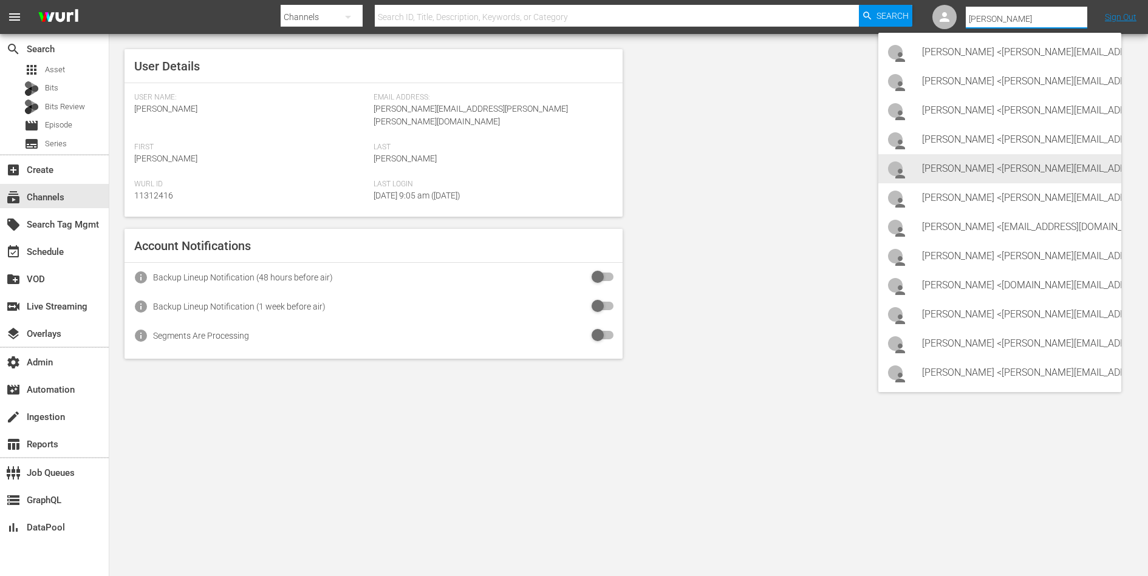
click at [1009, 169] on div "[PERSON_NAME] <[PERSON_NAME][EMAIL_ADDRESS][PERSON_NAME][DOMAIN_NAME]>" at bounding box center [1016, 168] width 189 height 29
type input "[PERSON_NAME] (11312942)"
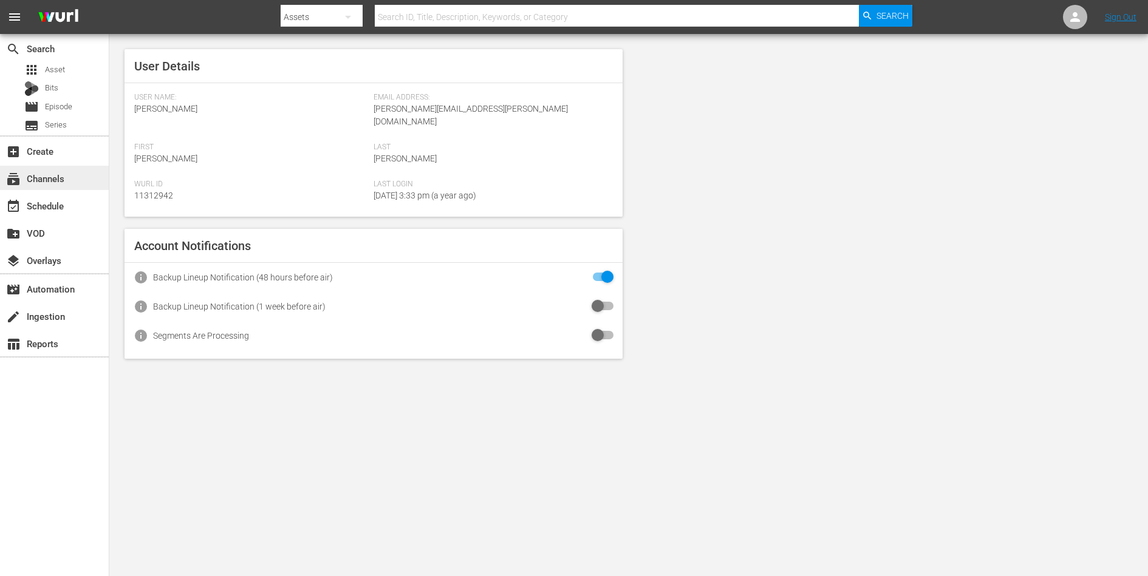
click at [53, 180] on div "subscriptions Channels" at bounding box center [34, 176] width 68 height 11
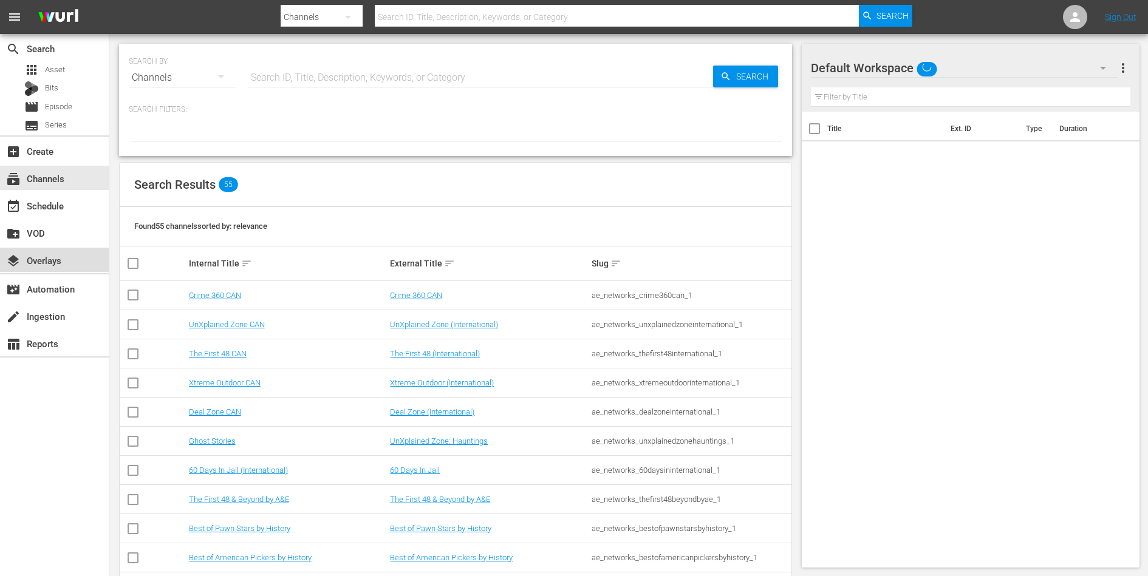
click at [41, 257] on div "layers Overlays" at bounding box center [34, 258] width 68 height 11
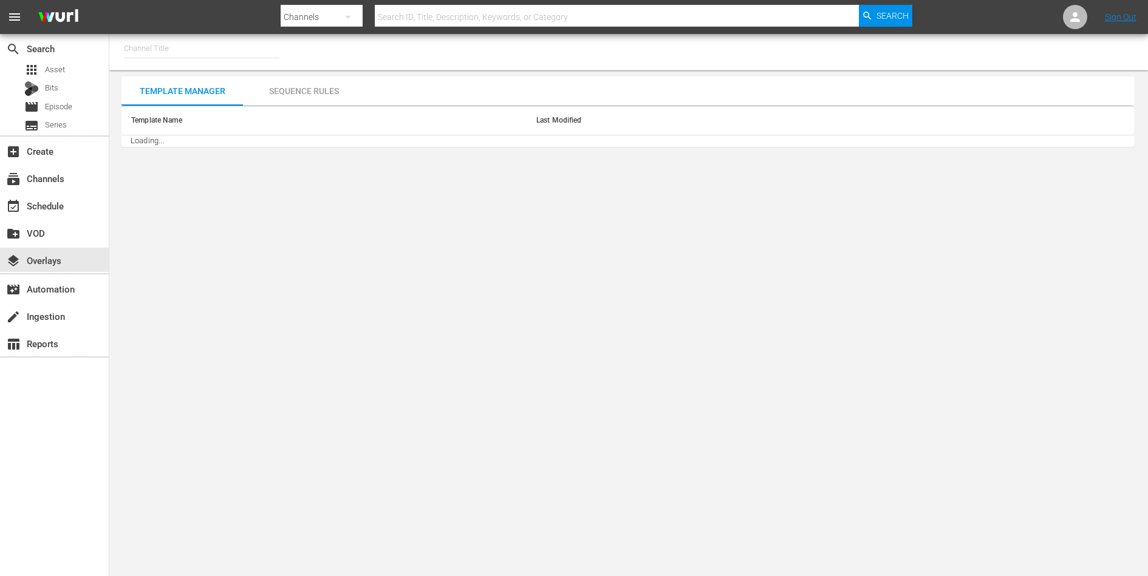
click at [184, 51] on input "text" at bounding box center [201, 48] width 155 height 29
type input "u"
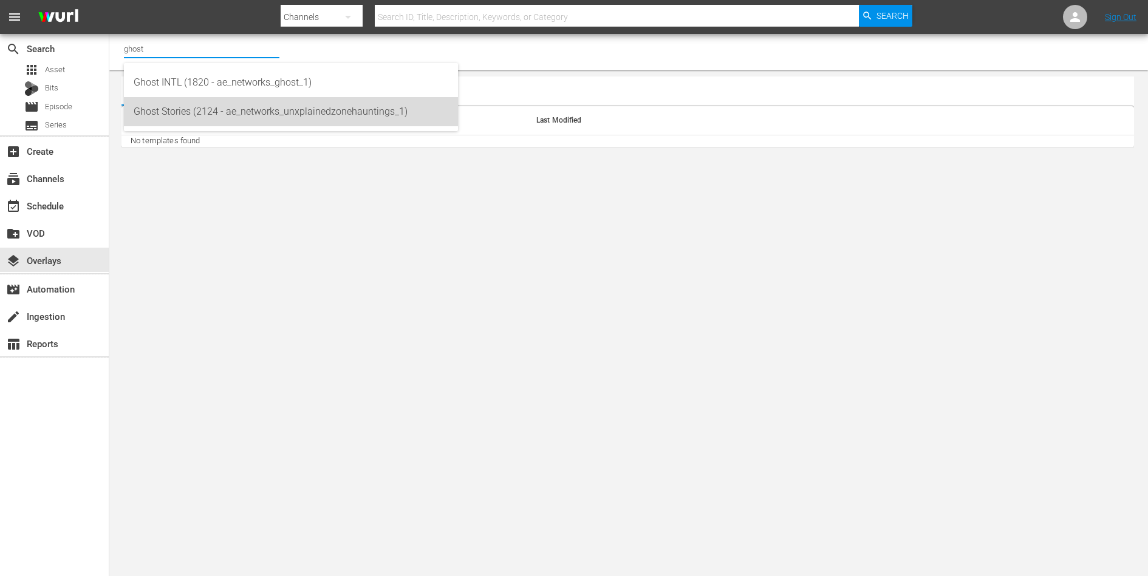
click at [182, 109] on div "Ghost Stories (2124 - ae_networks_unxplainedzonehauntings_1)" at bounding box center [291, 111] width 315 height 29
type input "Ghost Stories (2124 - ae_networks_unxplainedzonehauntings_1)"
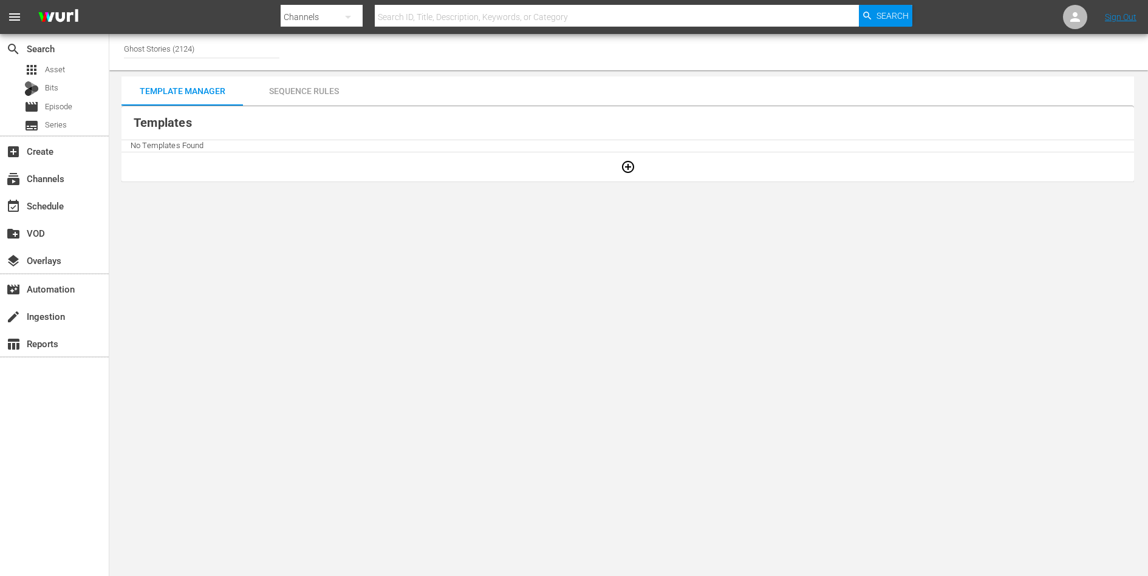
click at [310, 81] on div "Sequence Rules" at bounding box center [303, 91] width 121 height 29
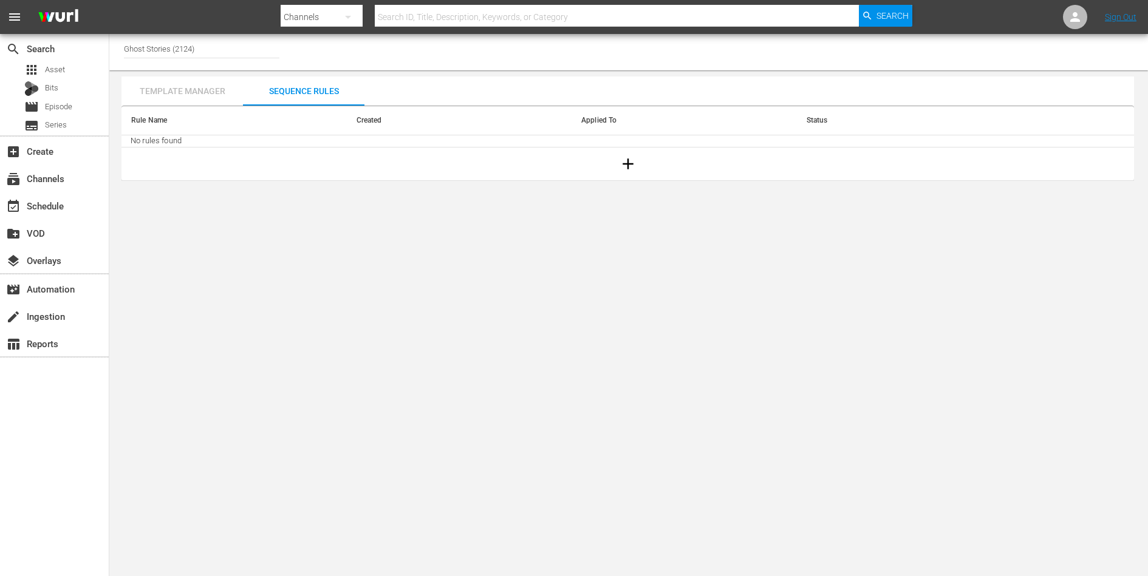
click at [193, 86] on div "Template Manager" at bounding box center [181, 91] width 121 height 29
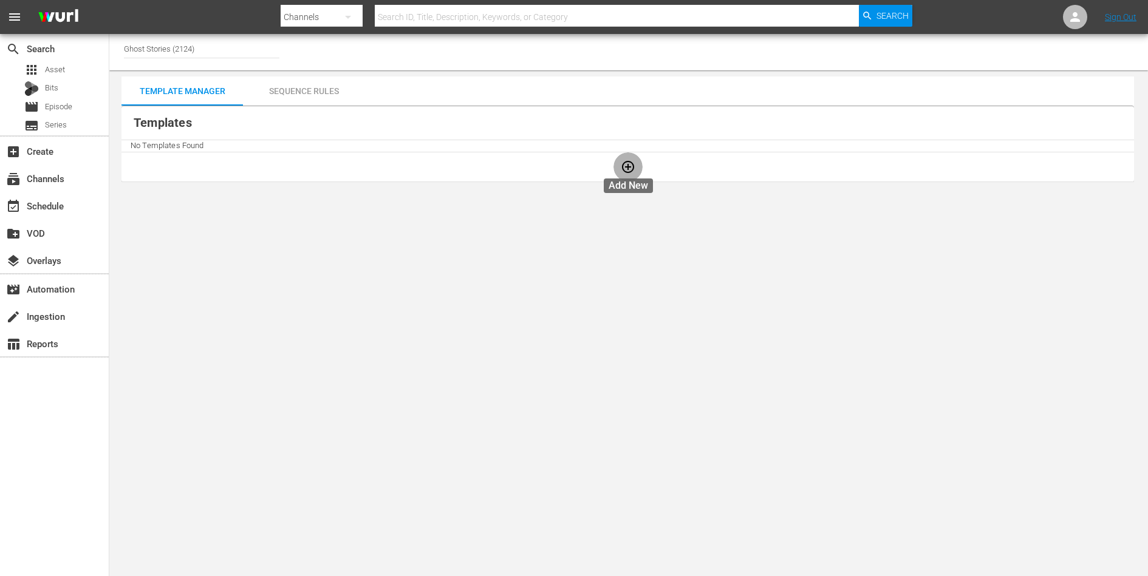
click at [626, 166] on icon "button" at bounding box center [628, 167] width 12 height 12
click at [181, 146] on td "No Templates Found" at bounding box center [627, 146] width 1012 height 12
click at [307, 98] on div "Sequence Rules" at bounding box center [303, 91] width 121 height 29
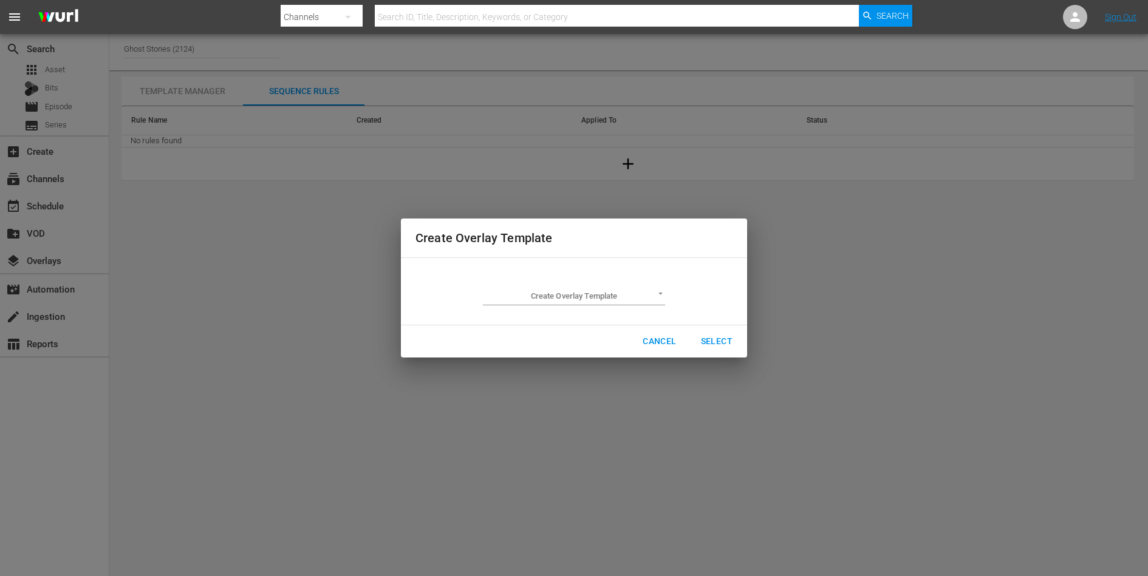
click at [659, 333] on button "Cancel" at bounding box center [659, 341] width 53 height 22
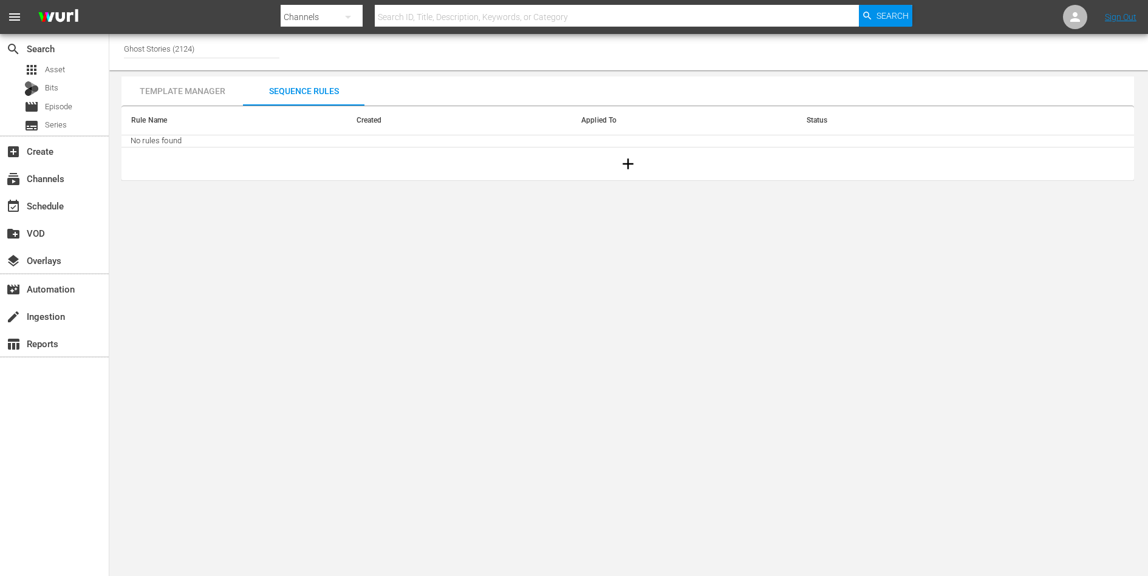
click at [206, 92] on div "Template Manager" at bounding box center [181, 91] width 121 height 29
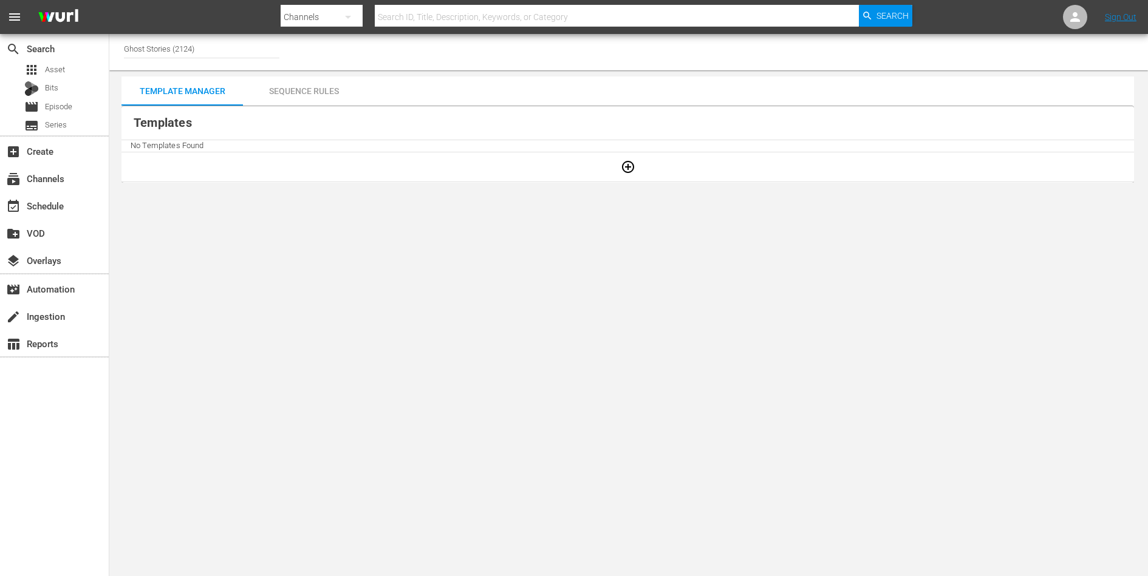
click at [624, 169] on icon "button" at bounding box center [628, 167] width 16 height 16
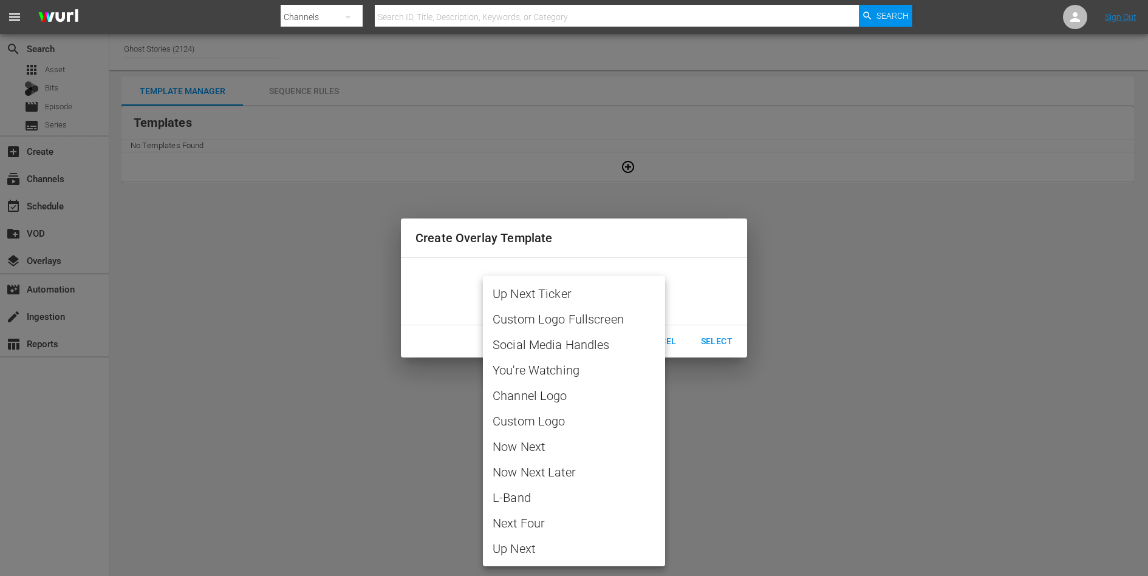
click at [608, 299] on body "menu Search By Channels Search ID, Title, Description, Keywords, or Category Se…" at bounding box center [574, 288] width 1148 height 576
click at [711, 285] on div at bounding box center [574, 288] width 1148 height 576
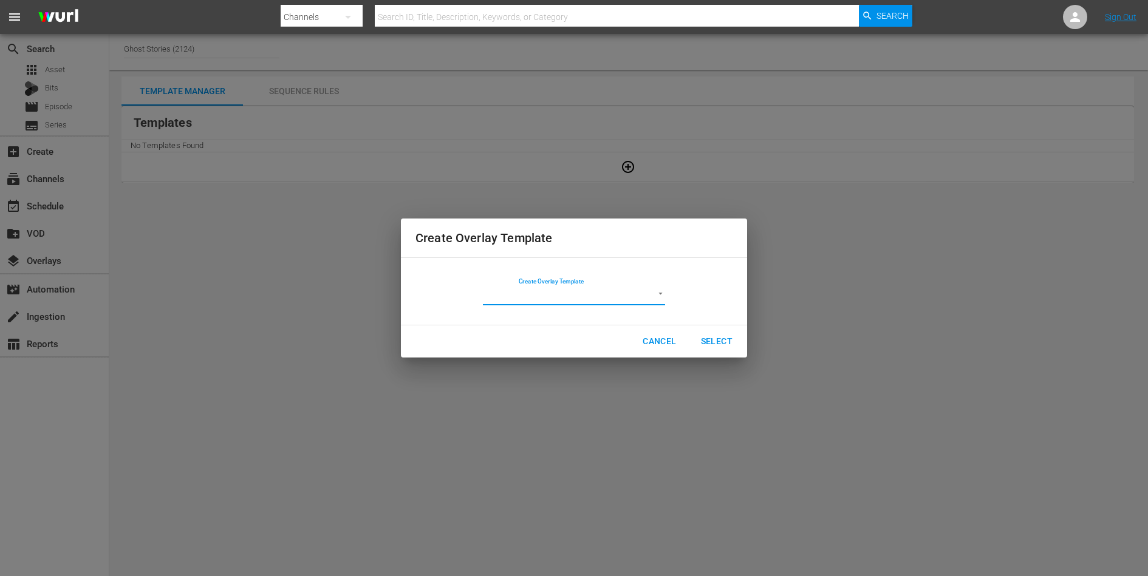
click at [662, 330] on button "Cancel" at bounding box center [659, 341] width 53 height 22
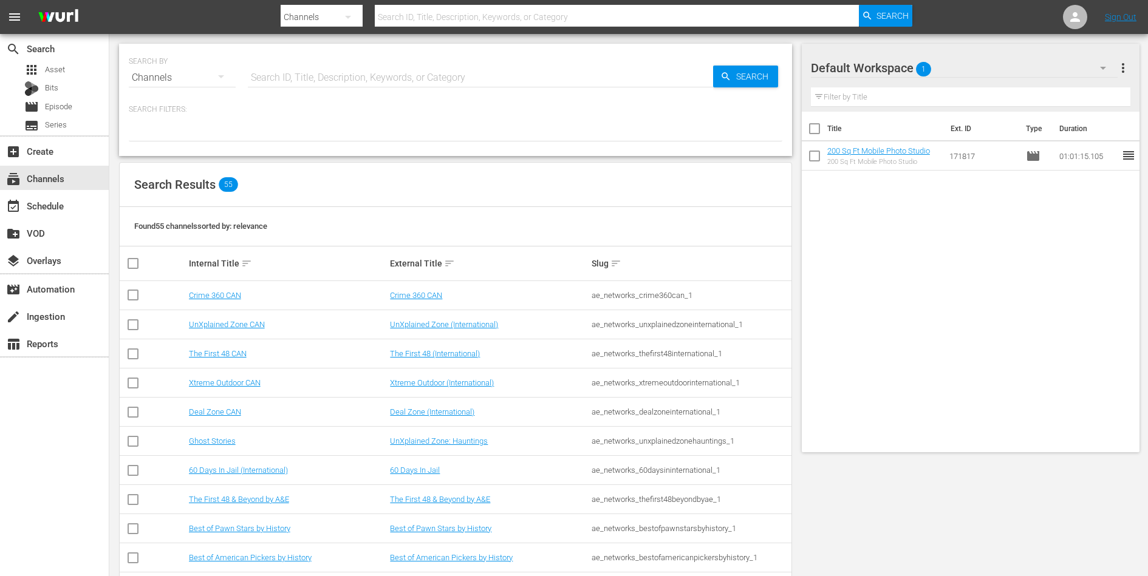
click at [321, 64] on input "text" at bounding box center [480, 77] width 465 height 29
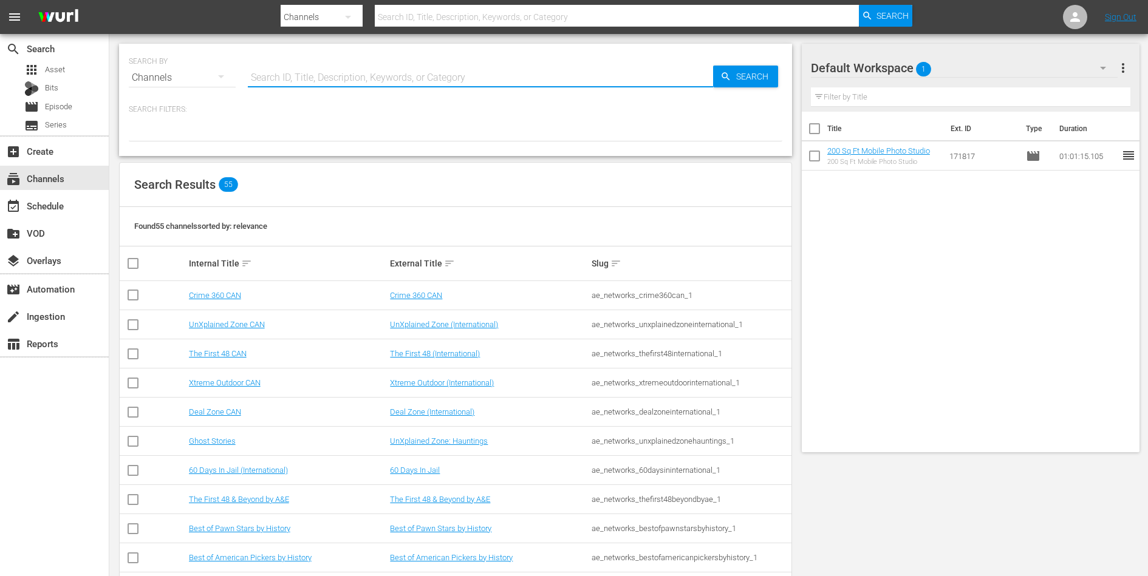
paste input "Ghost Stories"
type input "Ghost Stories"
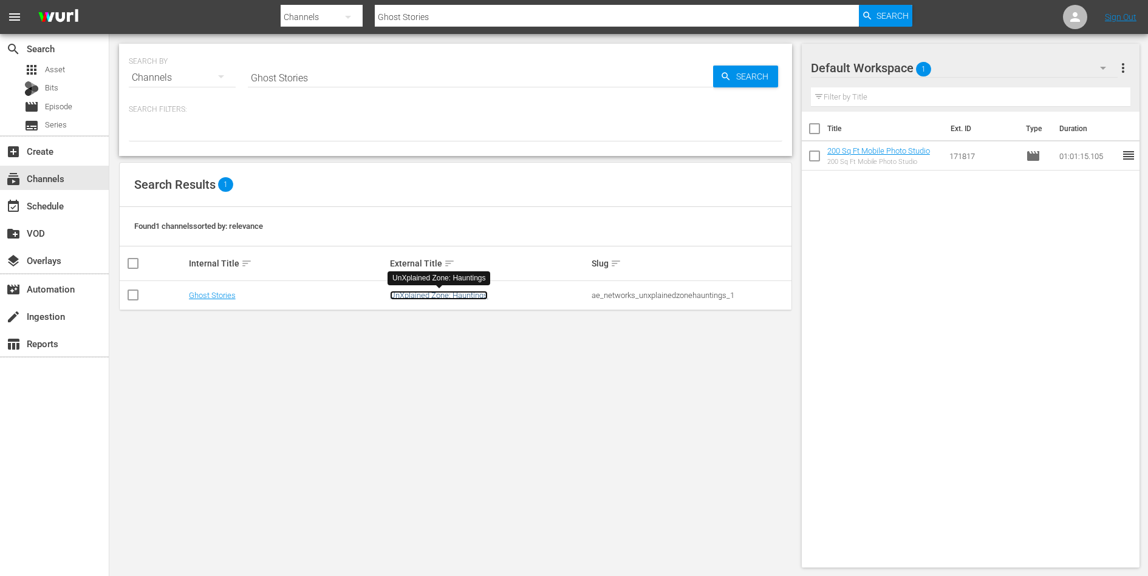
click at [400, 299] on link "UnXplained Zone: Hauntings" at bounding box center [439, 295] width 98 height 9
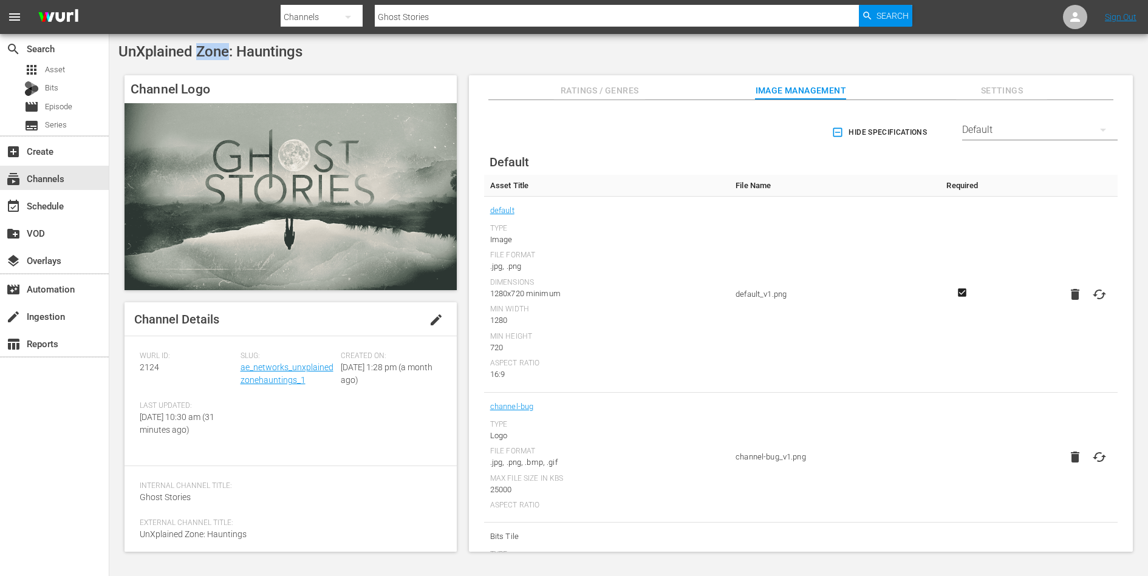
drag, startPoint x: 199, startPoint y: 53, endPoint x: 226, endPoint y: 53, distance: 27.3
click at [226, 53] on span "UnXplained Zone: Hauntings" at bounding box center [210, 51] width 184 height 17
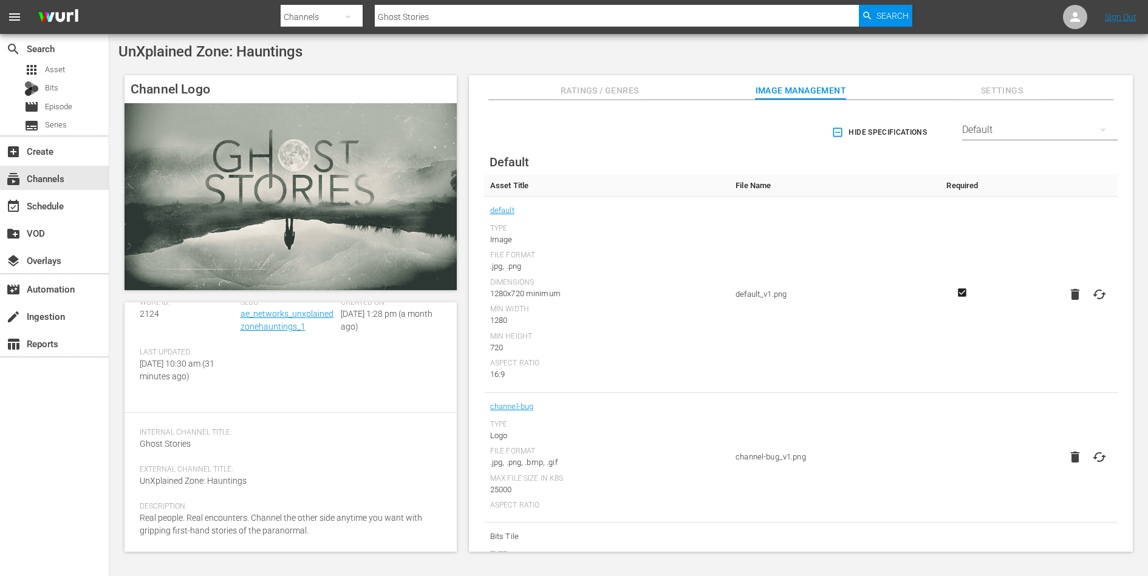
click at [185, 444] on span "Ghost Stories" at bounding box center [165, 444] width 51 height 10
copy span "Internal Channel Title:"
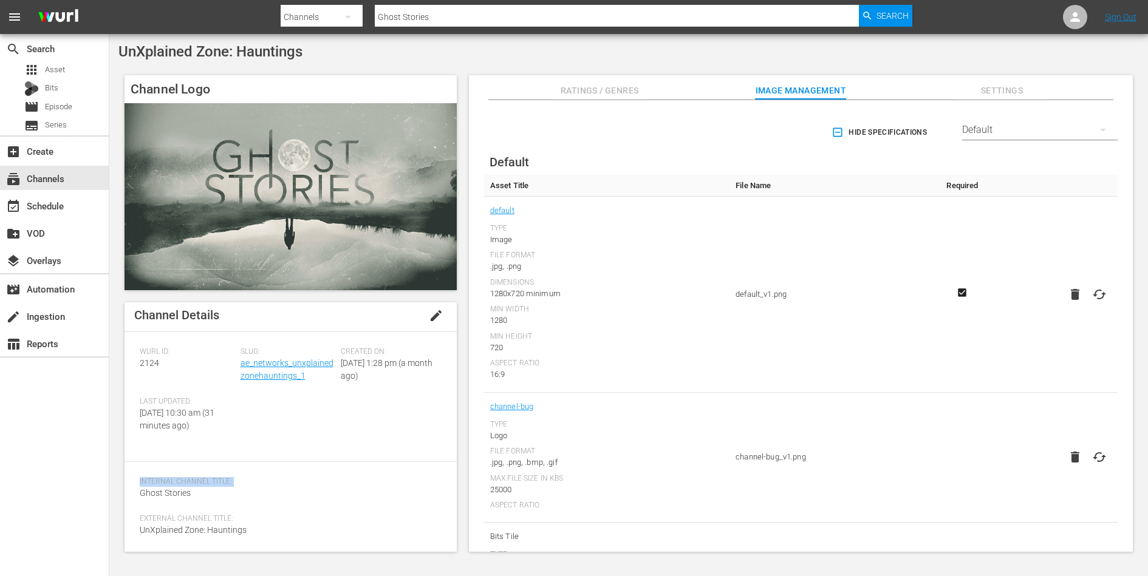
scroll to position [0, 0]
click at [434, 319] on span "edit" at bounding box center [436, 320] width 15 height 15
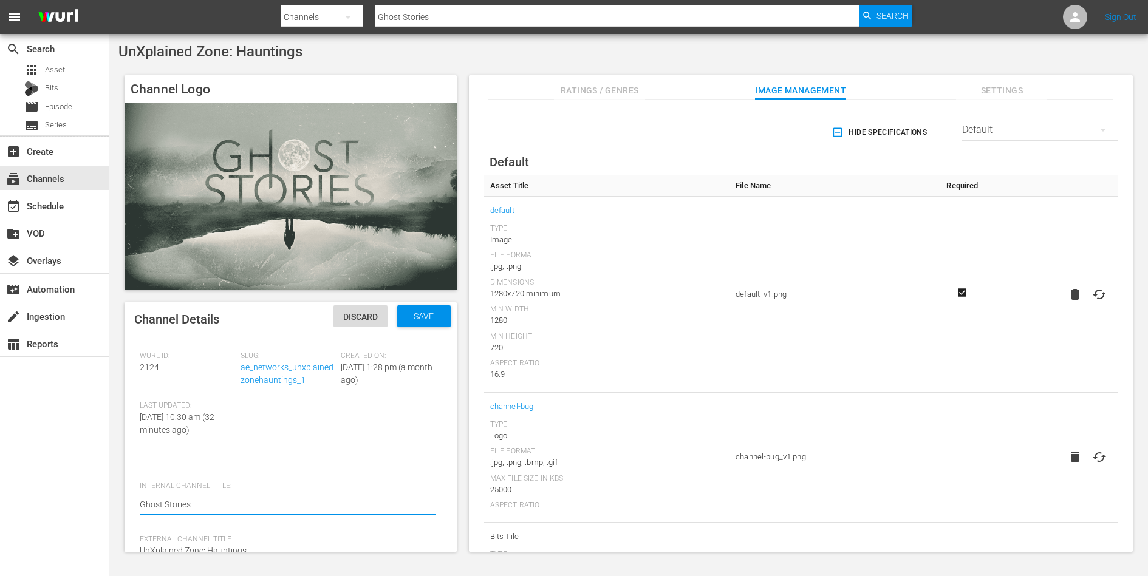
click at [369, 319] on span "Discard" at bounding box center [360, 317] width 54 height 10
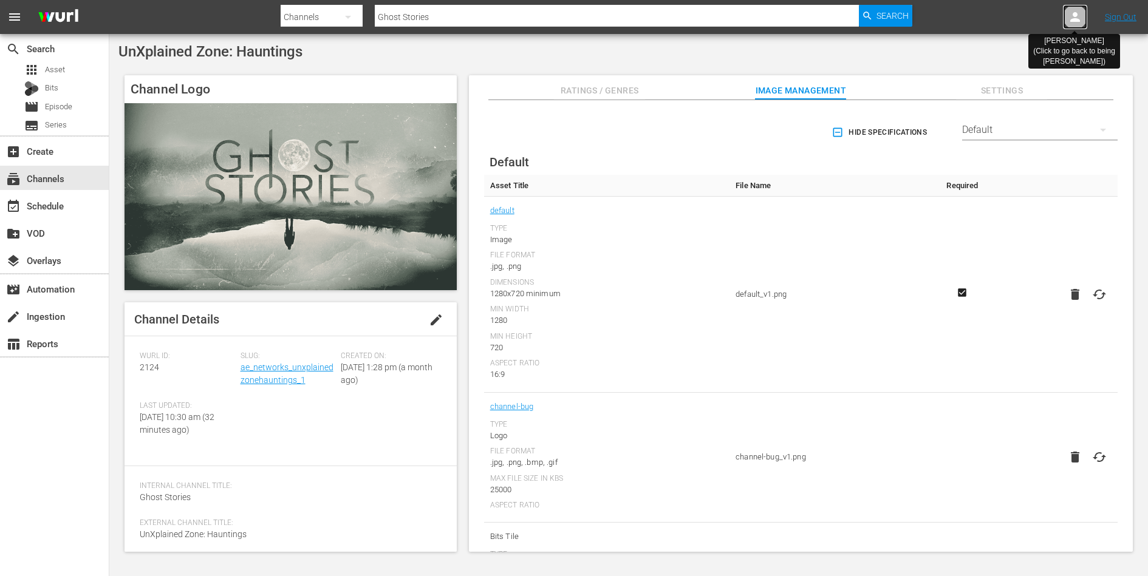
click at [918, 16] on icon at bounding box center [1075, 17] width 15 height 15
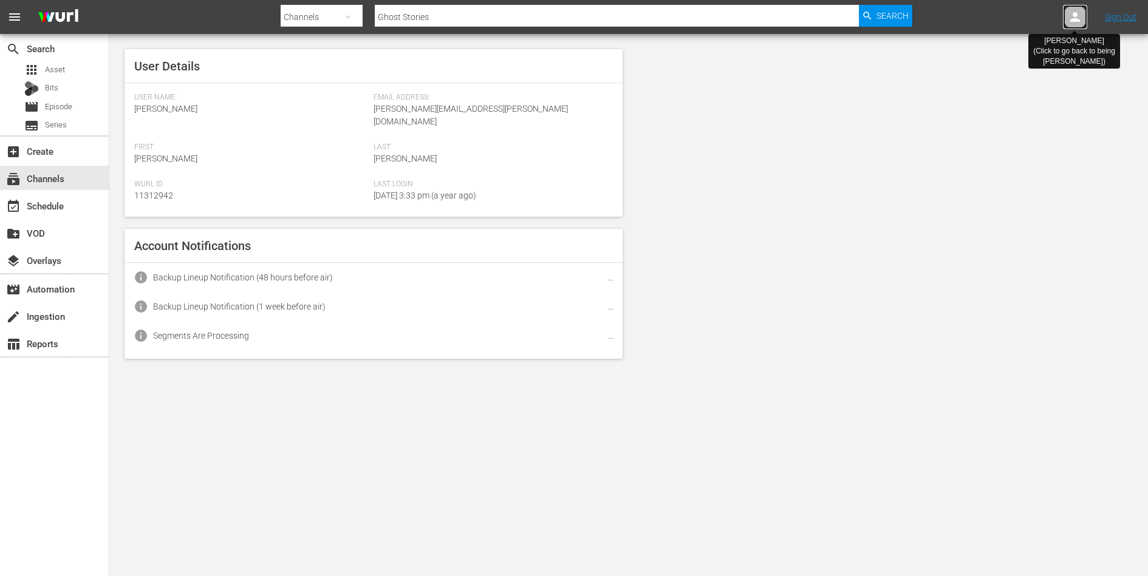
click at [918, 16] on icon at bounding box center [1075, 17] width 15 height 15
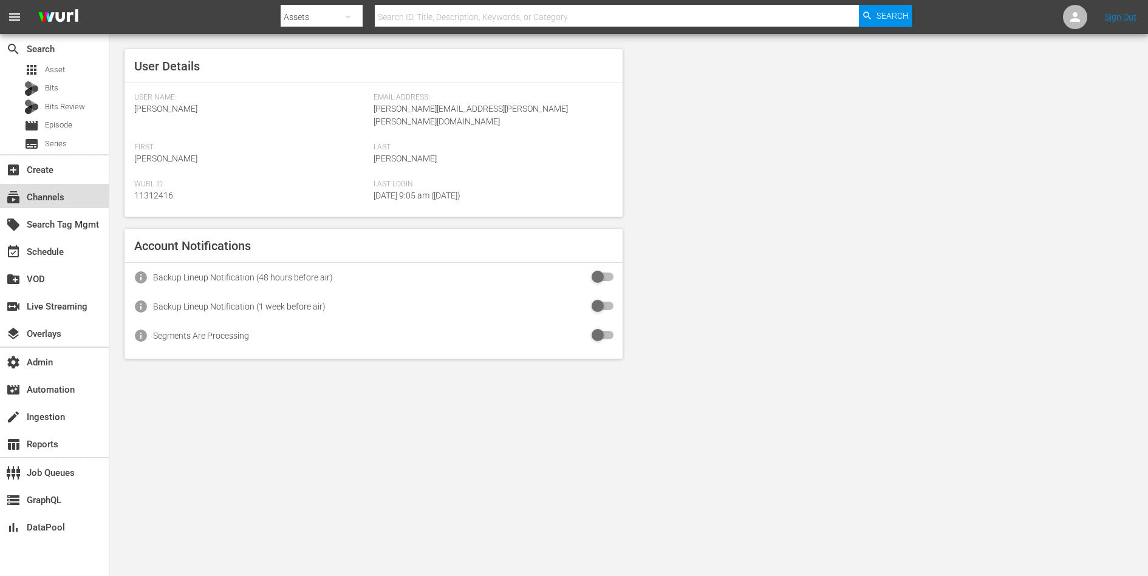
click at [45, 196] on div "subscriptions Channels" at bounding box center [34, 195] width 68 height 11
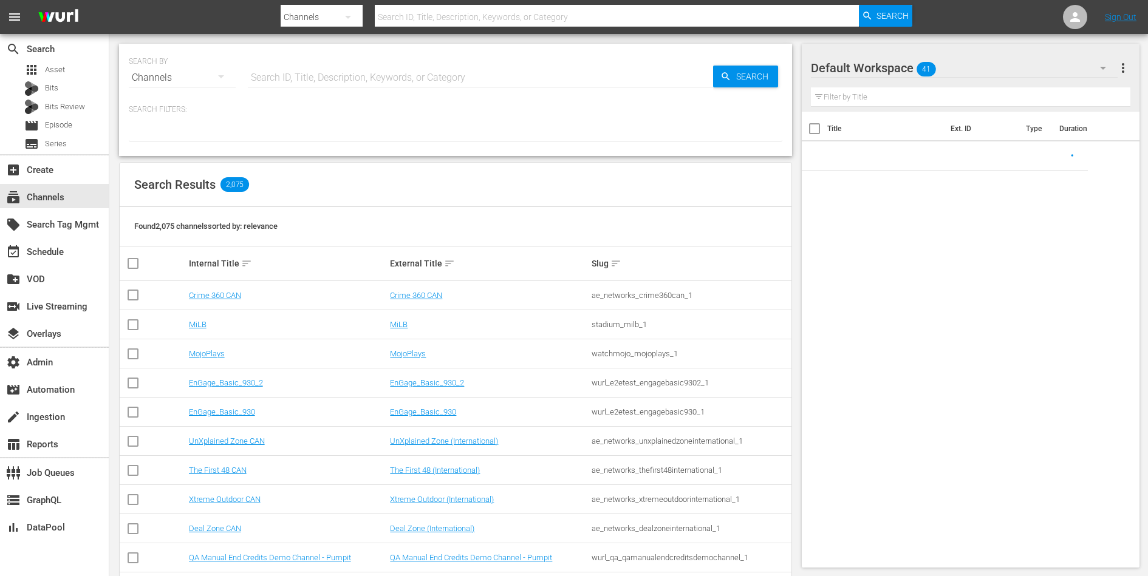
click at [340, 81] on input "text" at bounding box center [480, 77] width 465 height 29
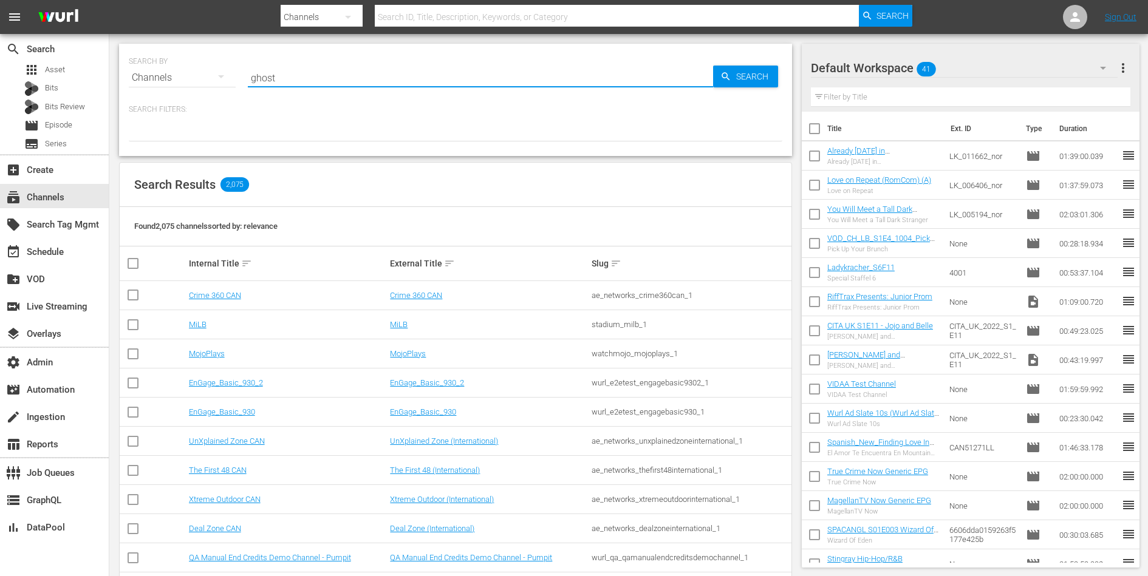
type input "ghost"
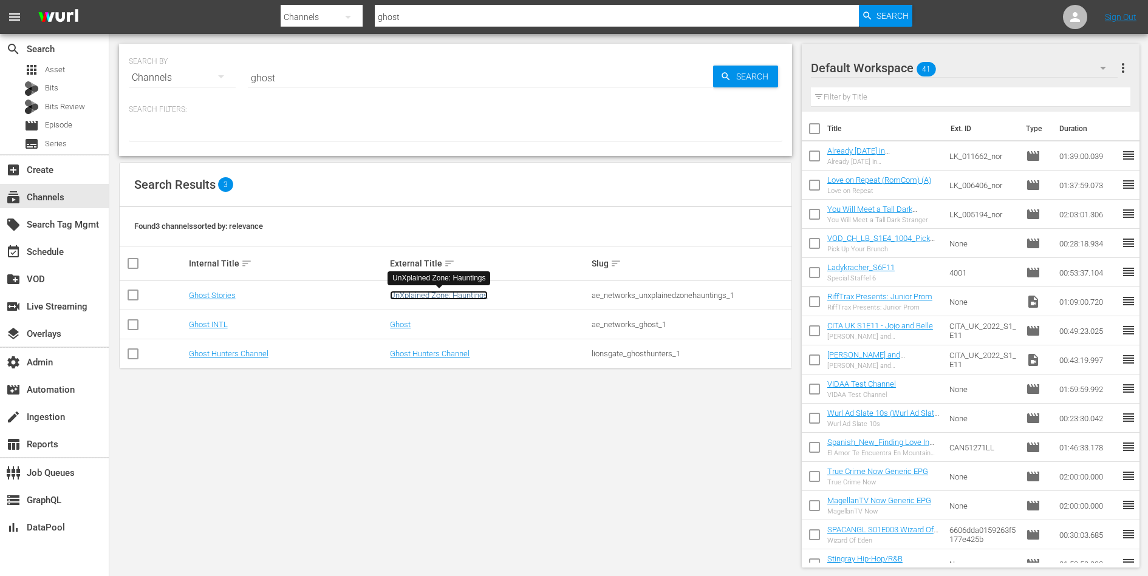
click at [434, 296] on link "UnXplained Zone: Hauntings" at bounding box center [439, 295] width 98 height 9
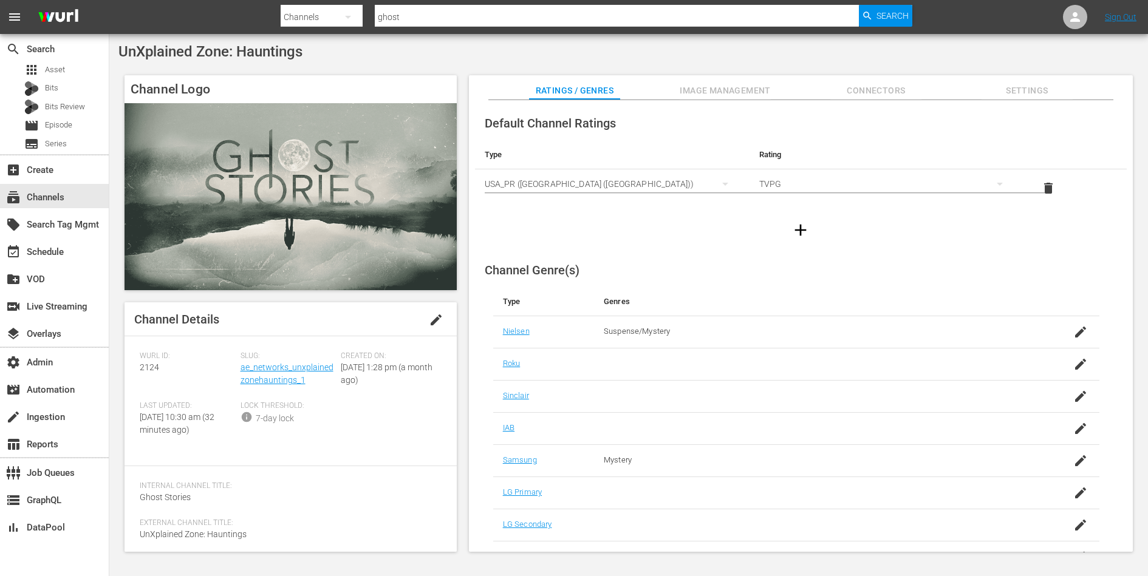
click at [437, 322] on span "edit" at bounding box center [436, 320] width 15 height 15
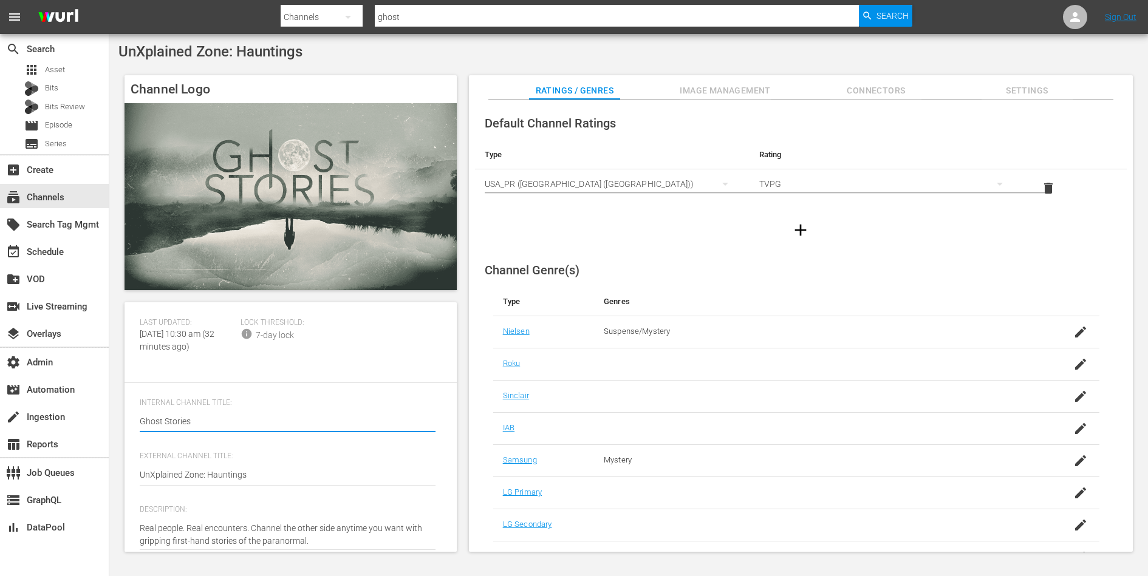
scroll to position [99, 0]
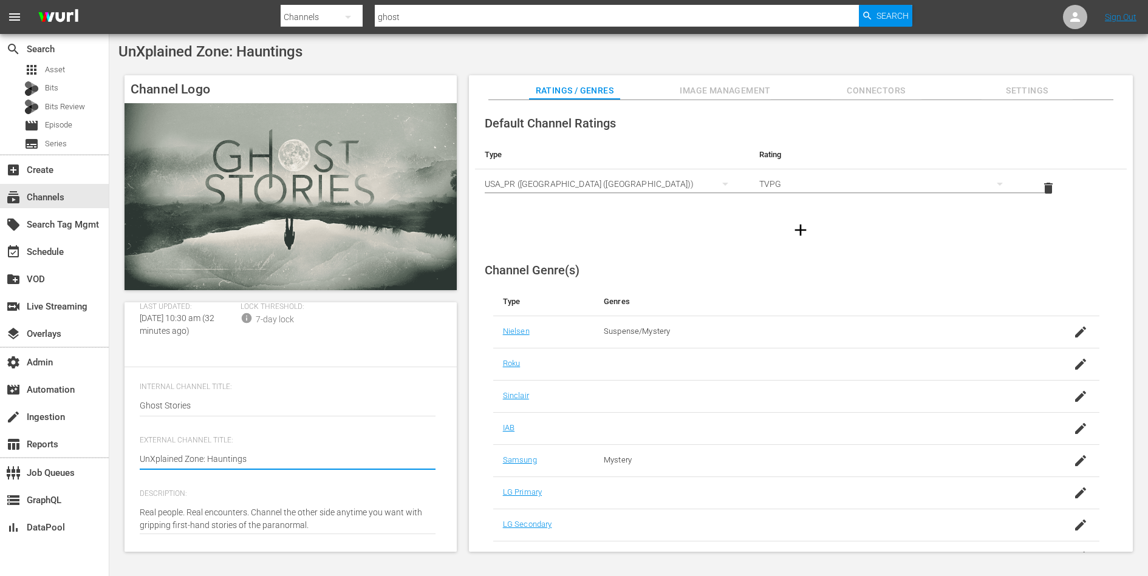
click at [249, 468] on textarea "UnXplained Zone: Hauntings" at bounding box center [288, 460] width 296 height 15
paste textarea "Ghost Stories"
type textarea "Ghost Stories"
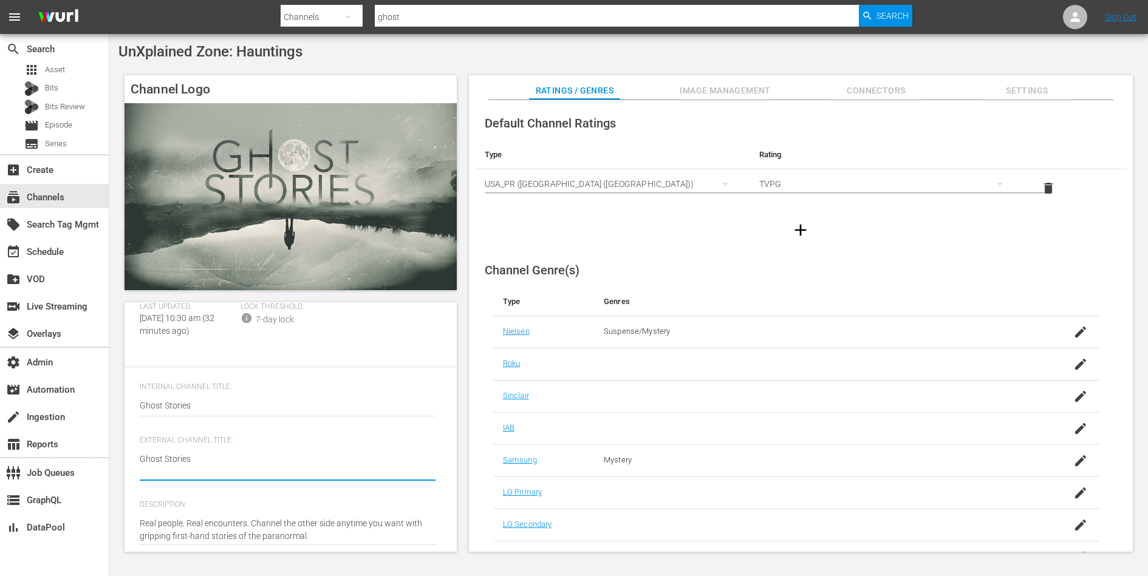
type textarea "Ghost Stories"
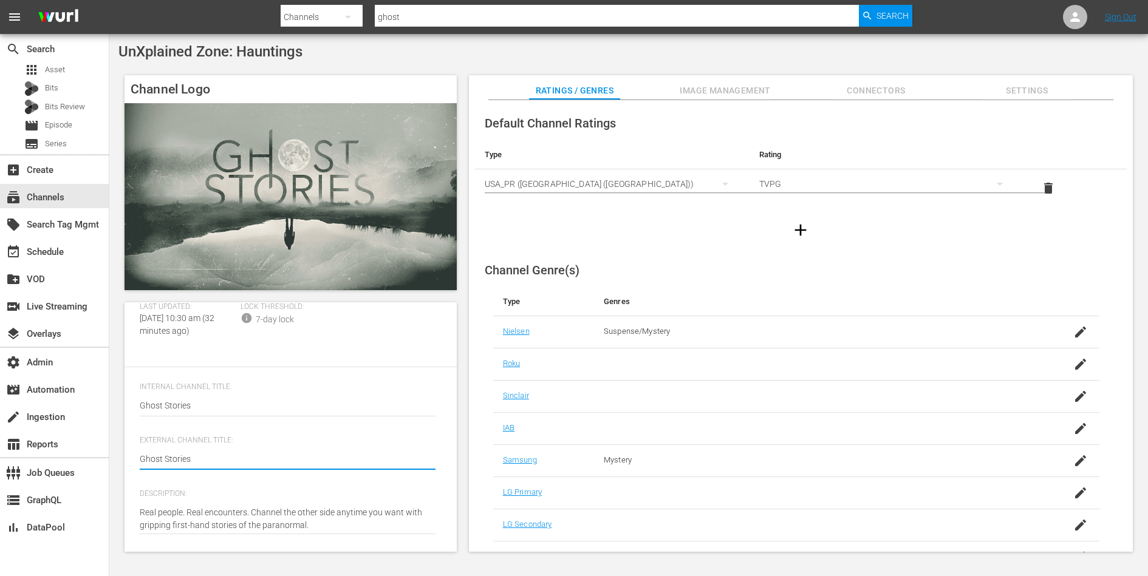
scroll to position [0, 0]
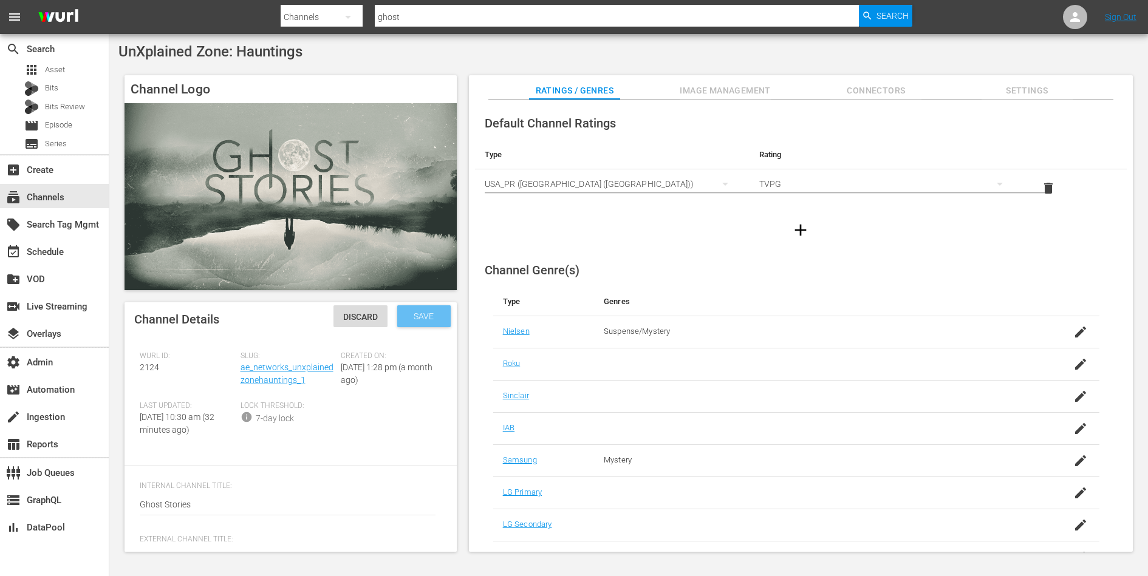
type textarea "Ghost Stories"
click at [429, 313] on span "Save" at bounding box center [423, 317] width 39 height 10
